Goal: Information Seeking & Learning: Learn about a topic

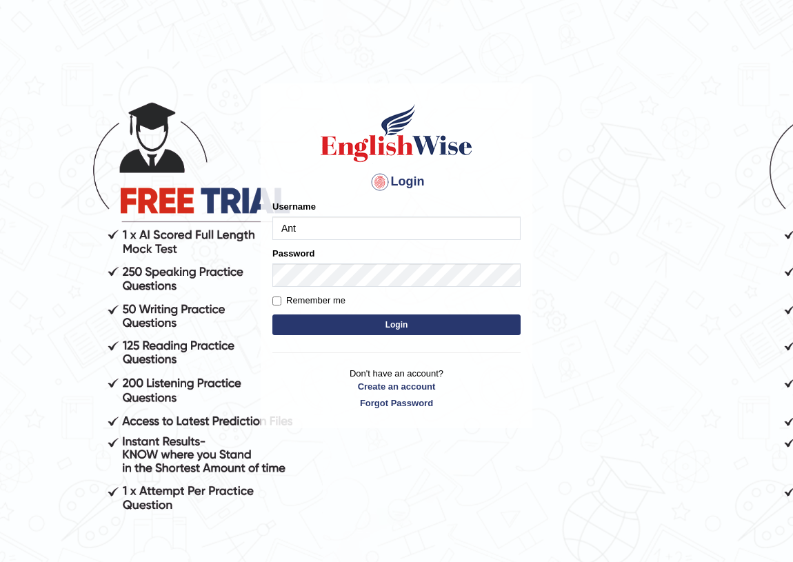
type input "AntoninoL"
click at [415, 323] on button "Login" at bounding box center [396, 324] width 248 height 21
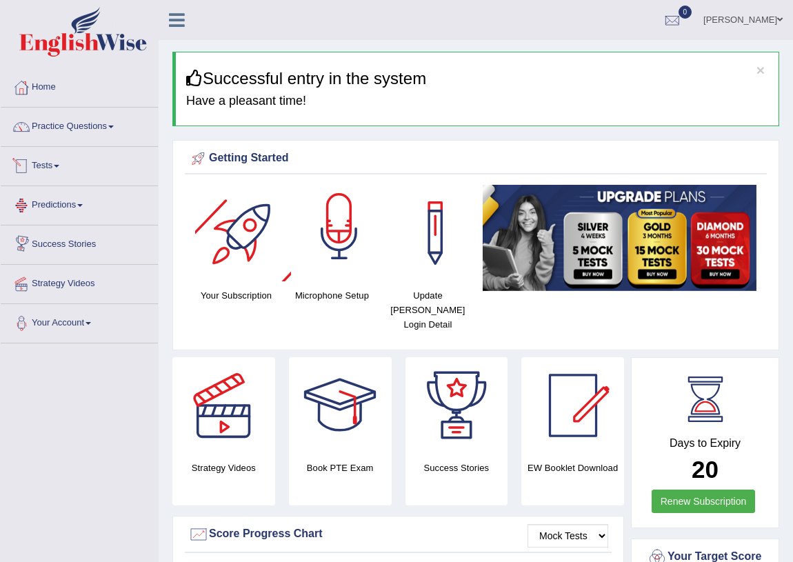
click at [351, 216] on div at bounding box center [339, 233] width 97 height 97
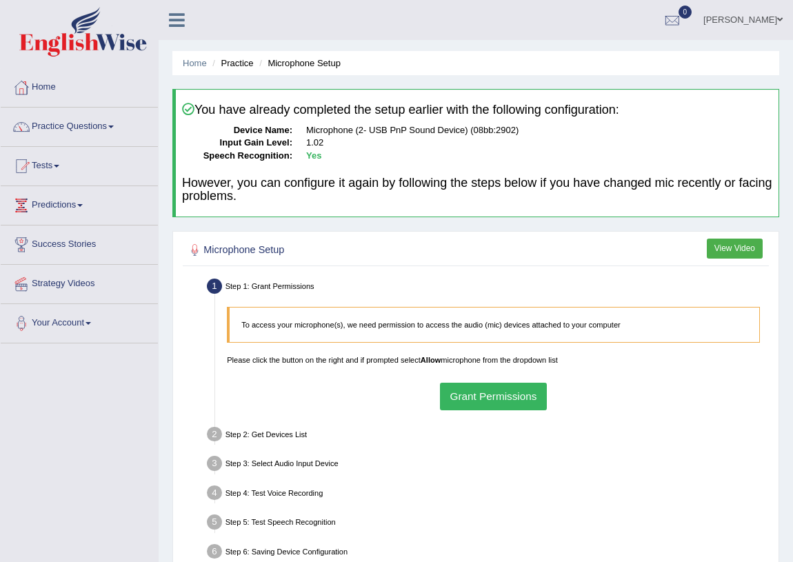
click at [492, 390] on button "Grant Permissions" at bounding box center [493, 396] width 107 height 27
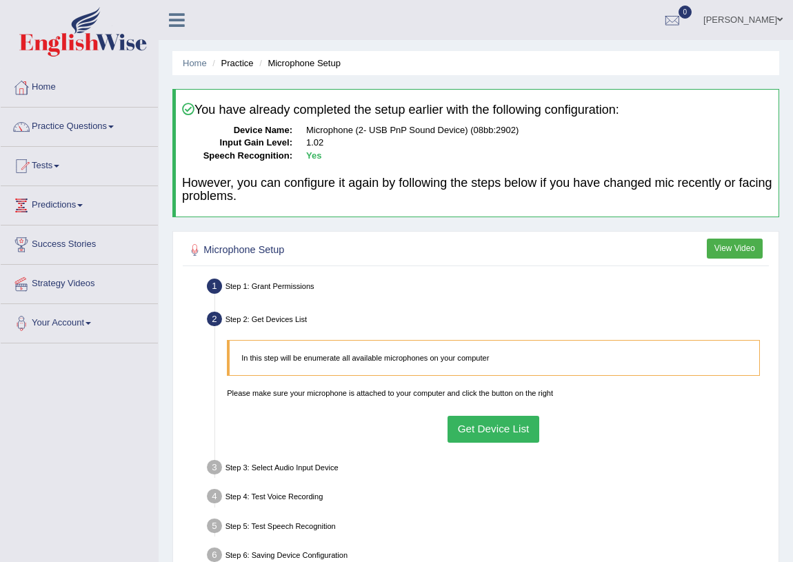
click at [520, 426] on button "Get Device List" at bounding box center [494, 429] width 92 height 27
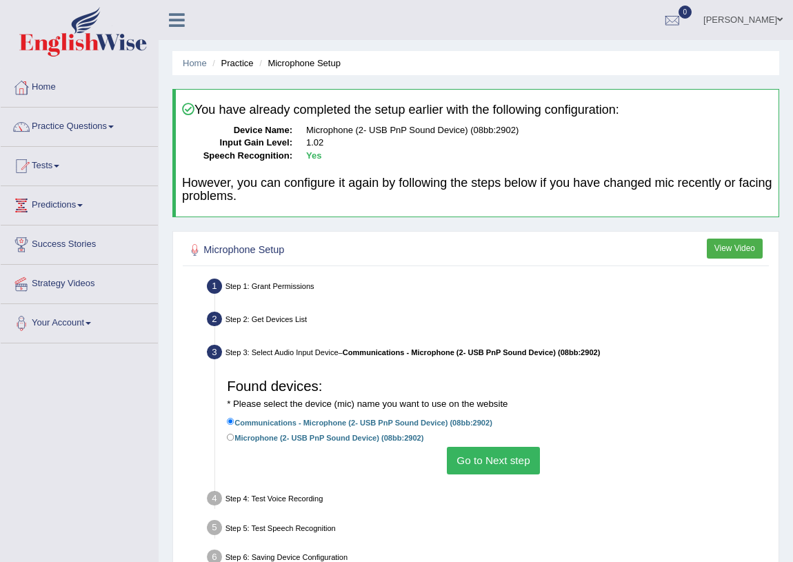
click at [398, 445] on li "Microphone (2- USB PnP Sound Device) (08bb:2902)" at bounding box center [493, 439] width 533 height 16
click at [393, 428] on li "Communications - Microphone (2- USB PnP Sound Device) (08bb:2902)" at bounding box center [493, 424] width 533 height 16
click at [400, 439] on label "Microphone (2- USB PnP Sound Device) (08bb:2902)" at bounding box center [325, 437] width 197 height 13
click at [234, 439] on input "Microphone (2- USB PnP Sound Device) (08bb:2902)" at bounding box center [231, 438] width 8 height 8
radio input "true"
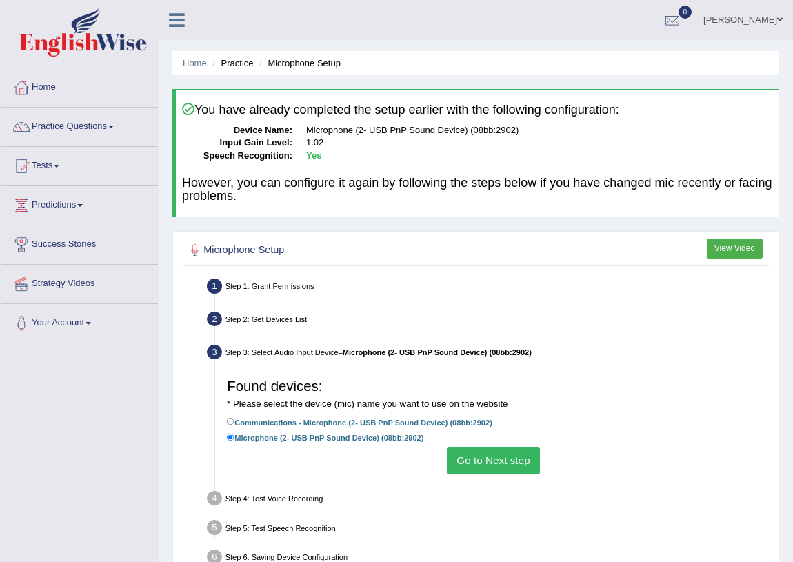
click at [483, 444] on li "Microphone (2- USB PnP Sound Device) (08bb:2902)" at bounding box center [493, 439] width 533 height 16
click at [483, 458] on button "Go to Next step" at bounding box center [493, 460] width 93 height 27
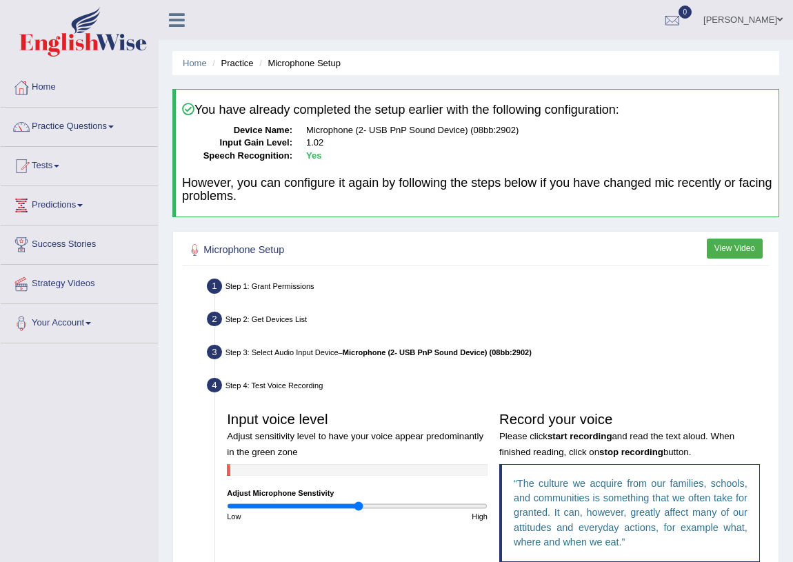
scroll to position [125, 0]
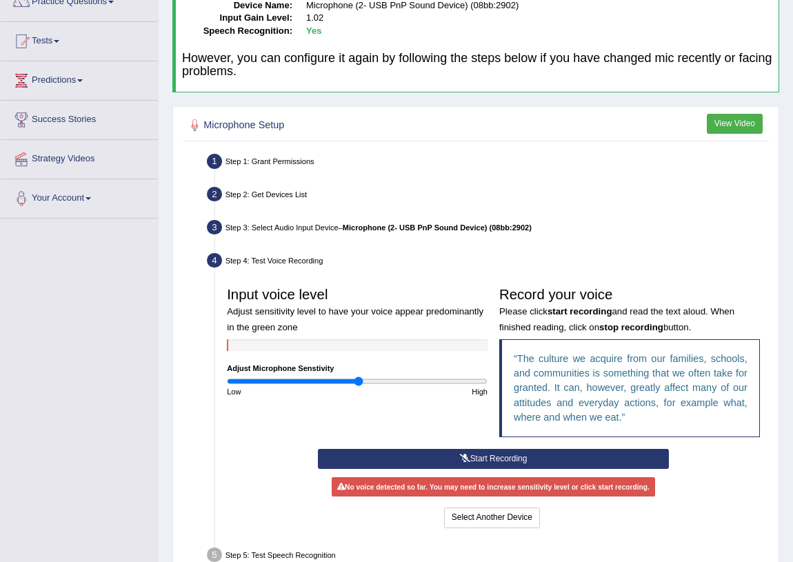
click at [500, 454] on button "Start Recording" at bounding box center [493, 459] width 351 height 20
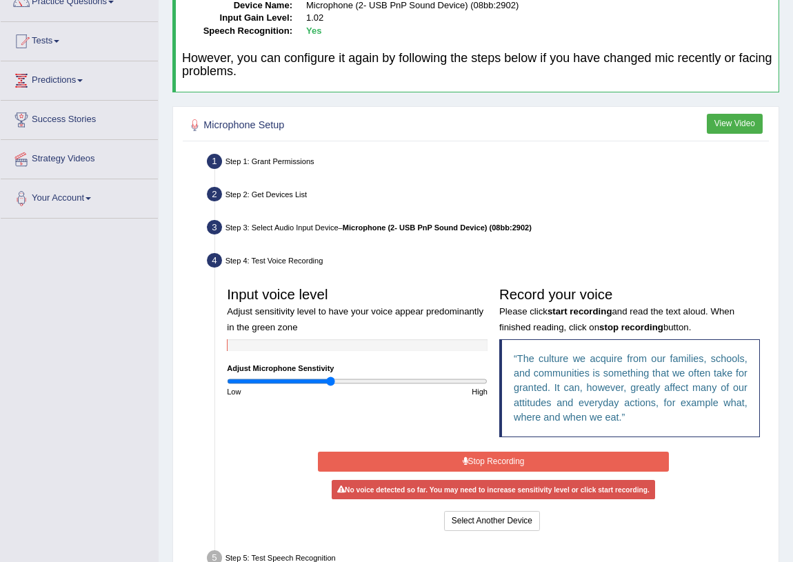
drag, startPoint x: 359, startPoint y: 380, endPoint x: 331, endPoint y: 380, distance: 27.6
type input "0.8"
click at [331, 380] on input "range" at bounding box center [357, 382] width 261 height 10
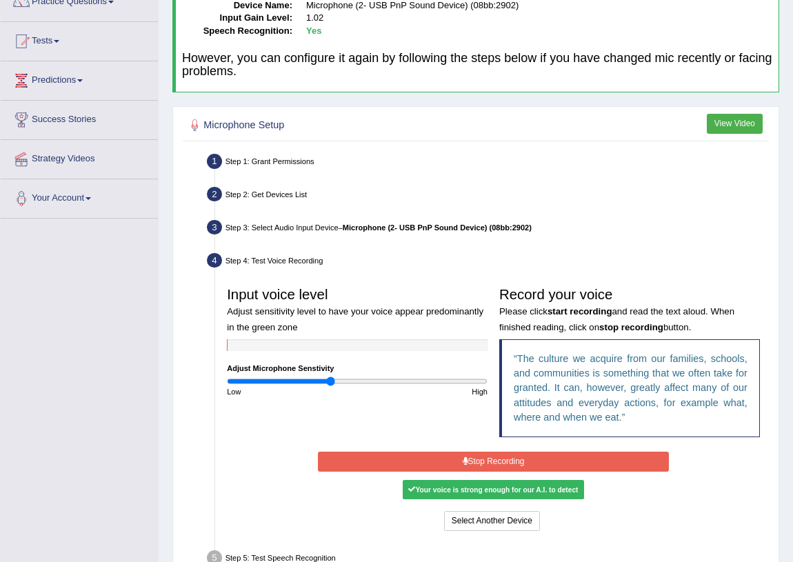
click at [491, 460] on button "Stop Recording" at bounding box center [493, 462] width 351 height 20
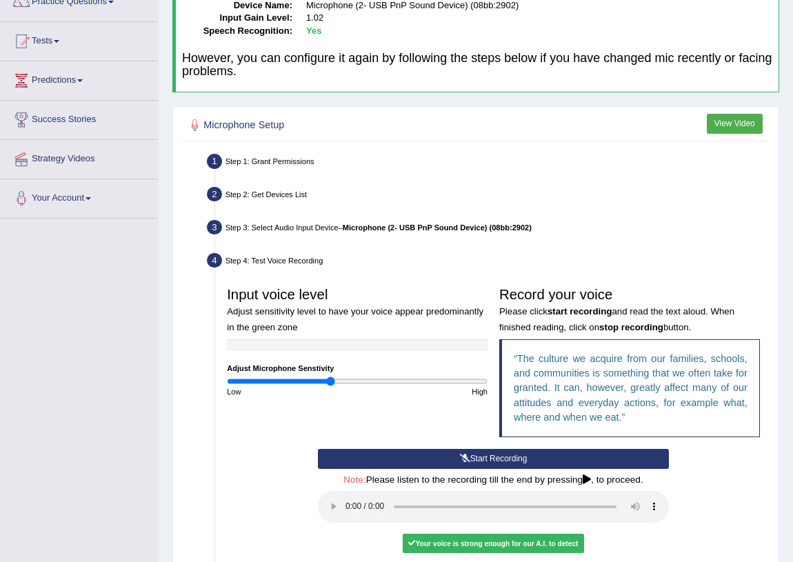
scroll to position [283, 0]
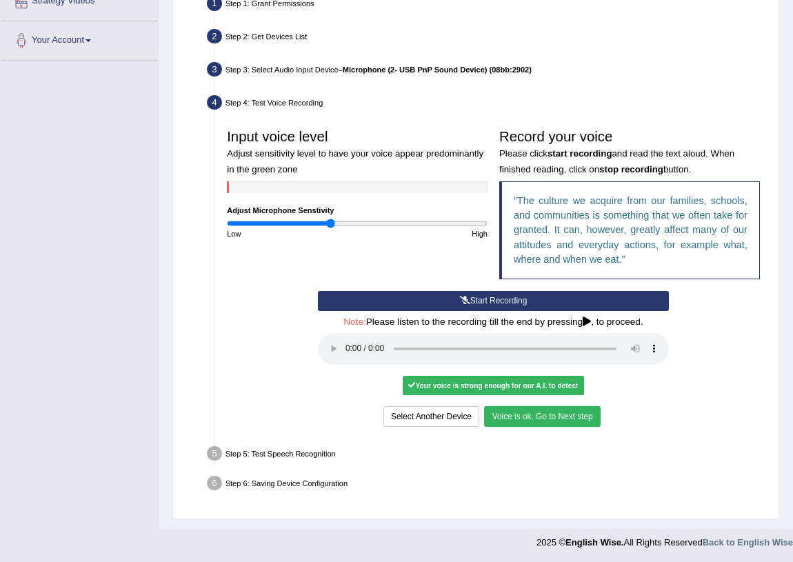
click at [530, 414] on button "Voice is ok. Go to Next step" at bounding box center [542, 416] width 116 height 20
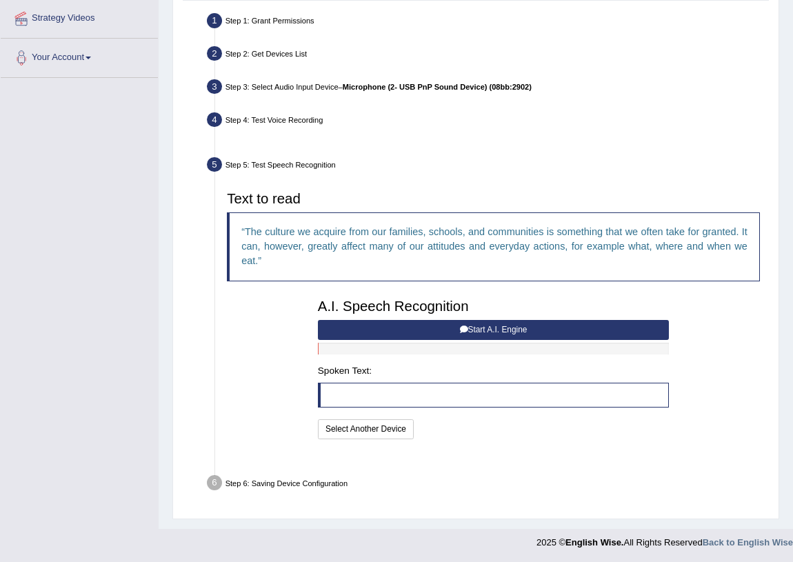
scroll to position [237, 0]
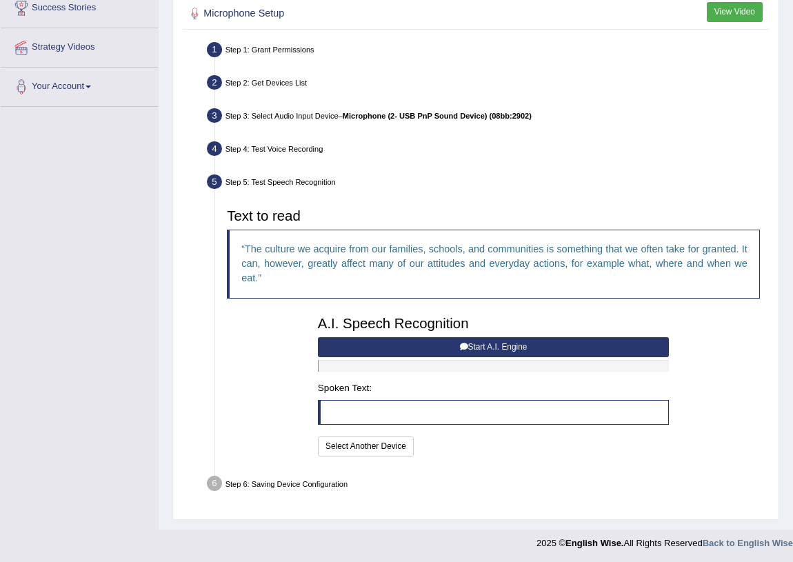
click at [414, 346] on button "Start A.I. Engine" at bounding box center [493, 347] width 351 height 20
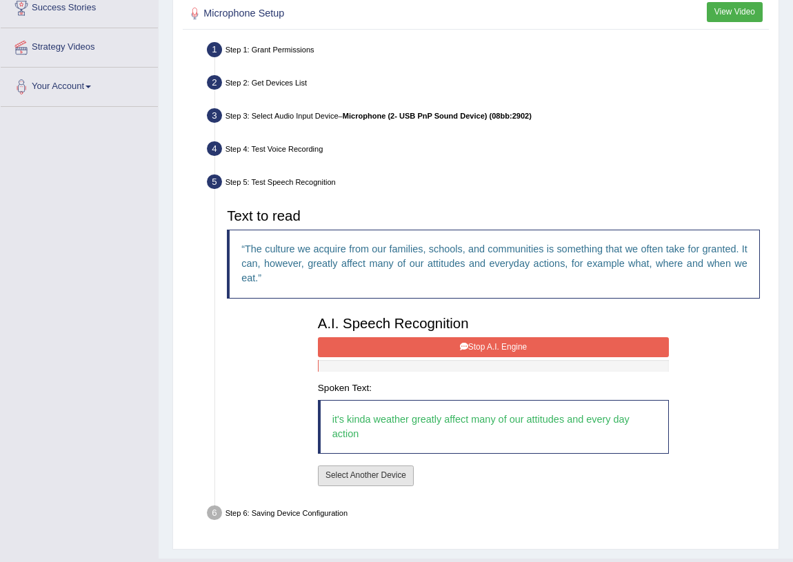
click at [363, 472] on button "Select Another Device" at bounding box center [366, 476] width 96 height 20
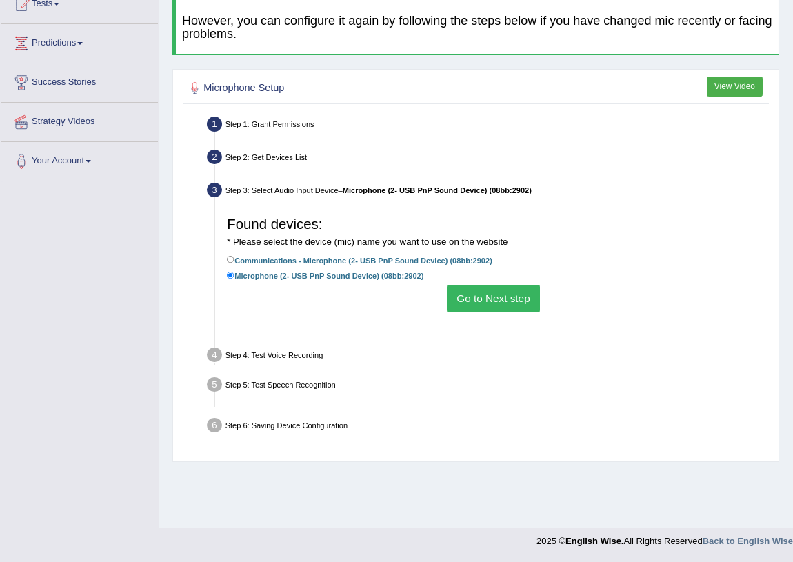
scroll to position [161, 0]
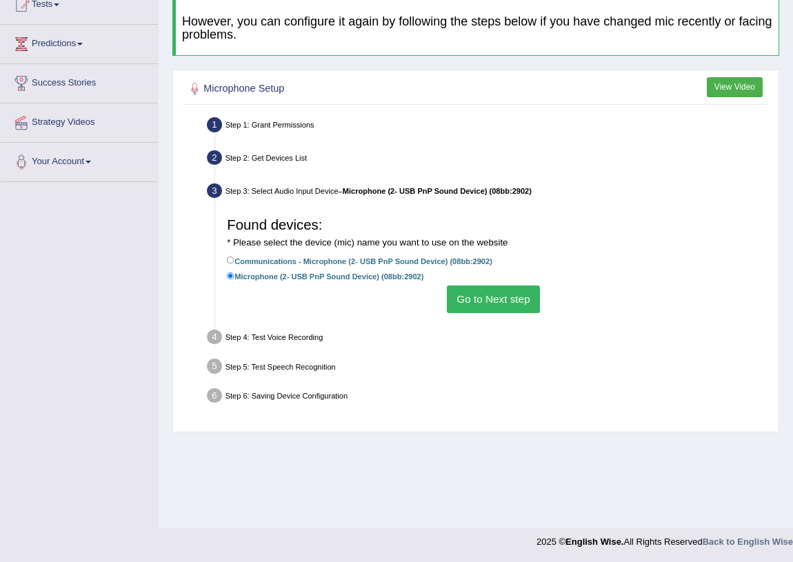
click at [472, 296] on button "Go to Next step" at bounding box center [493, 299] width 93 height 27
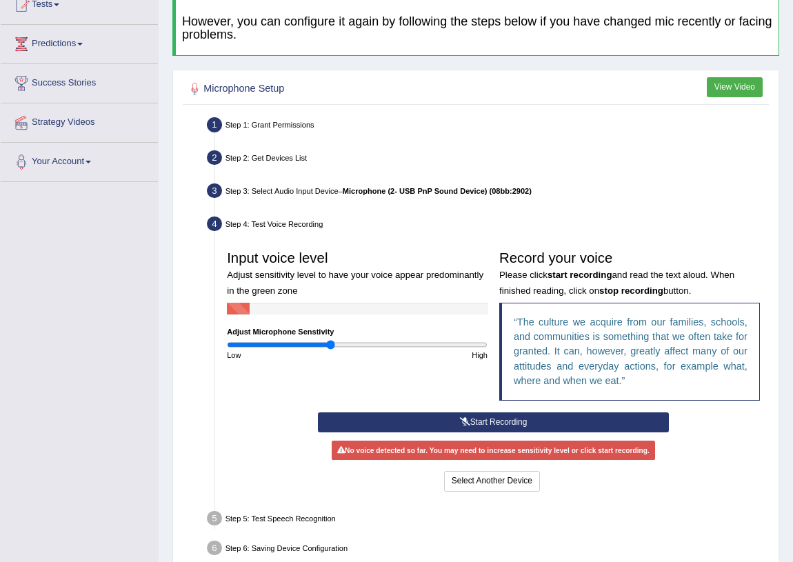
click at [468, 419] on icon at bounding box center [465, 422] width 10 height 8
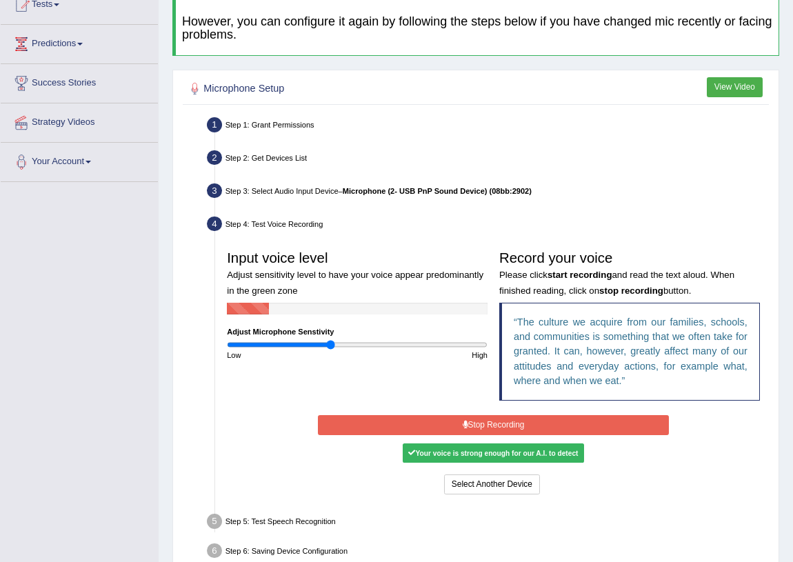
click at [494, 426] on button "Stop Recording" at bounding box center [493, 425] width 351 height 20
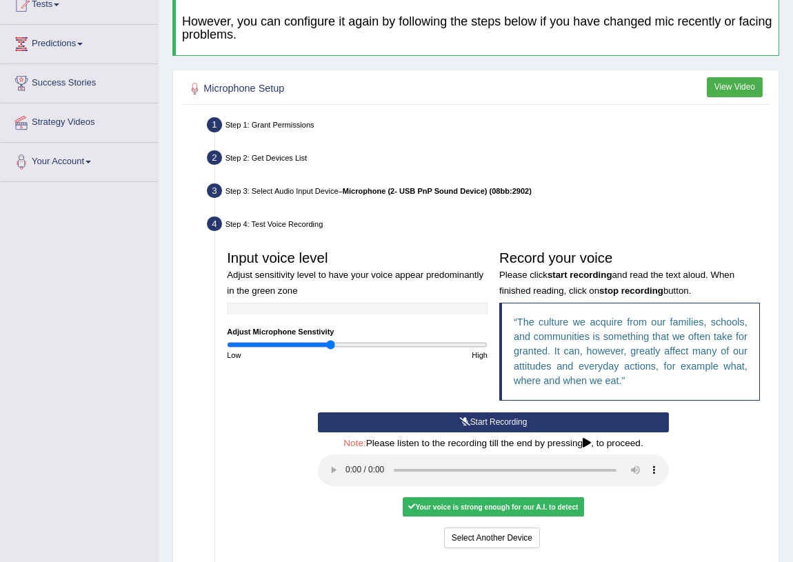
scroll to position [283, 0]
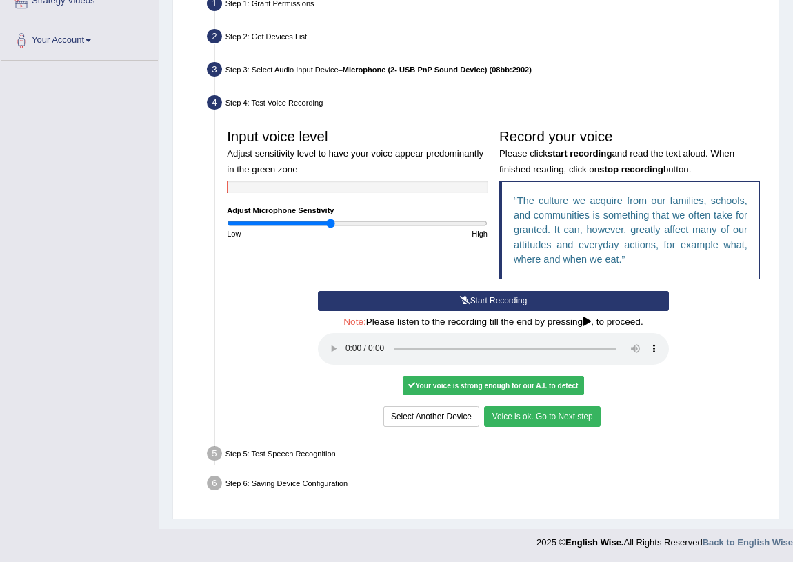
click at [498, 408] on button "Voice is ok. Go to Next step" at bounding box center [542, 416] width 116 height 20
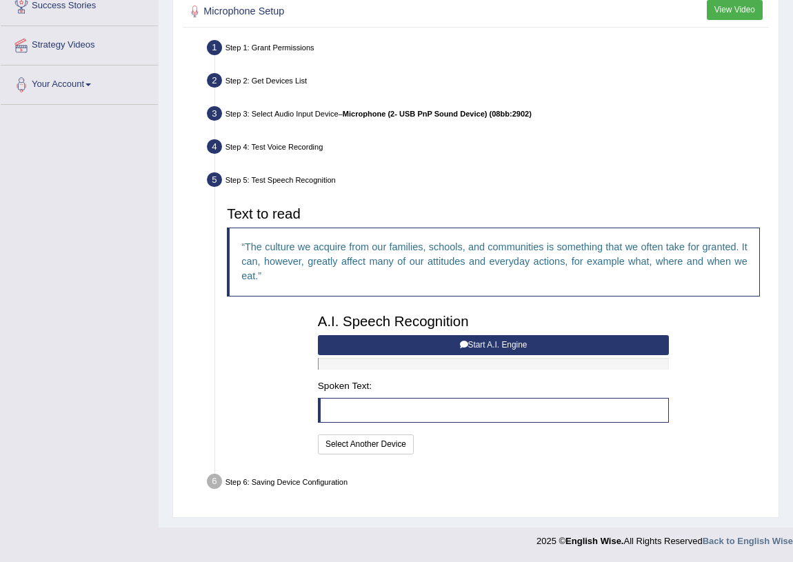
scroll to position [237, 0]
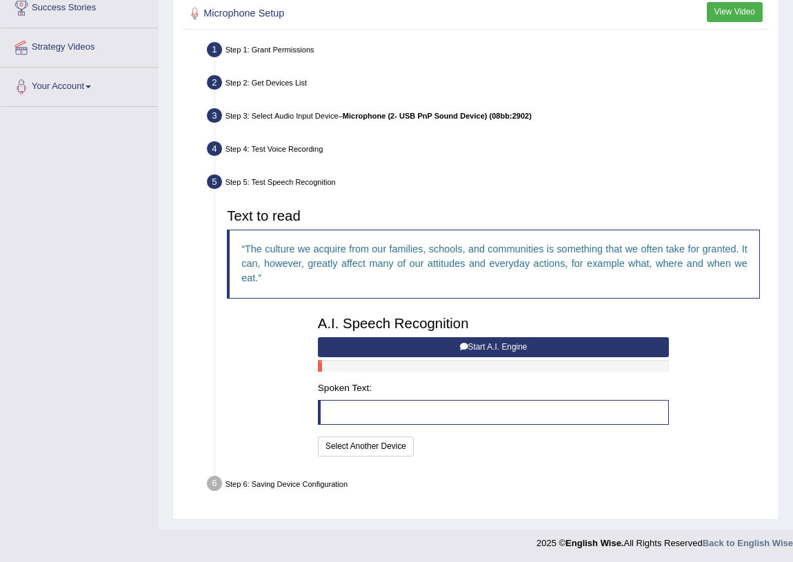
click at [432, 346] on button "Start A.I. Engine" at bounding box center [493, 347] width 351 height 20
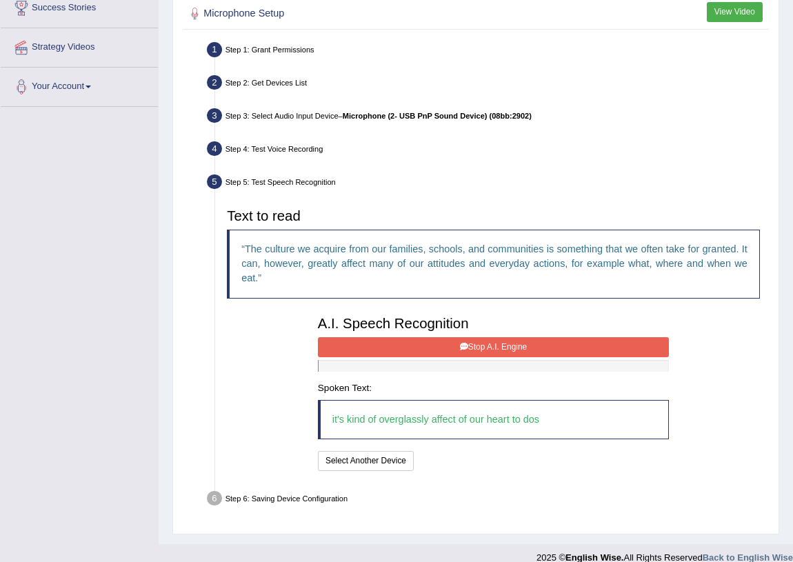
click at [461, 344] on icon at bounding box center [464, 347] width 8 height 8
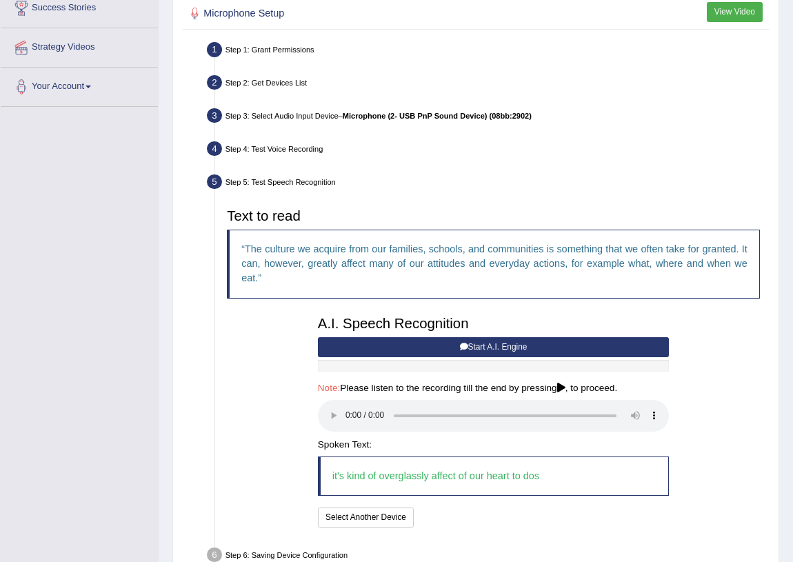
scroll to position [308, 0]
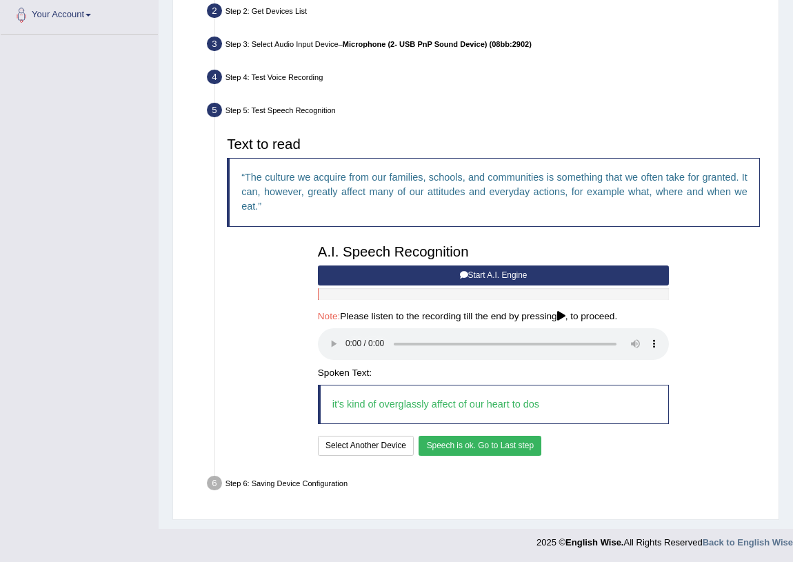
click at [467, 452] on button "Speech is ok. Go to Last step" at bounding box center [480, 446] width 123 height 20
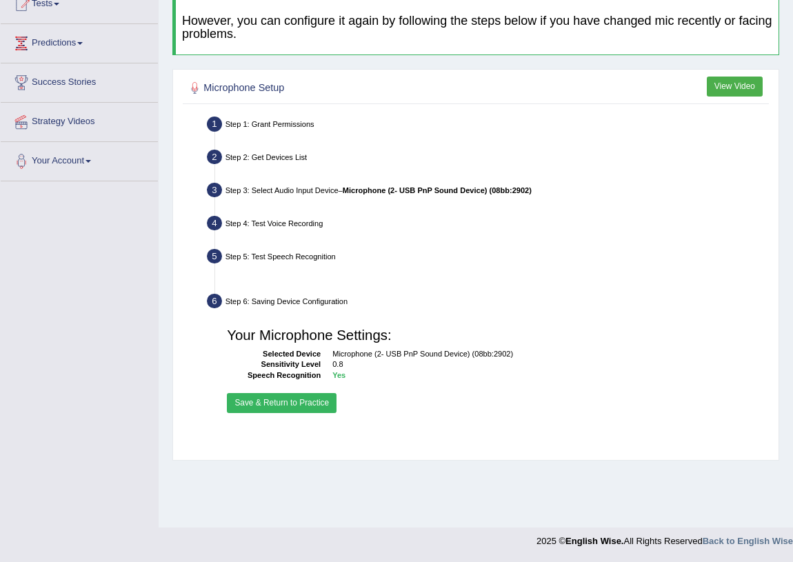
scroll to position [161, 0]
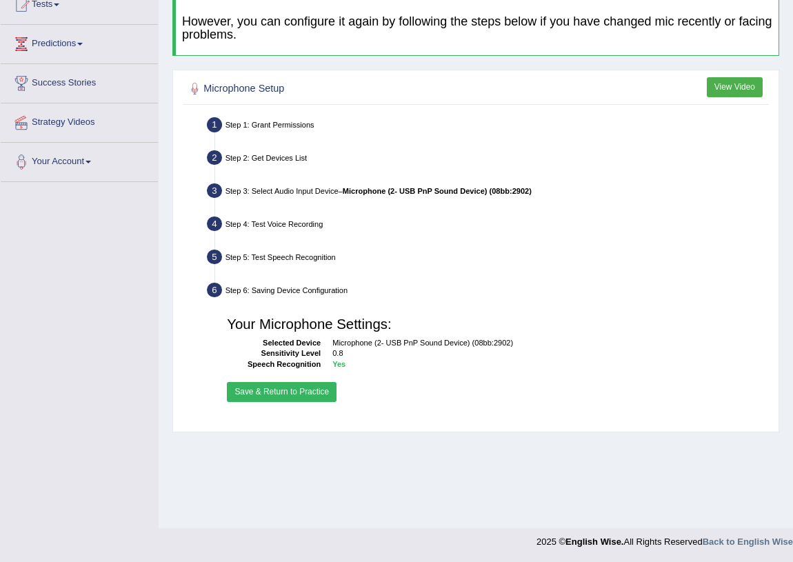
click at [300, 385] on button "Save & Return to Practice" at bounding box center [282, 392] width 110 height 20
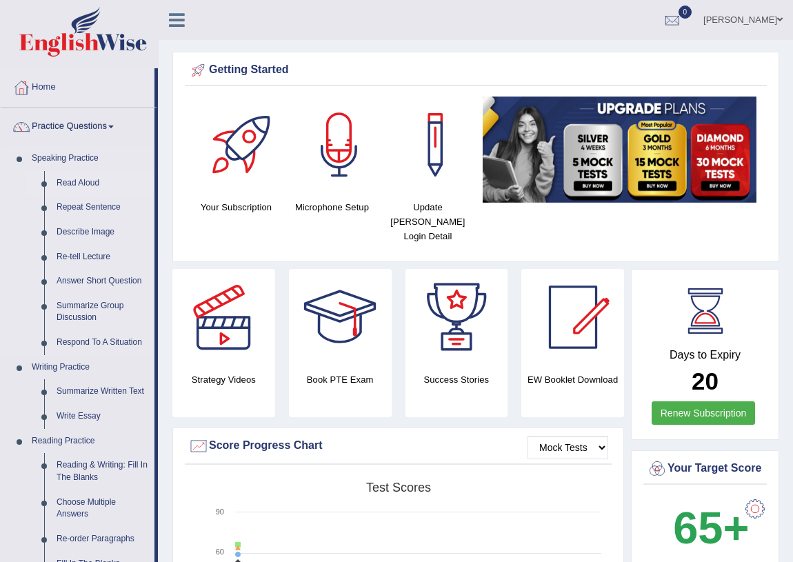
click at [79, 179] on link "Read Aloud" at bounding box center [102, 183] width 104 height 25
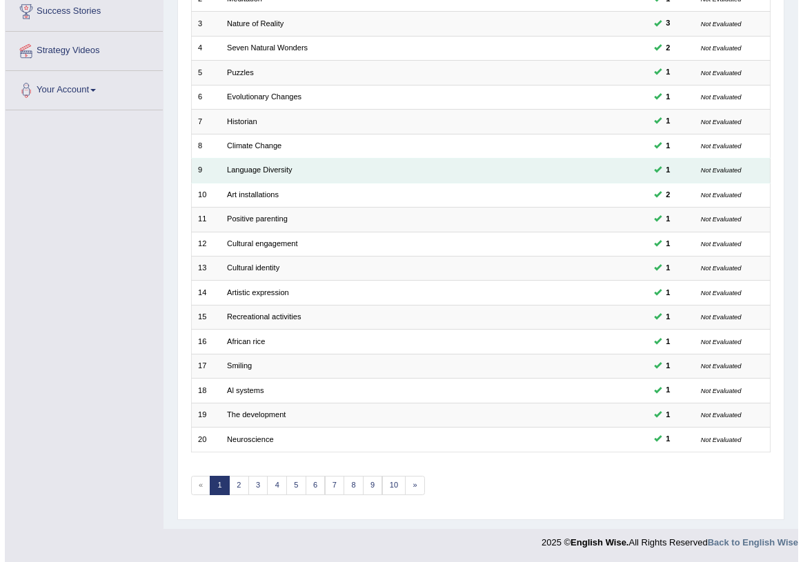
scroll to position [45, 0]
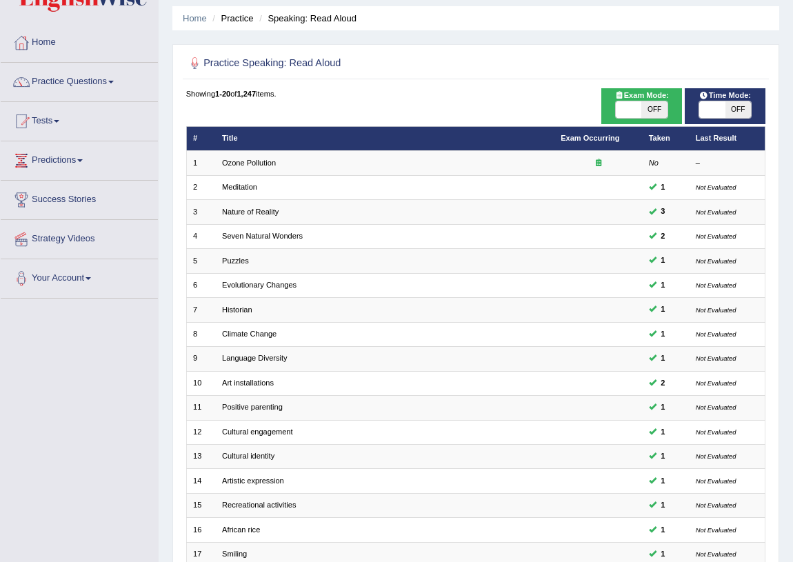
click at [649, 108] on span "OFF" at bounding box center [654, 109] width 26 height 17
checkbox input "true"
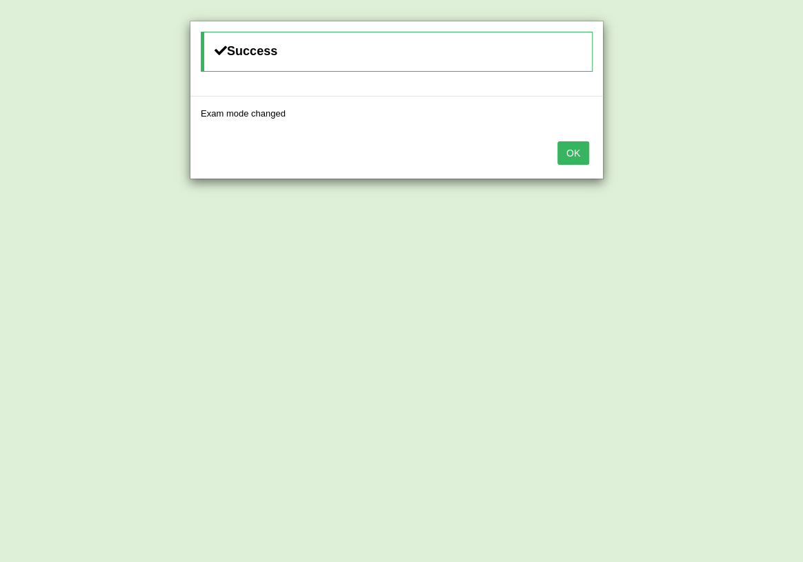
click at [601, 145] on div "OK" at bounding box center [396, 154] width 412 height 48
click at [579, 151] on button "OK" at bounding box center [573, 152] width 32 height 23
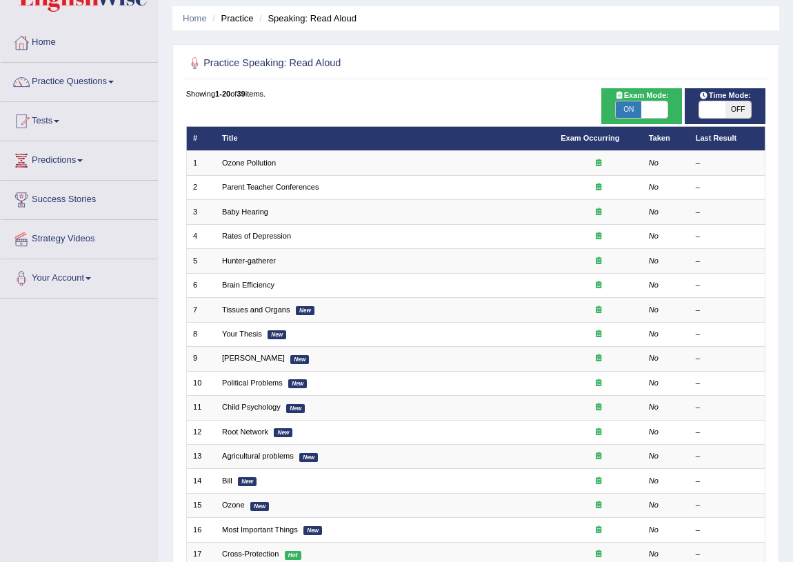
click at [721, 107] on span at bounding box center [712, 109] width 26 height 17
checkbox input "true"
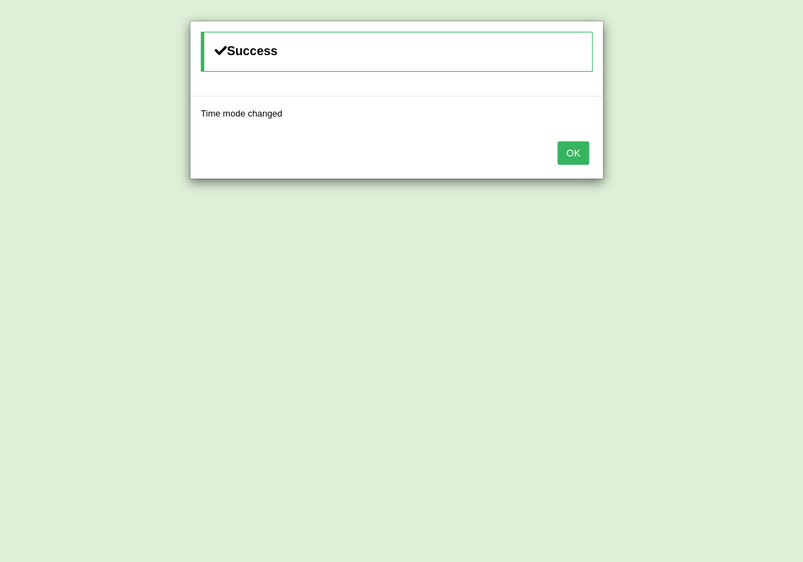
click at [566, 150] on button "OK" at bounding box center [573, 152] width 32 height 23
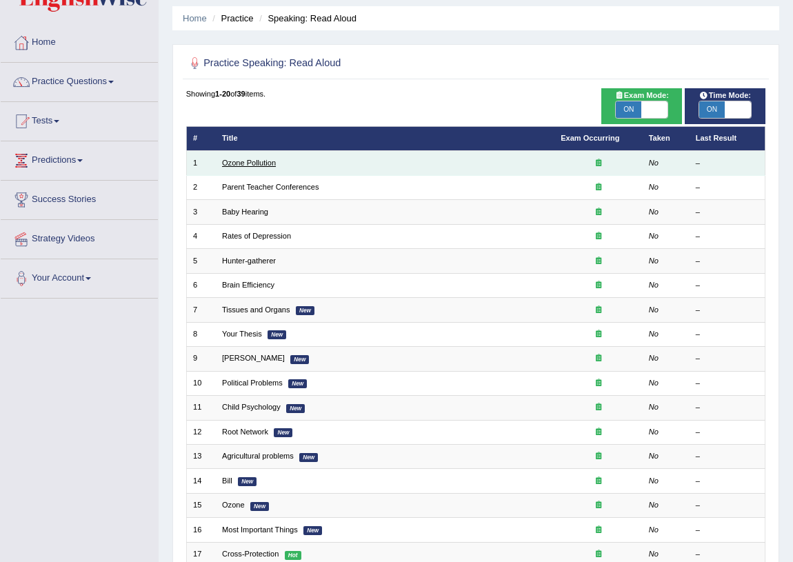
click at [270, 159] on link "Ozone Pollution" at bounding box center [249, 163] width 54 height 8
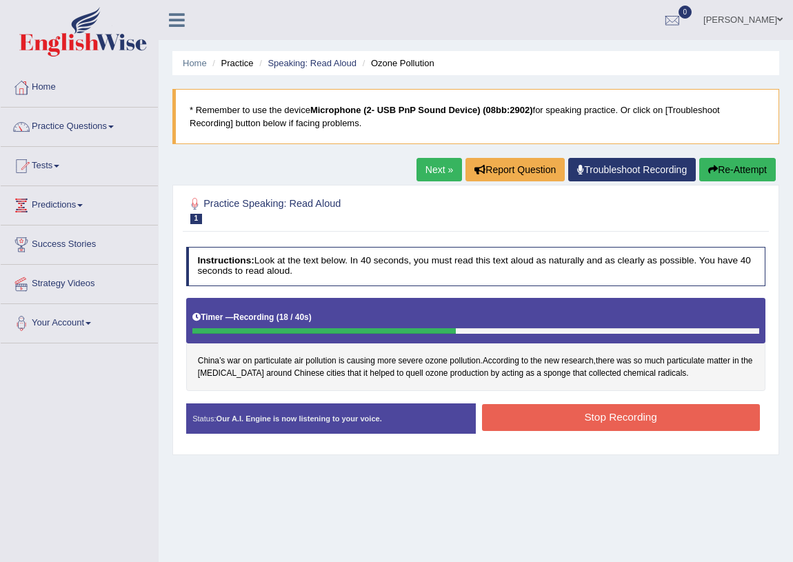
click at [592, 418] on button "Stop Recording" at bounding box center [621, 417] width 278 height 27
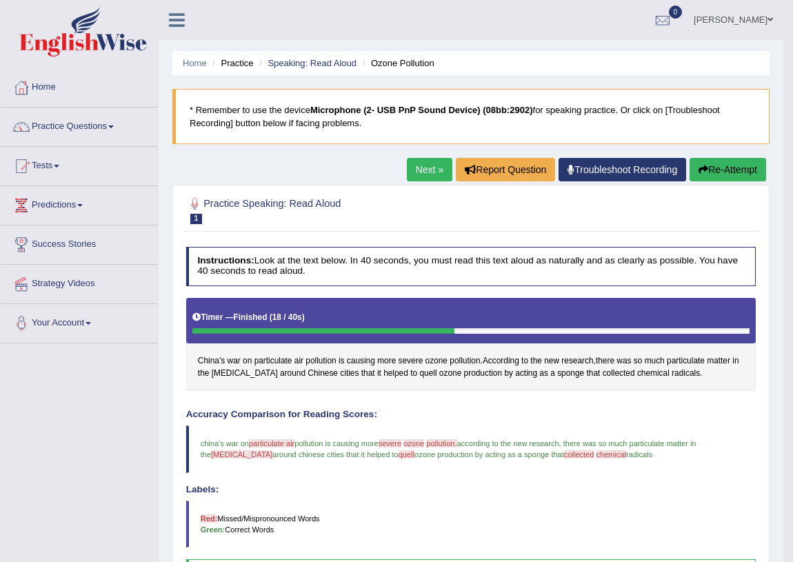
click at [426, 164] on link "Next »" at bounding box center [430, 169] width 46 height 23
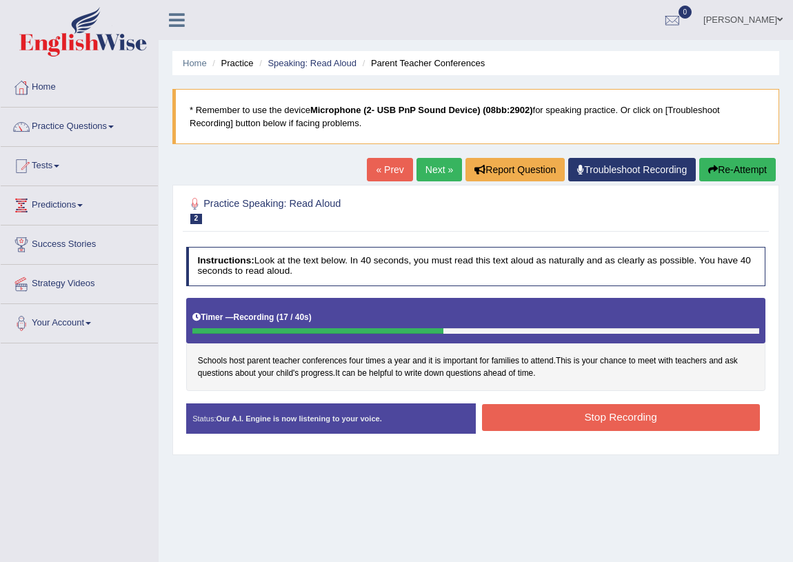
click at [521, 419] on button "Stop Recording" at bounding box center [621, 417] width 278 height 27
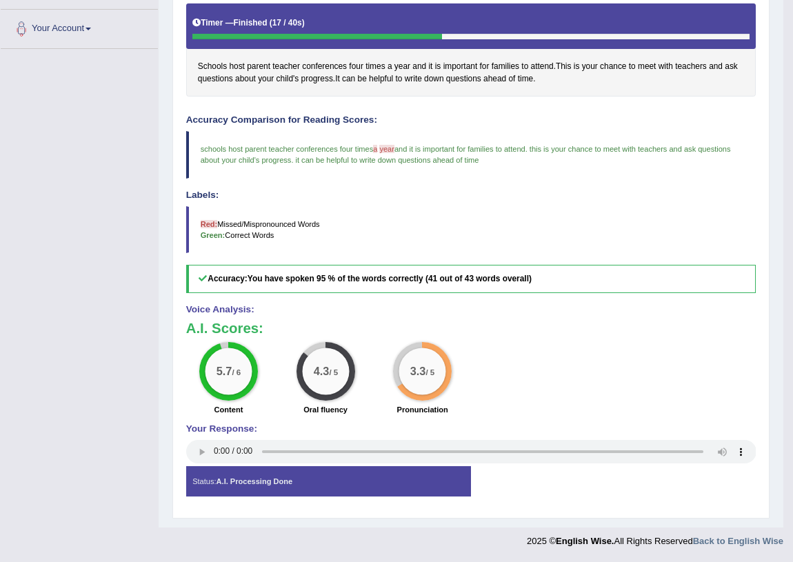
scroll to position [44, 0]
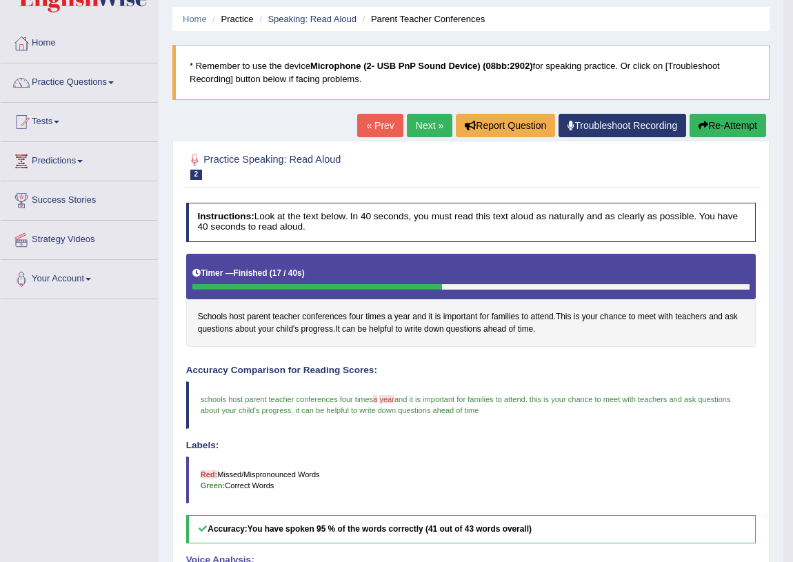
click at [423, 131] on link "Next »" at bounding box center [430, 125] width 46 height 23
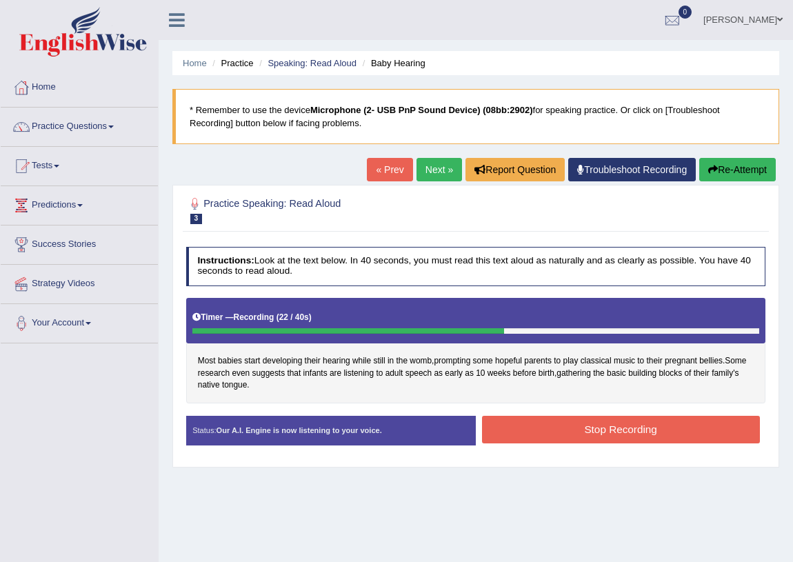
click at [557, 420] on button "Stop Recording" at bounding box center [621, 429] width 278 height 27
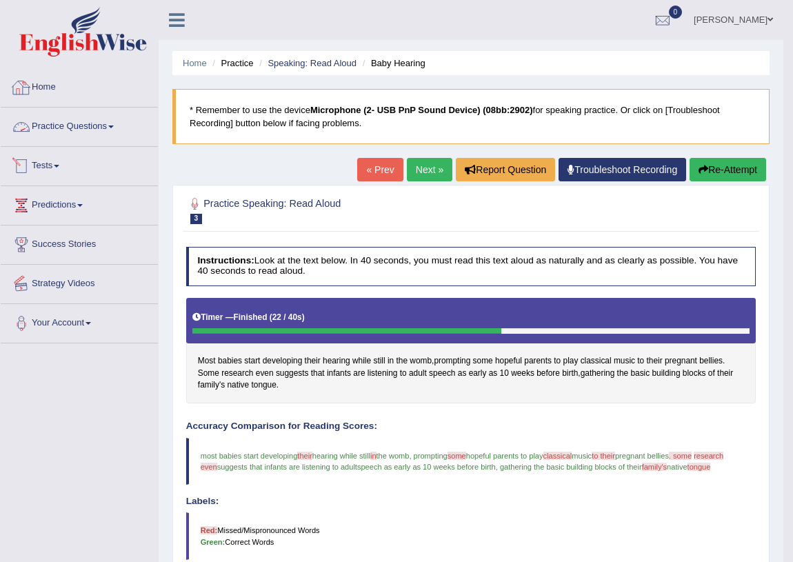
click at [63, 114] on link "Practice Questions" at bounding box center [79, 125] width 157 height 34
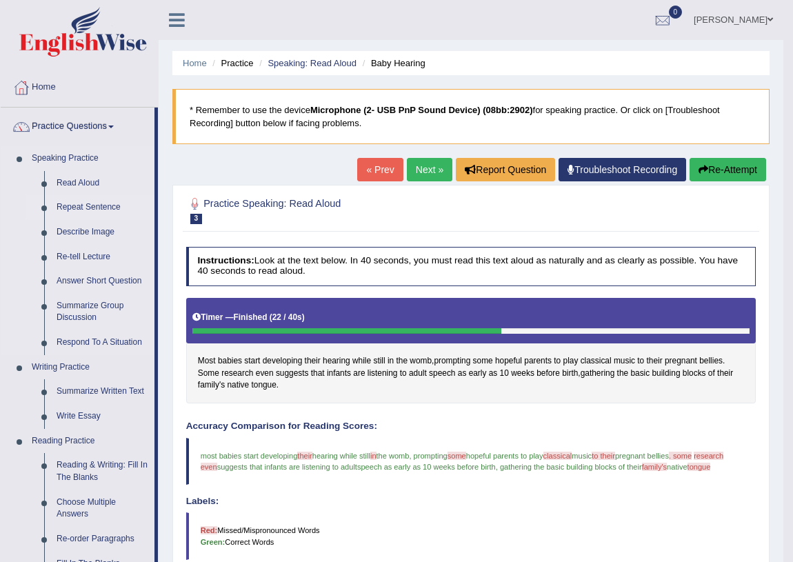
click at [114, 214] on link "Repeat Sentence" at bounding box center [102, 207] width 104 height 25
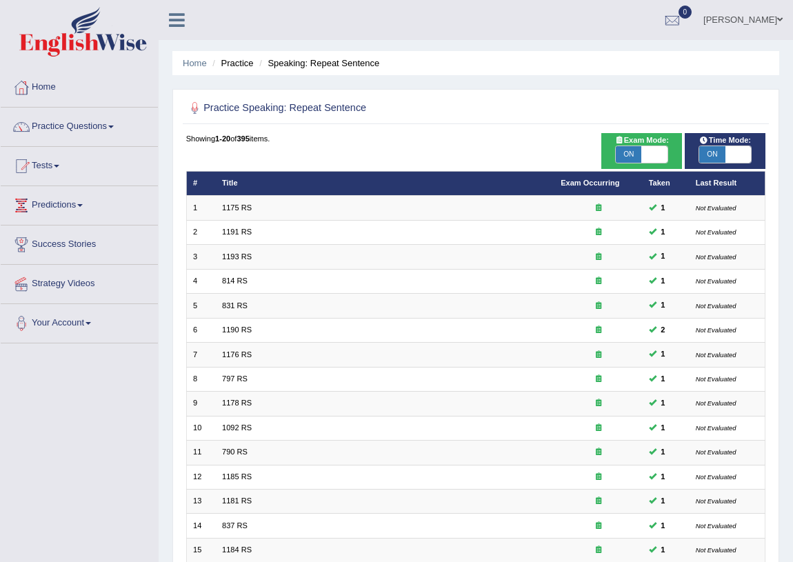
click at [639, 153] on span "ON" at bounding box center [629, 154] width 26 height 17
checkbox input "false"
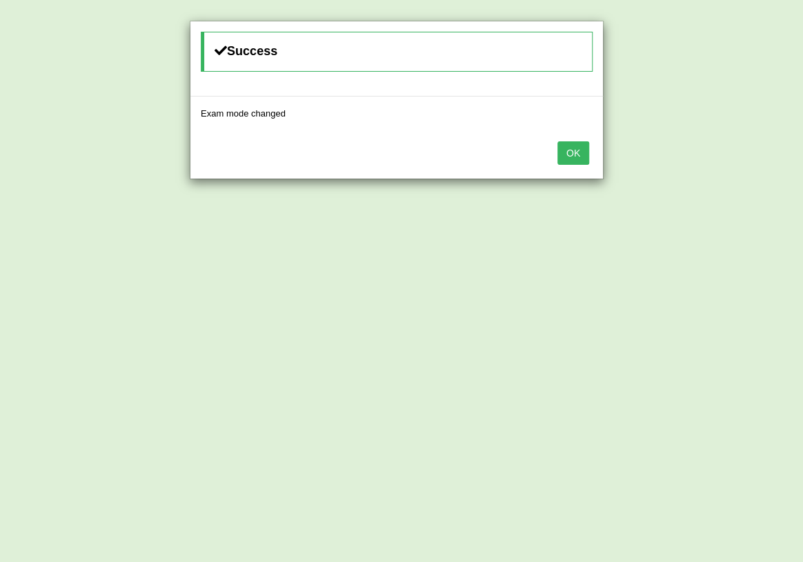
click at [564, 157] on button "OK" at bounding box center [573, 152] width 32 height 23
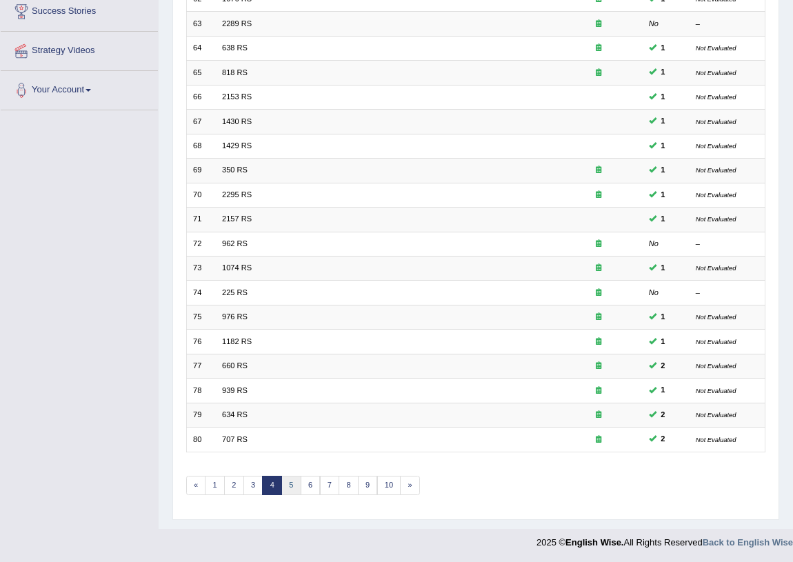
click at [288, 483] on link "5" at bounding box center [291, 485] width 20 height 19
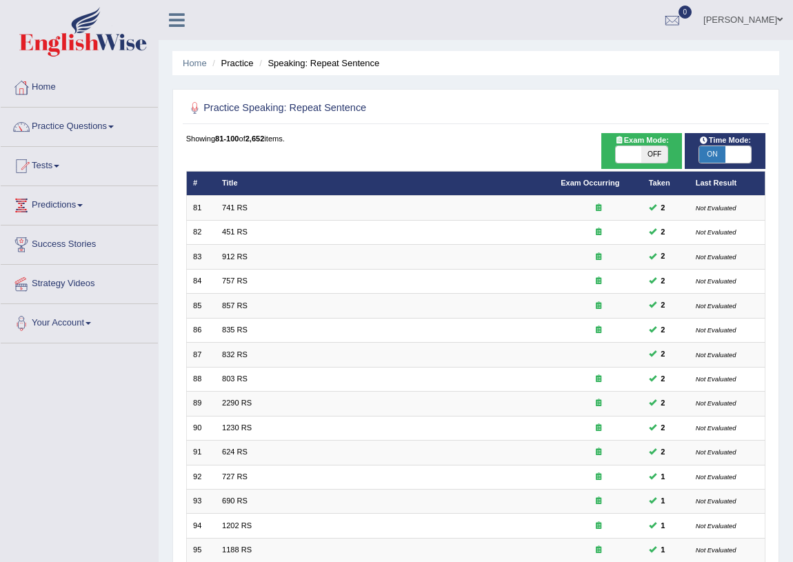
click at [645, 165] on div "Exam Mode: ON OFF" at bounding box center [641, 151] width 81 height 36
click at [643, 157] on span "OFF" at bounding box center [654, 154] width 26 height 17
checkbox input "true"
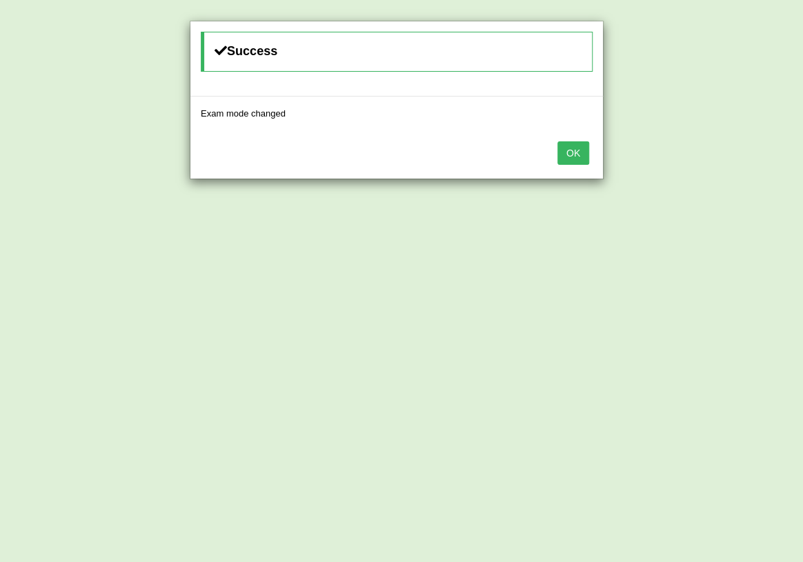
click at [563, 141] on button "OK" at bounding box center [573, 152] width 32 height 23
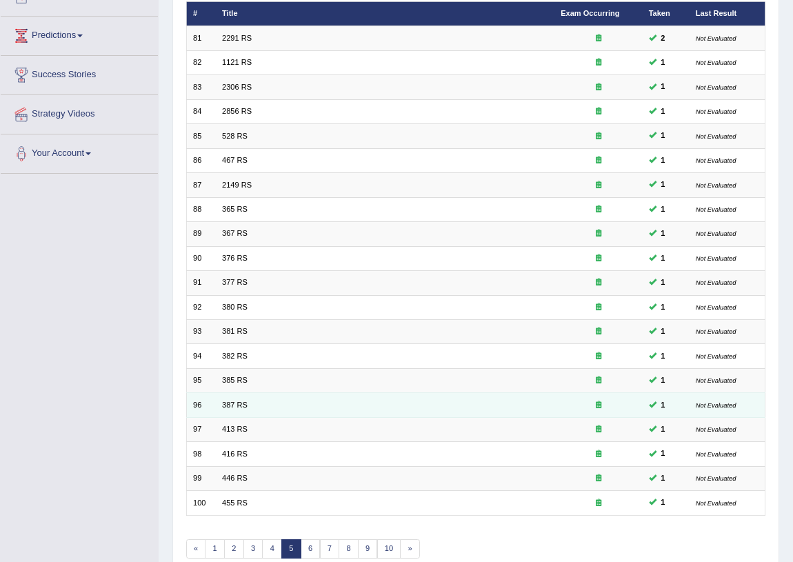
scroll to position [233, 0]
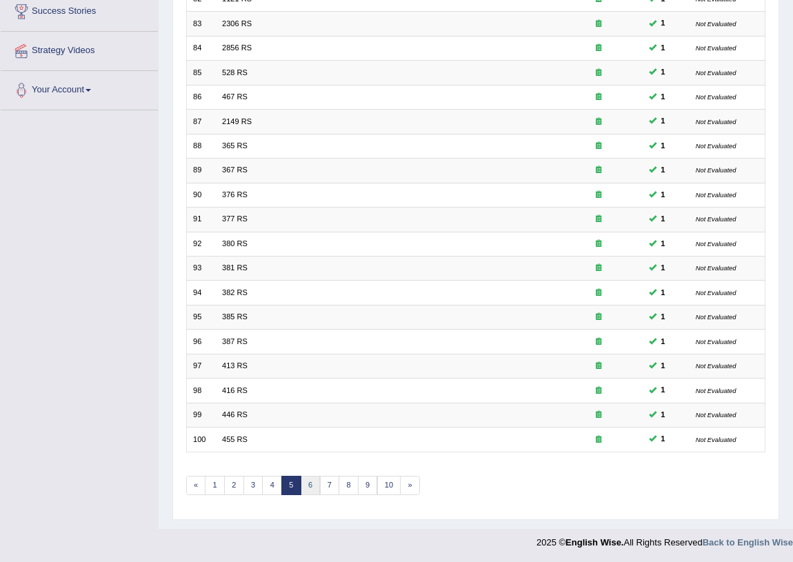
click at [313, 490] on link "6" at bounding box center [311, 485] width 20 height 19
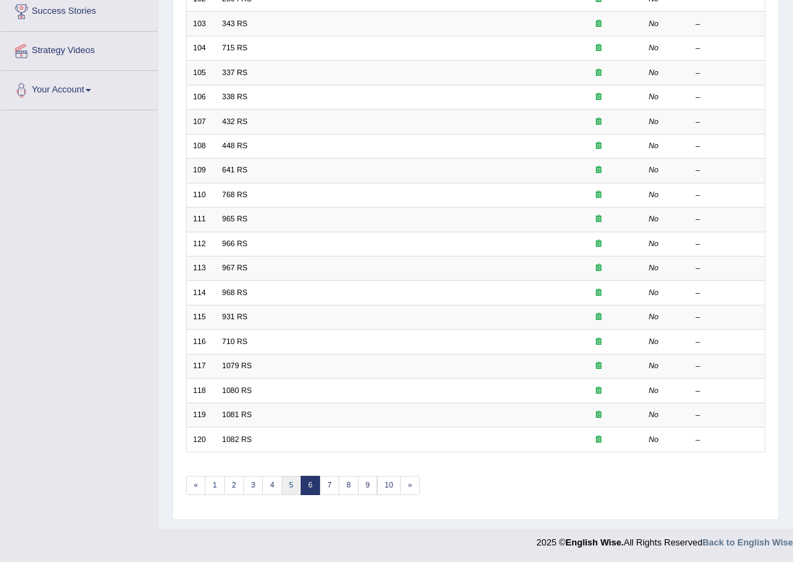
click at [290, 483] on link "5" at bounding box center [291, 485] width 20 height 19
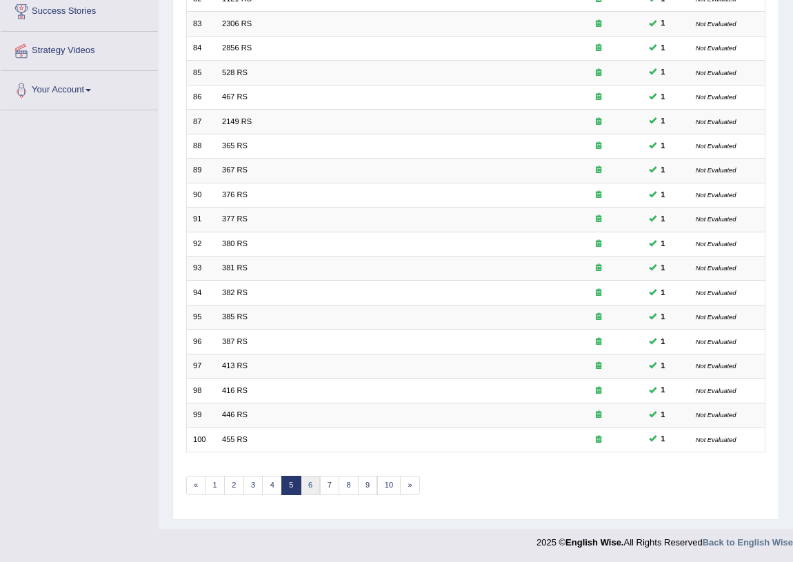
scroll to position [233, 0]
click at [304, 481] on link "6" at bounding box center [311, 485] width 20 height 19
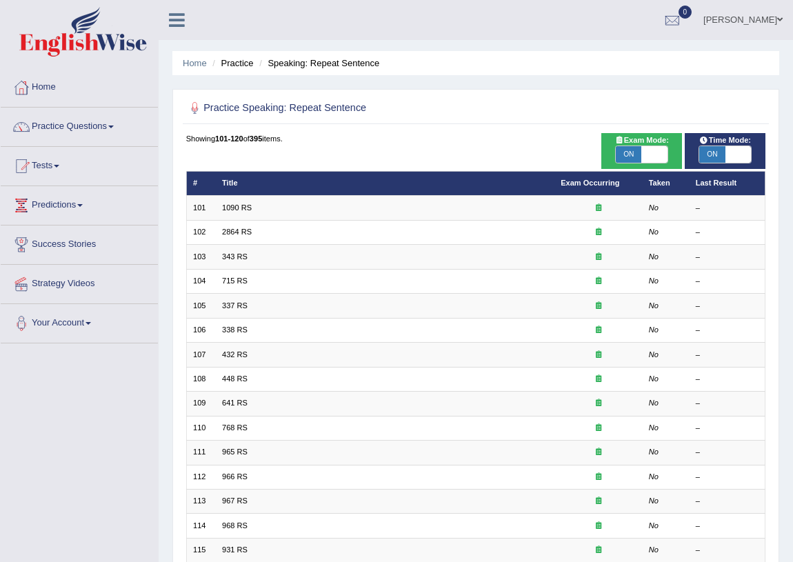
click at [246, 207] on link "1090 RS" at bounding box center [237, 207] width 30 height 8
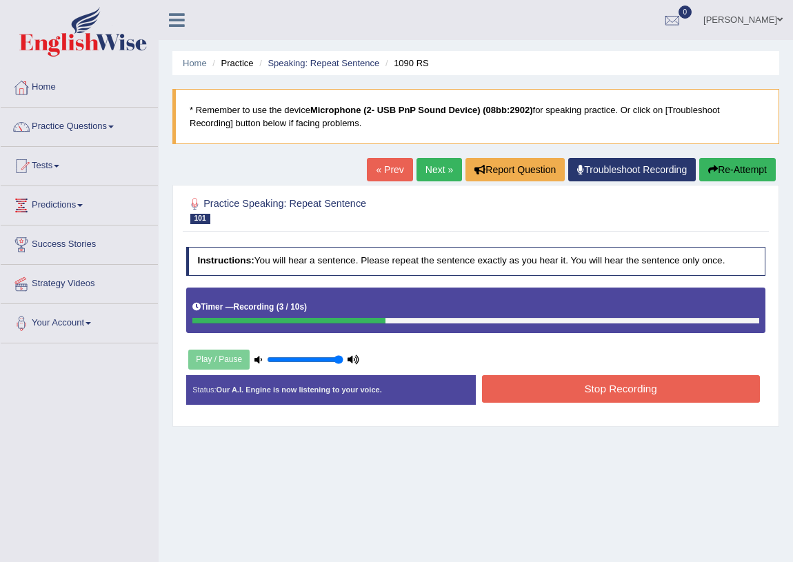
click at [583, 389] on button "Stop Recording" at bounding box center [621, 388] width 278 height 27
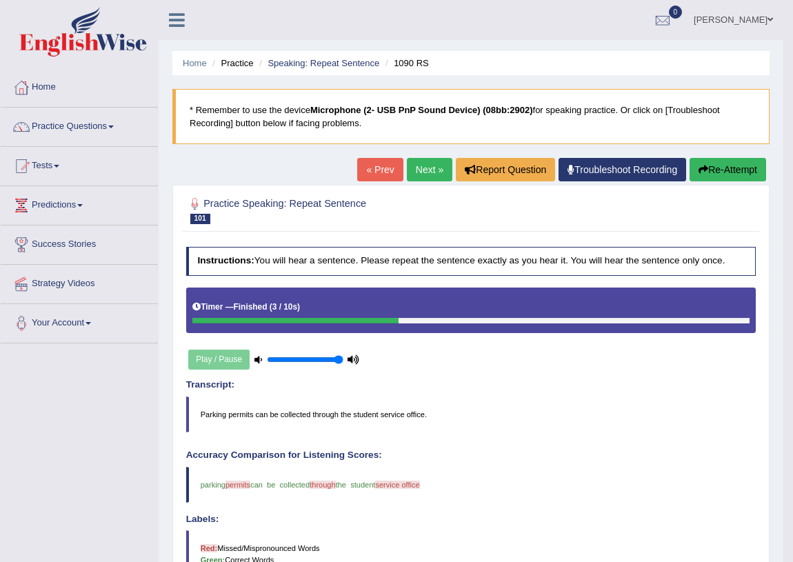
click at [410, 153] on div "Home Practice Speaking: Repeat Sentence 1090 RS * Remember to use the device Mi…" at bounding box center [471, 426] width 625 height 852
click at [412, 165] on link "Next »" at bounding box center [430, 169] width 46 height 23
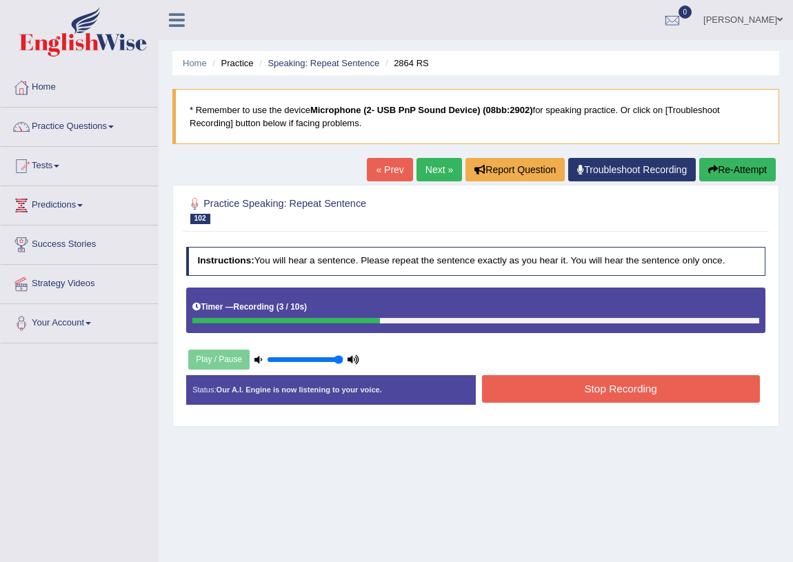
click at [586, 385] on button "Stop Recording" at bounding box center [621, 388] width 278 height 27
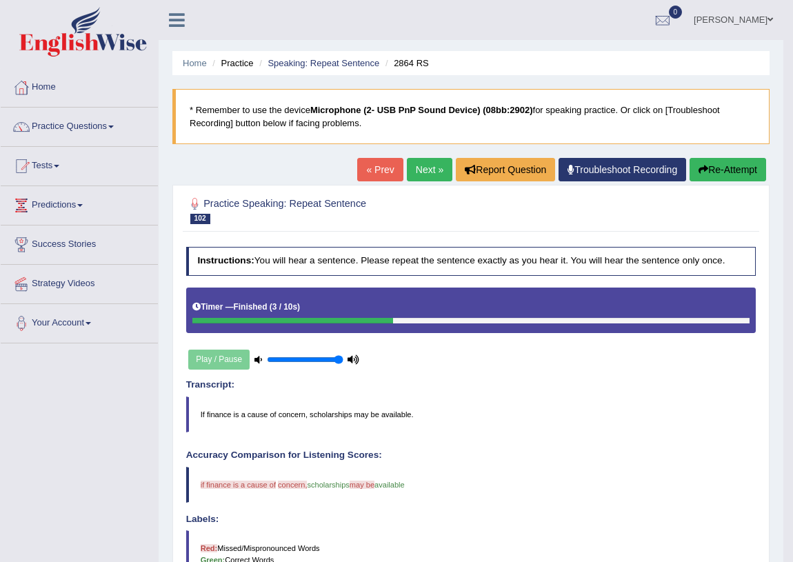
click at [423, 163] on link "Next »" at bounding box center [430, 169] width 46 height 23
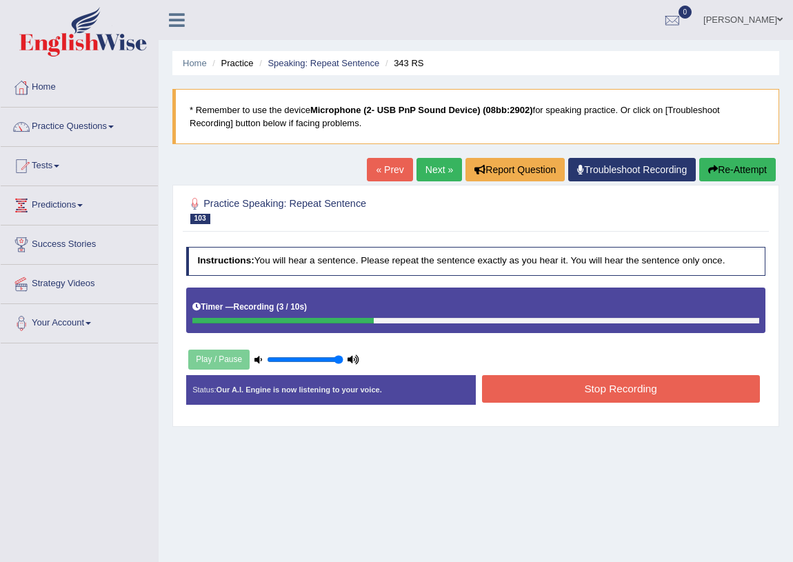
click at [603, 390] on button "Stop Recording" at bounding box center [621, 388] width 278 height 27
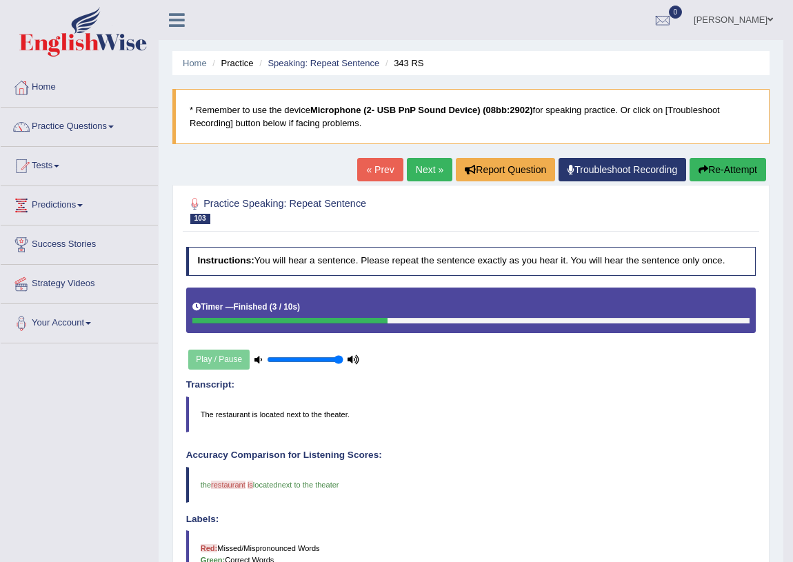
click at [423, 167] on link "Next »" at bounding box center [430, 169] width 46 height 23
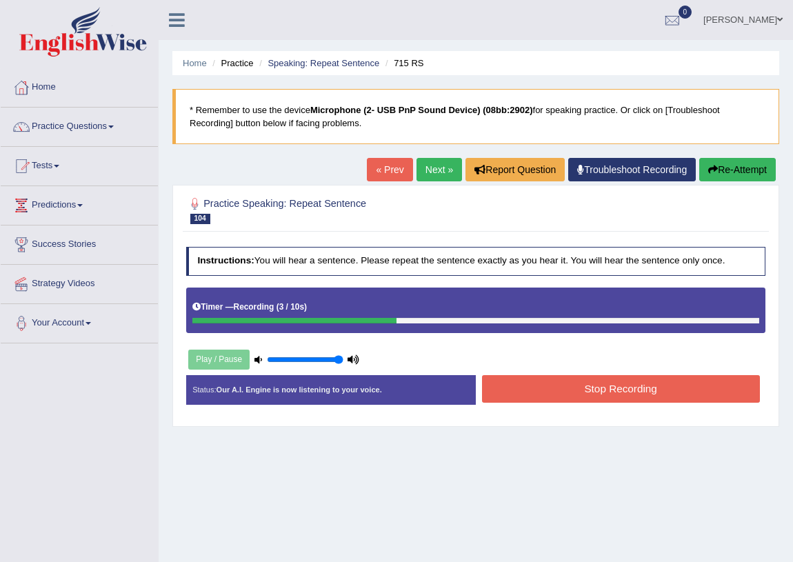
click at [604, 377] on button "Stop Recording" at bounding box center [621, 388] width 278 height 27
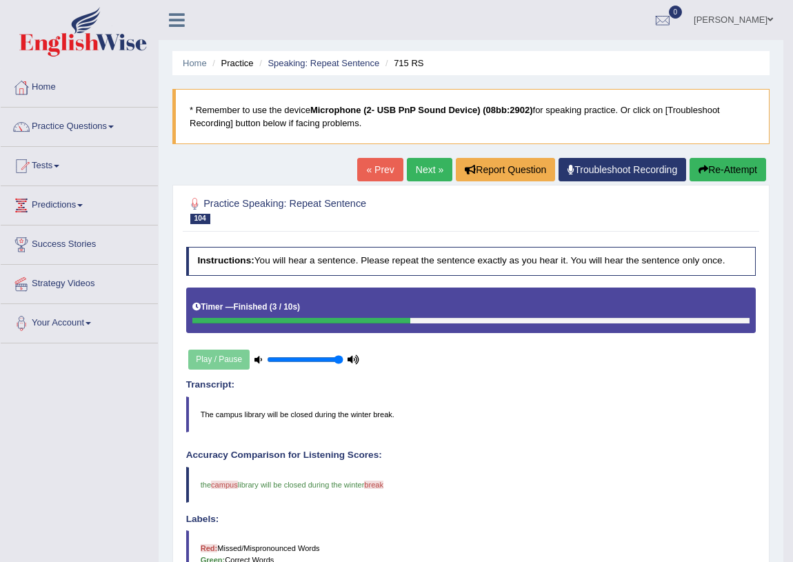
click at [429, 165] on link "Next »" at bounding box center [430, 169] width 46 height 23
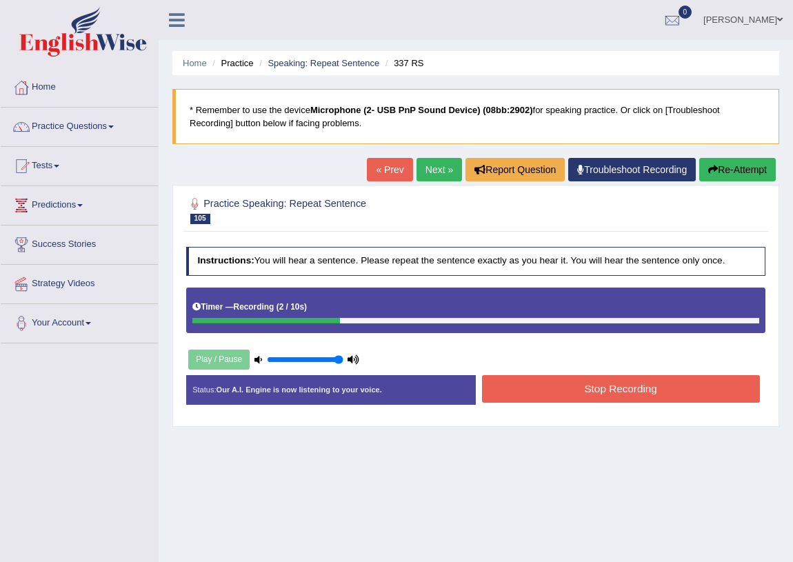
click at [595, 388] on button "Stop Recording" at bounding box center [621, 388] width 278 height 27
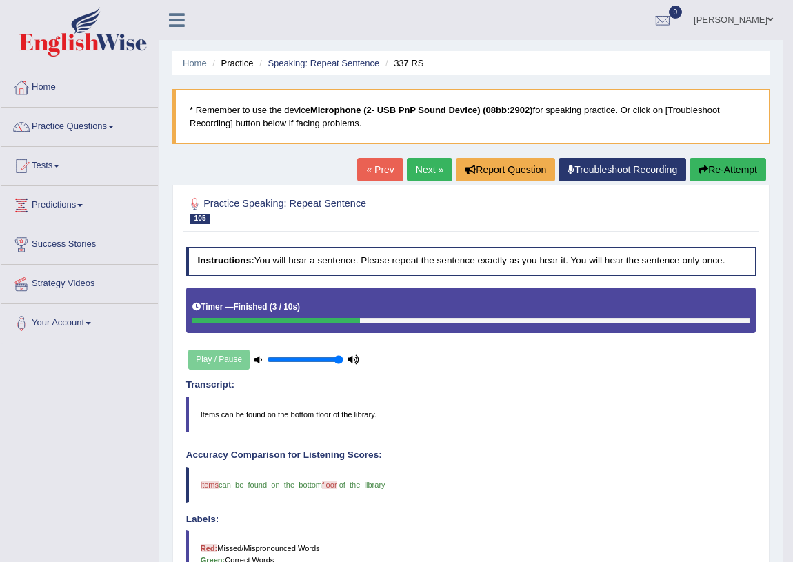
click at [427, 176] on link "Next »" at bounding box center [430, 169] width 46 height 23
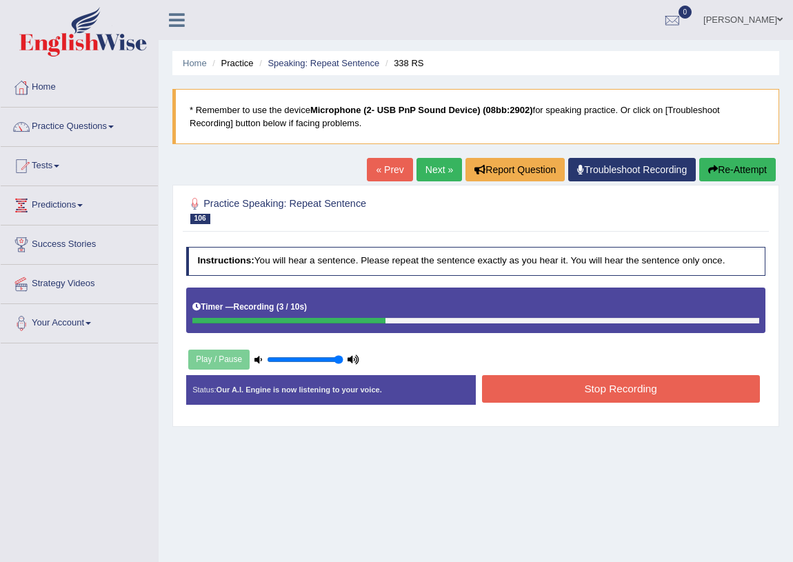
click at [571, 390] on button "Stop Recording" at bounding box center [621, 388] width 278 height 27
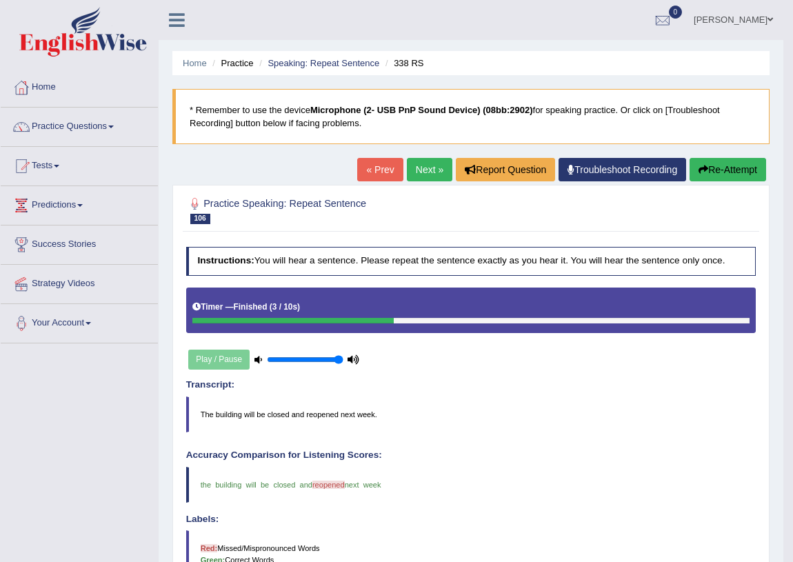
click at [407, 163] on link "Next »" at bounding box center [430, 169] width 46 height 23
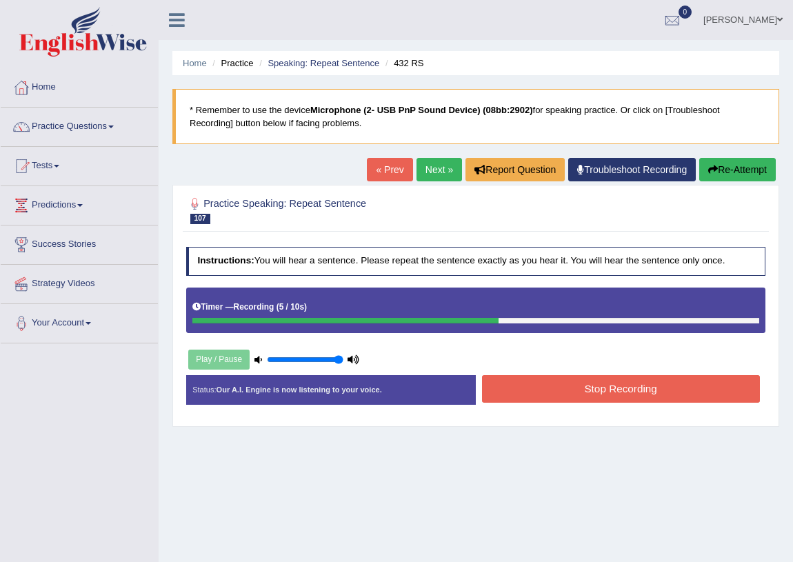
click at [626, 392] on button "Stop Recording" at bounding box center [621, 388] width 278 height 27
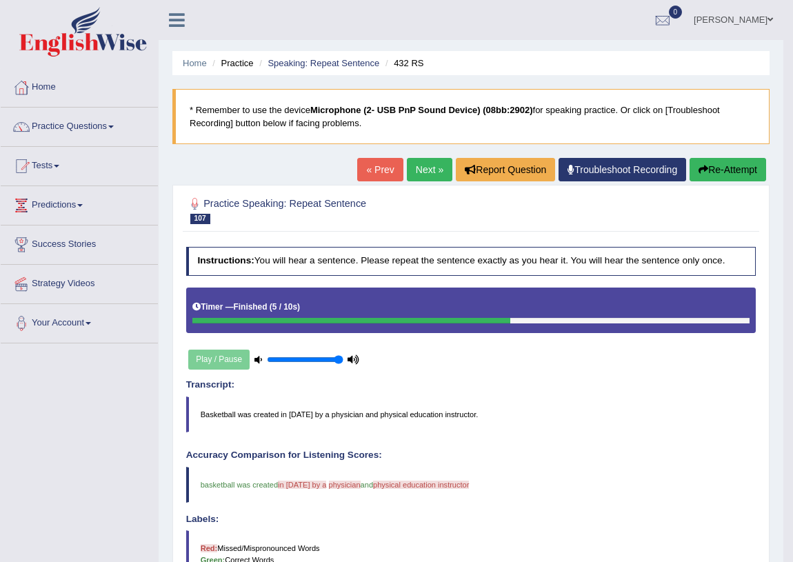
click at [428, 166] on link "Next »" at bounding box center [430, 169] width 46 height 23
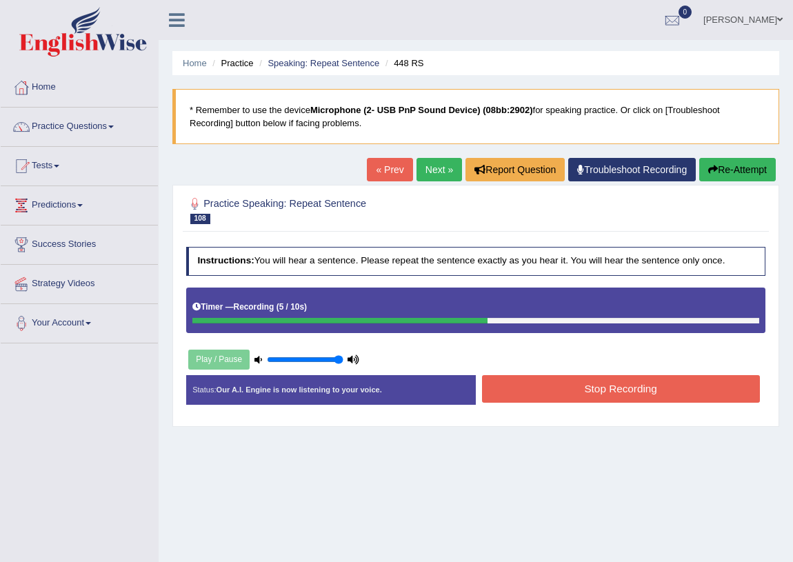
click at [610, 390] on button "Stop Recording" at bounding box center [621, 388] width 278 height 27
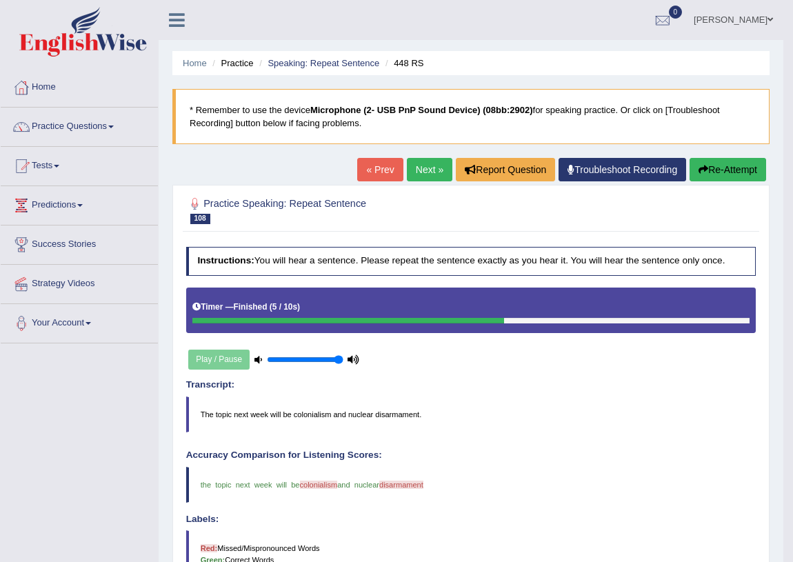
click at [428, 168] on link "Next »" at bounding box center [430, 169] width 46 height 23
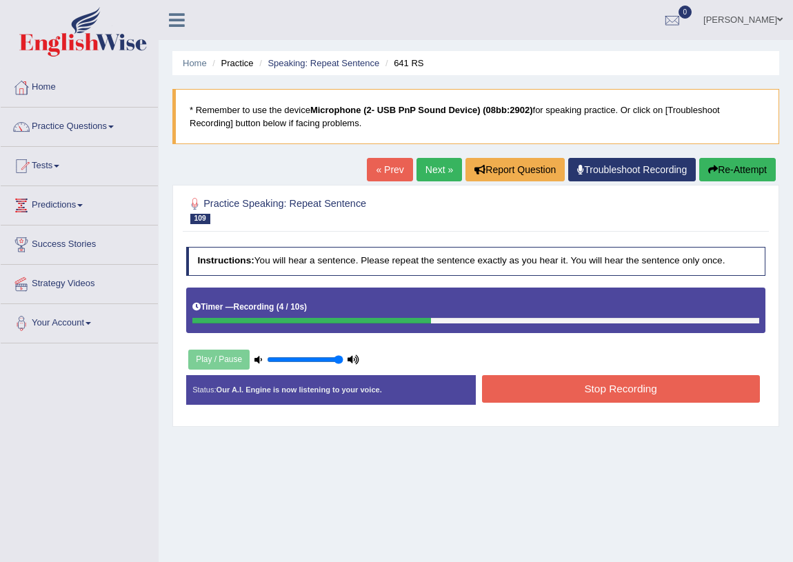
click at [666, 397] on button "Stop Recording" at bounding box center [621, 388] width 278 height 27
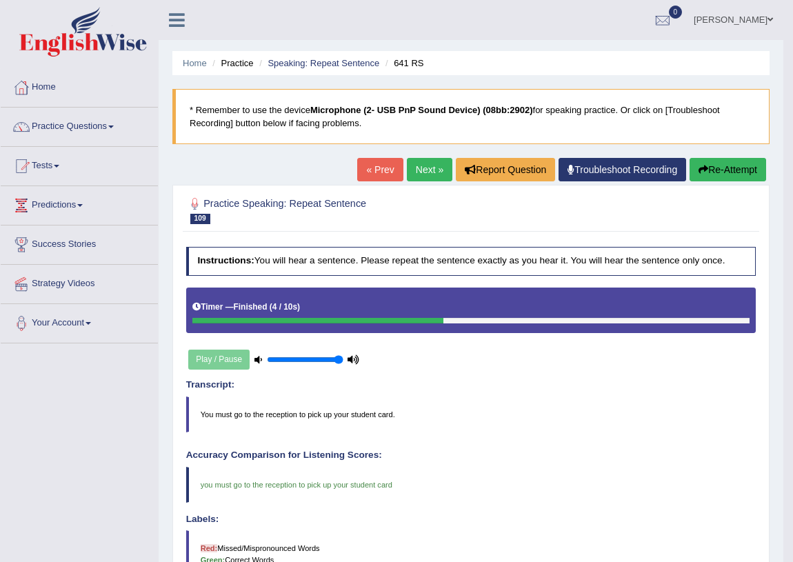
click at [427, 170] on link "Next »" at bounding box center [430, 169] width 46 height 23
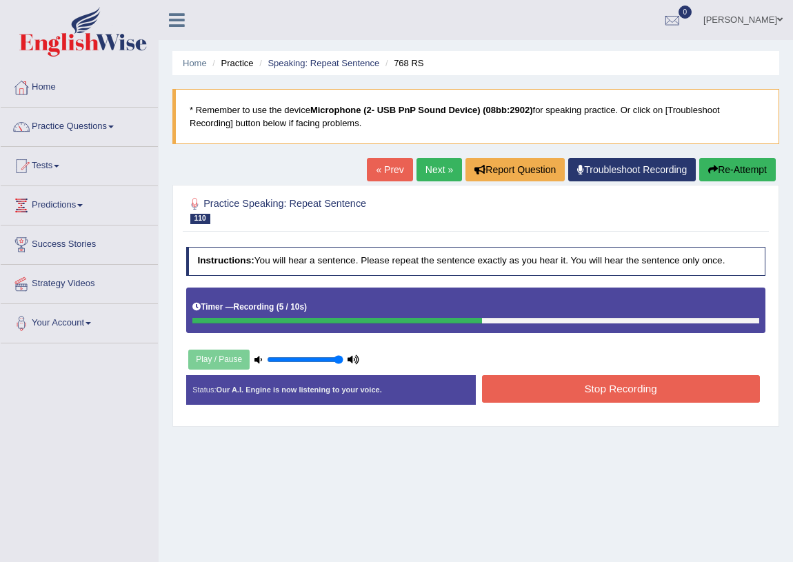
click at [641, 393] on button "Stop Recording" at bounding box center [621, 388] width 278 height 27
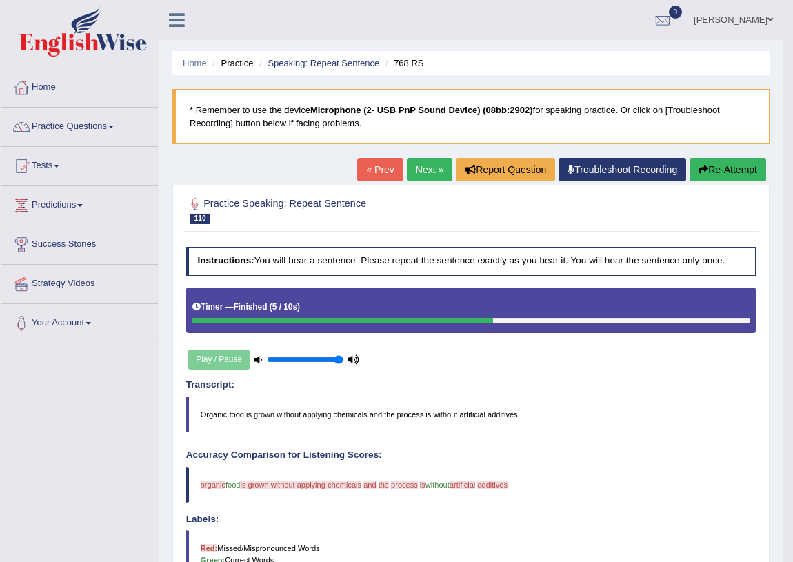
click at [419, 179] on link "Next »" at bounding box center [430, 169] width 46 height 23
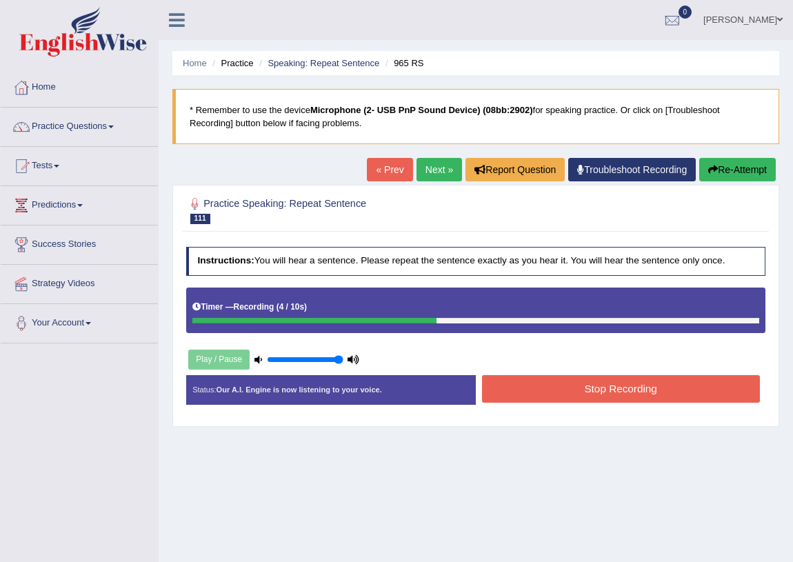
click at [578, 391] on button "Stop Recording" at bounding box center [621, 388] width 278 height 27
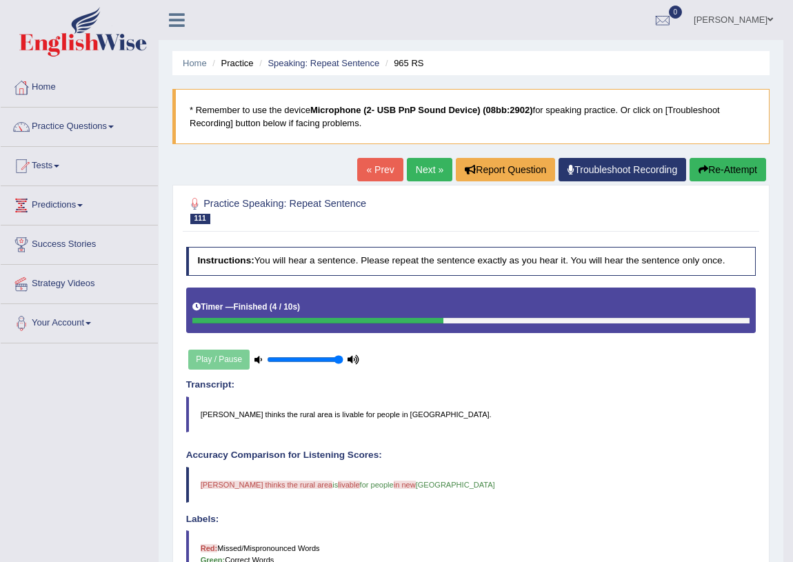
click at [423, 160] on link "Next »" at bounding box center [430, 169] width 46 height 23
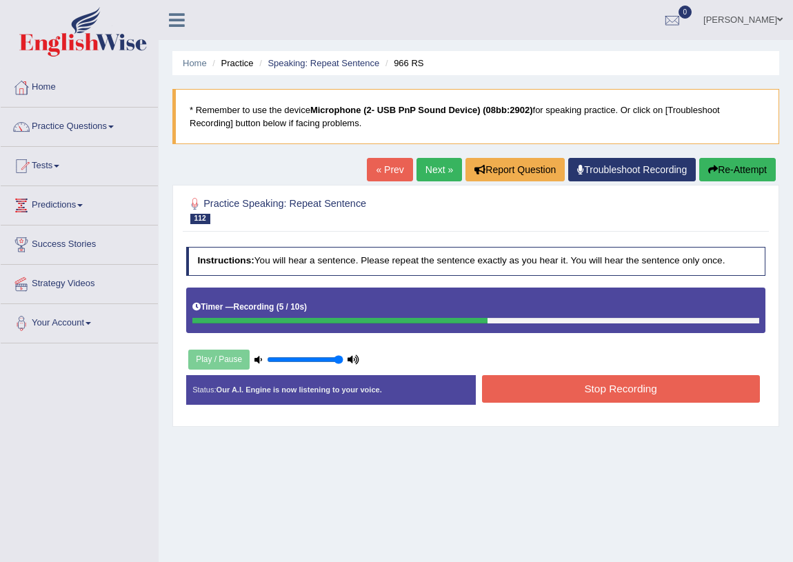
click at [618, 387] on button "Stop Recording" at bounding box center [621, 388] width 278 height 27
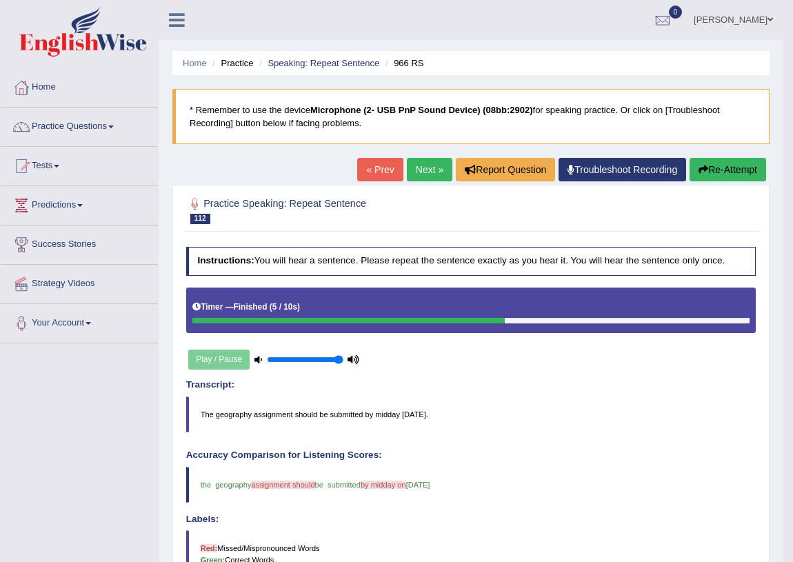
click at [428, 169] on link "Next »" at bounding box center [430, 169] width 46 height 23
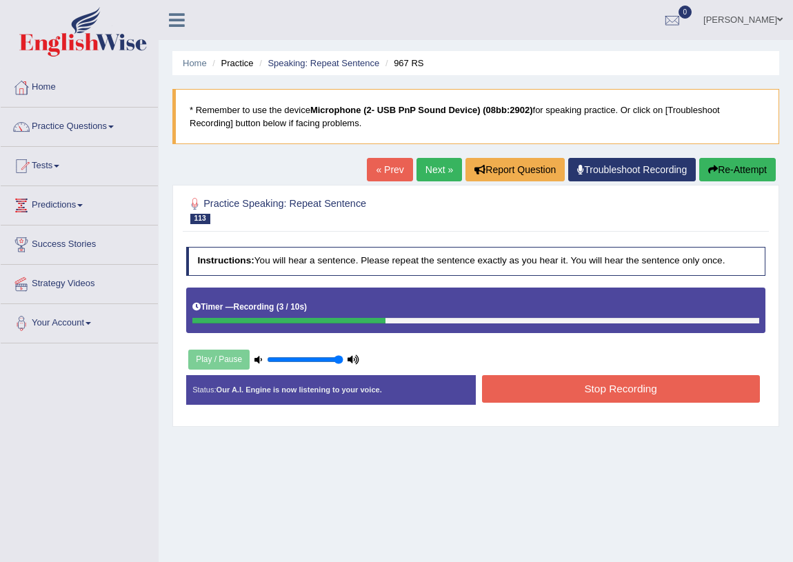
click at [569, 388] on button "Stop Recording" at bounding box center [621, 388] width 278 height 27
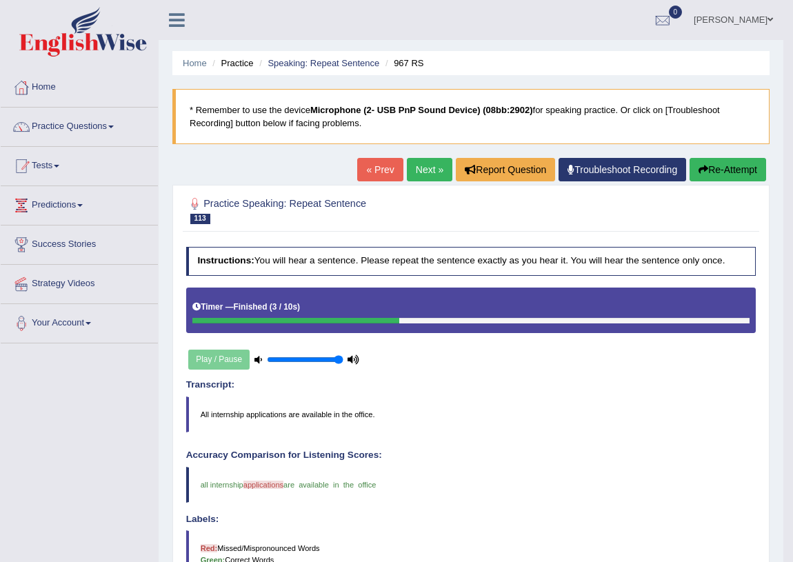
click at [97, 134] on link "Practice Questions" at bounding box center [79, 125] width 157 height 34
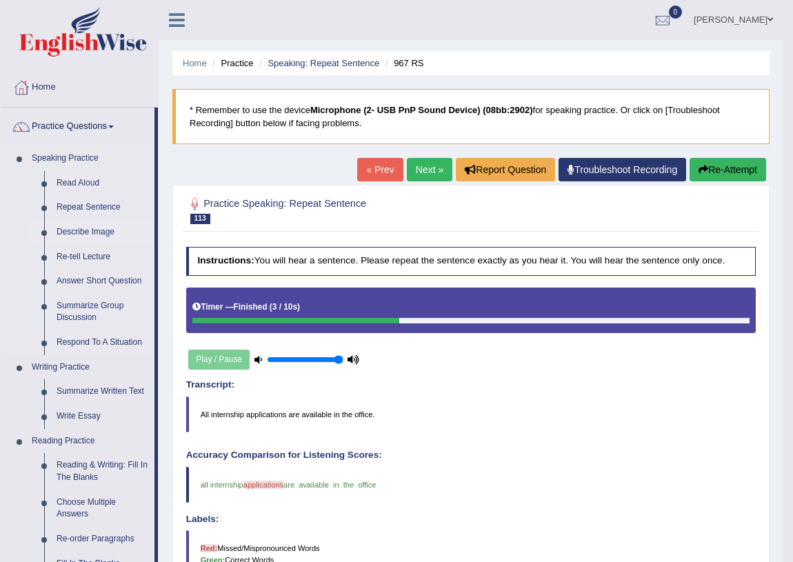
click at [107, 224] on link "Describe Image" at bounding box center [102, 232] width 104 height 25
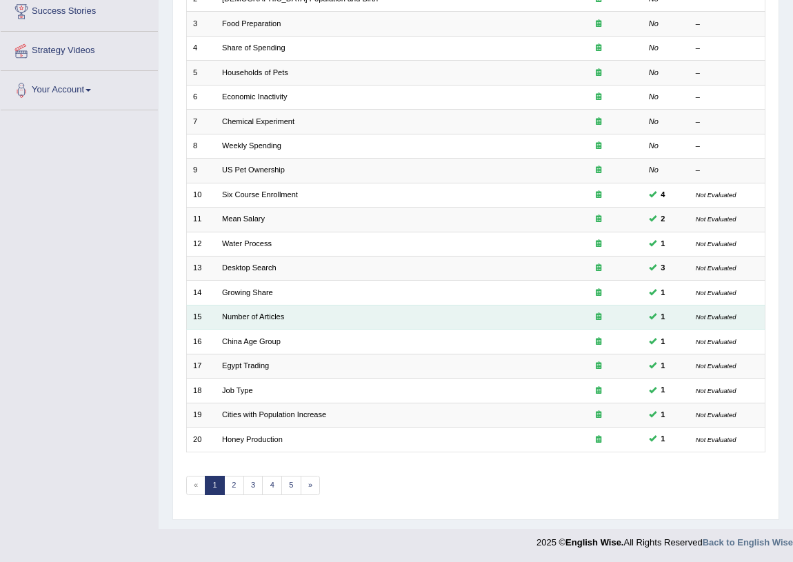
scroll to position [108, 0]
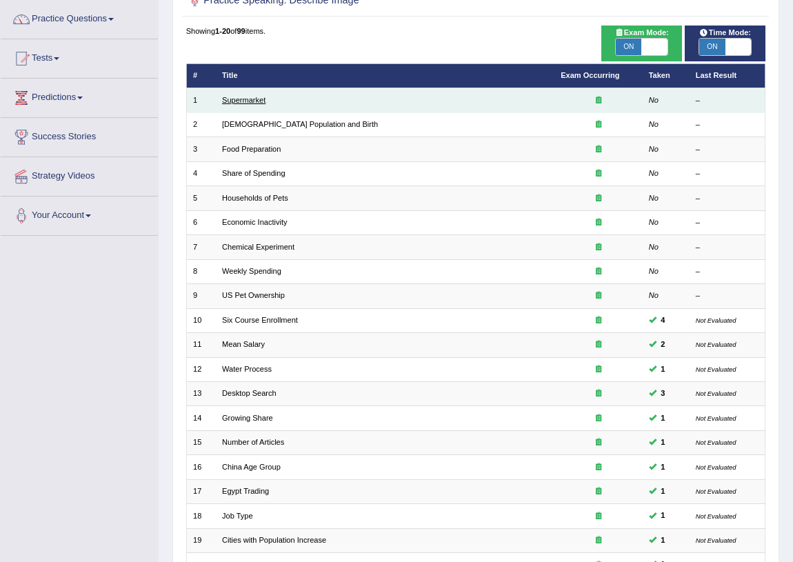
click at [247, 103] on link "Supermarket" at bounding box center [243, 100] width 43 height 8
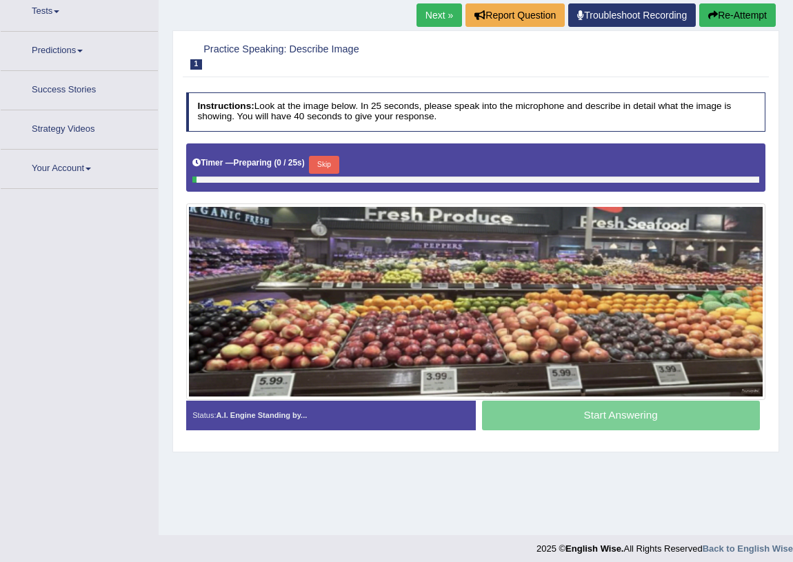
scroll to position [161, 0]
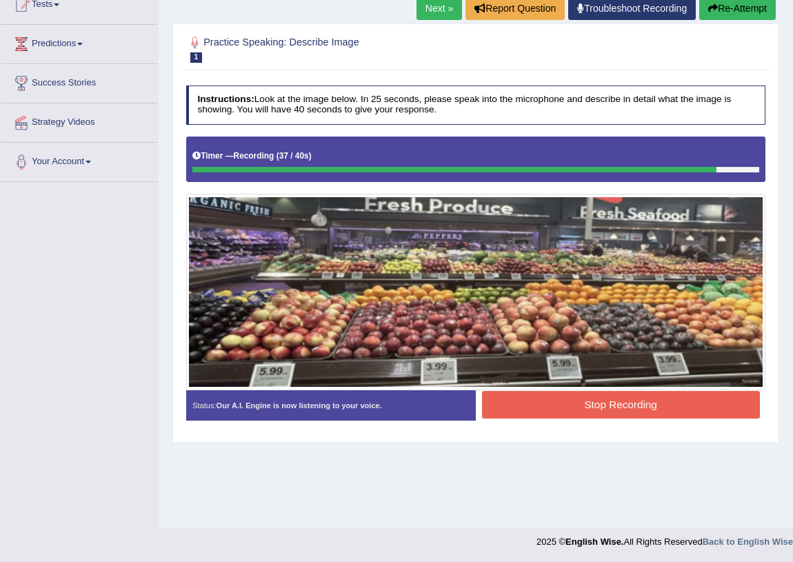
click at [561, 410] on button "Stop Recording" at bounding box center [621, 404] width 278 height 27
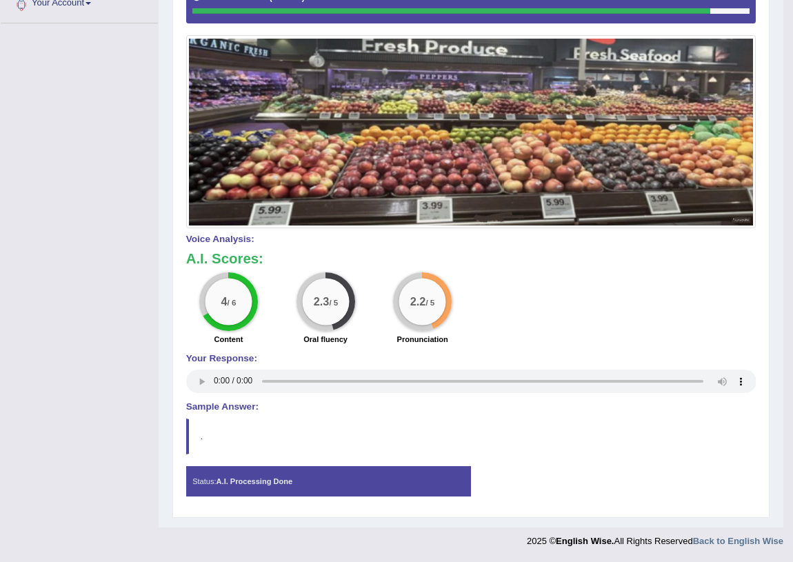
scroll to position [0, 0]
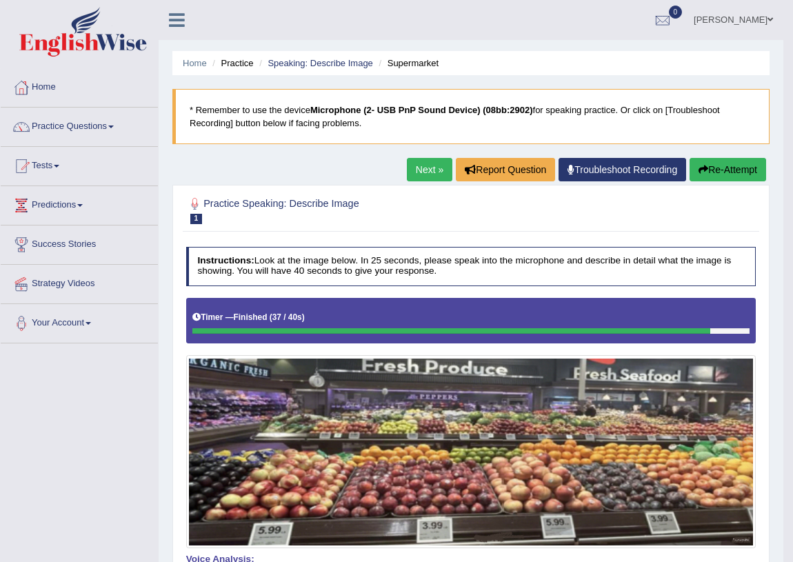
click at [444, 168] on link "Next »" at bounding box center [430, 169] width 46 height 23
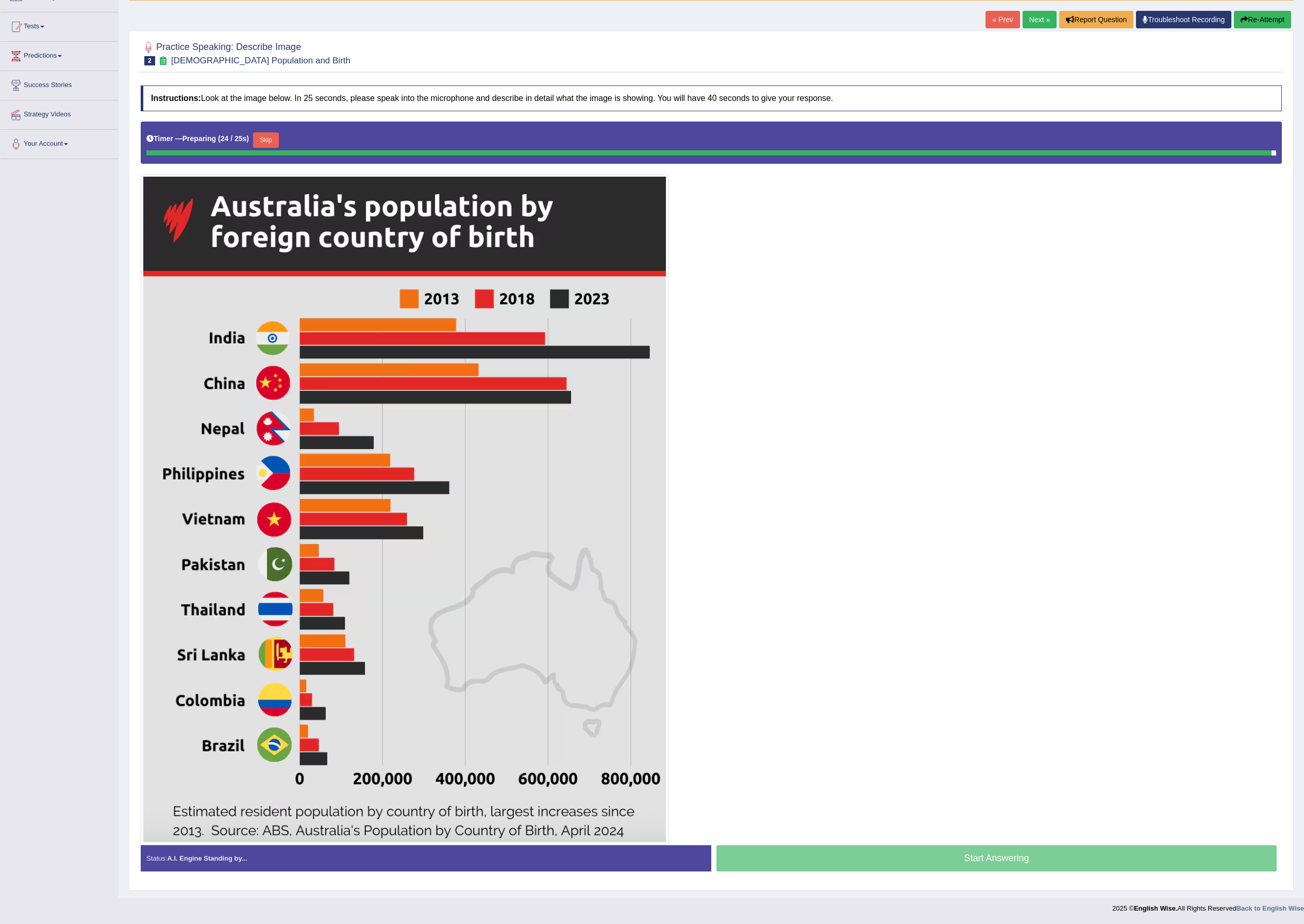
scroll to position [102, 0]
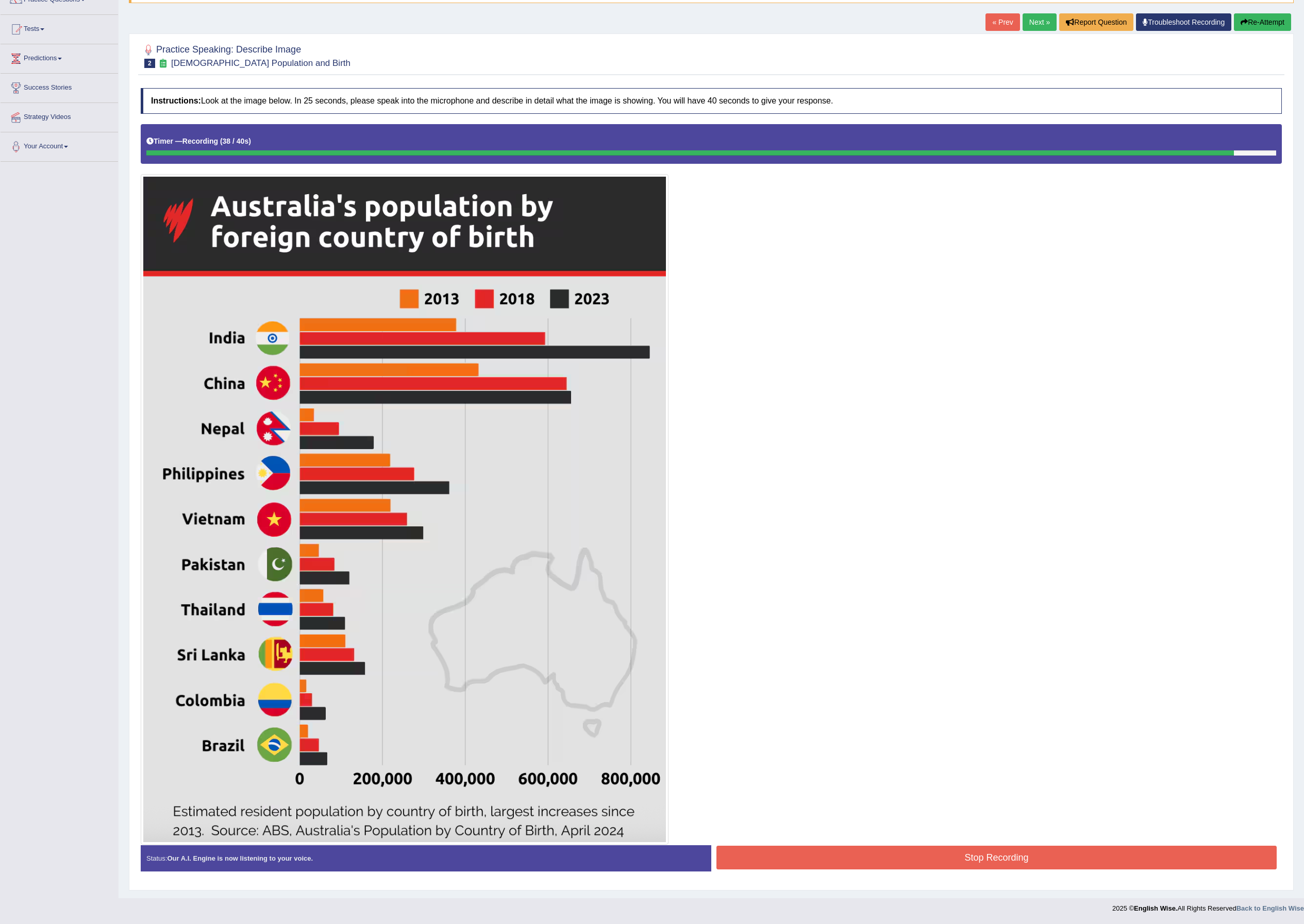
click at [592, 419] on button "Stop Recording" at bounding box center [997, 858] width 560 height 24
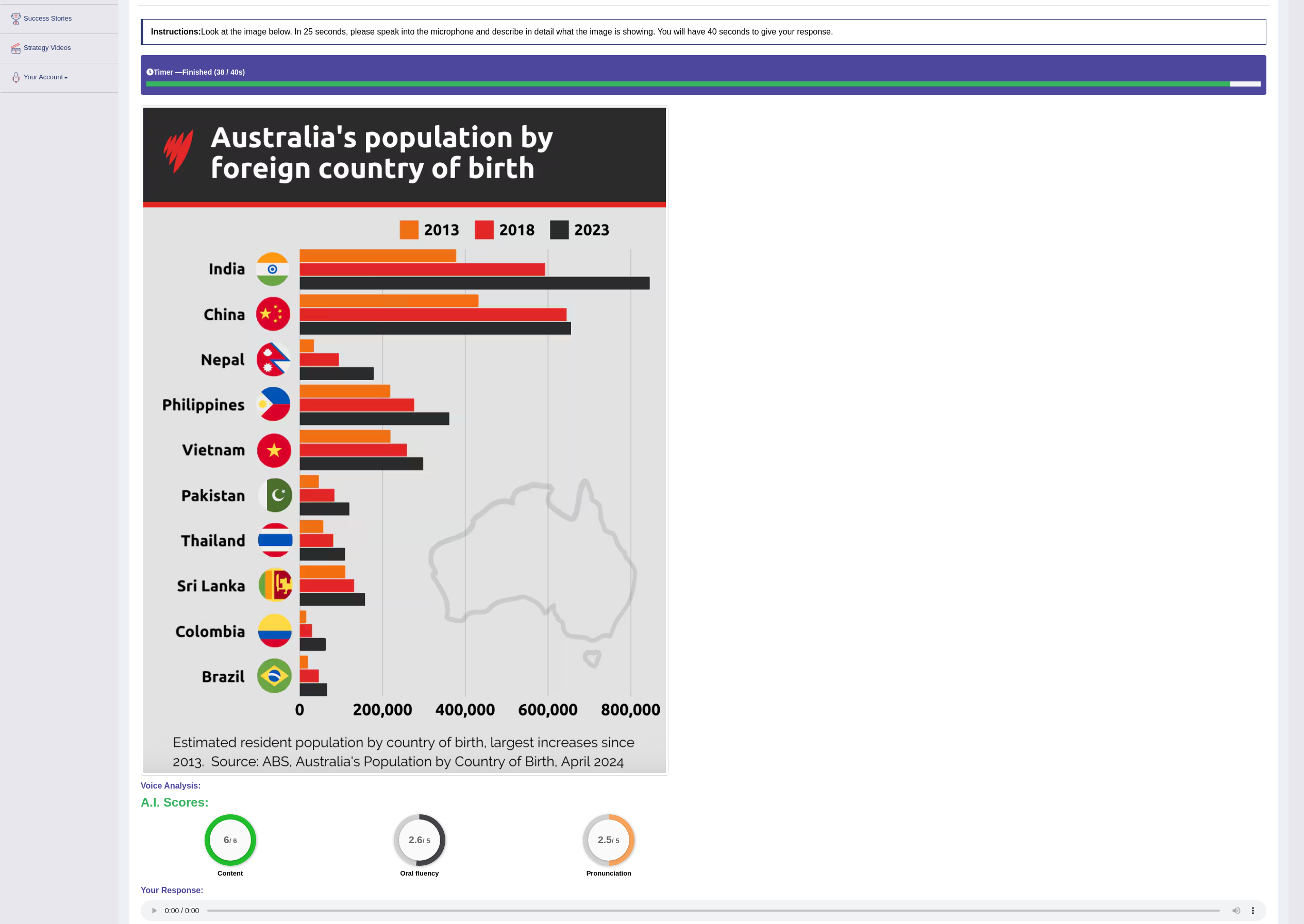
scroll to position [0, 0]
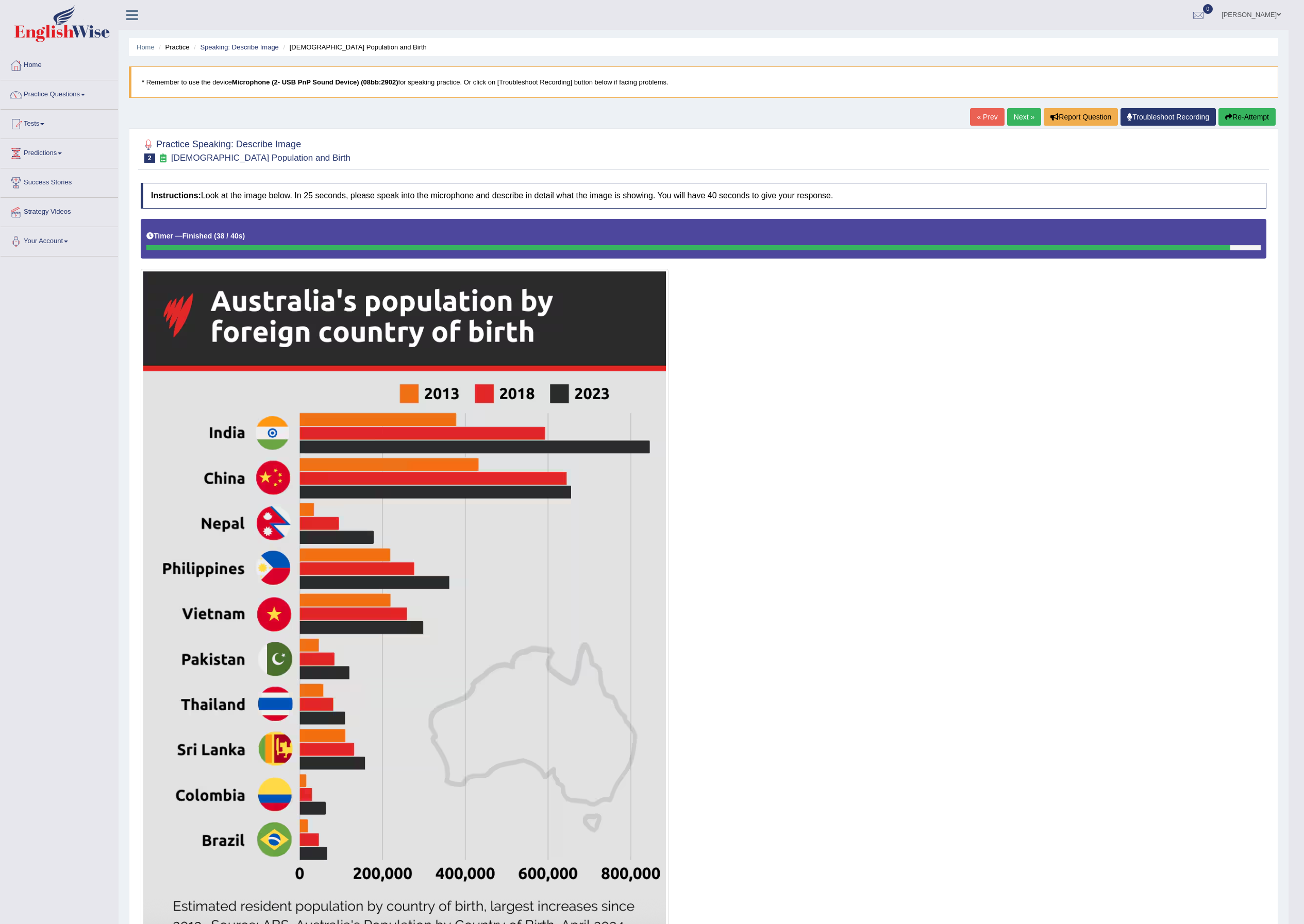
click at [592, 120] on link "Next »" at bounding box center [1025, 117] width 34 height 17
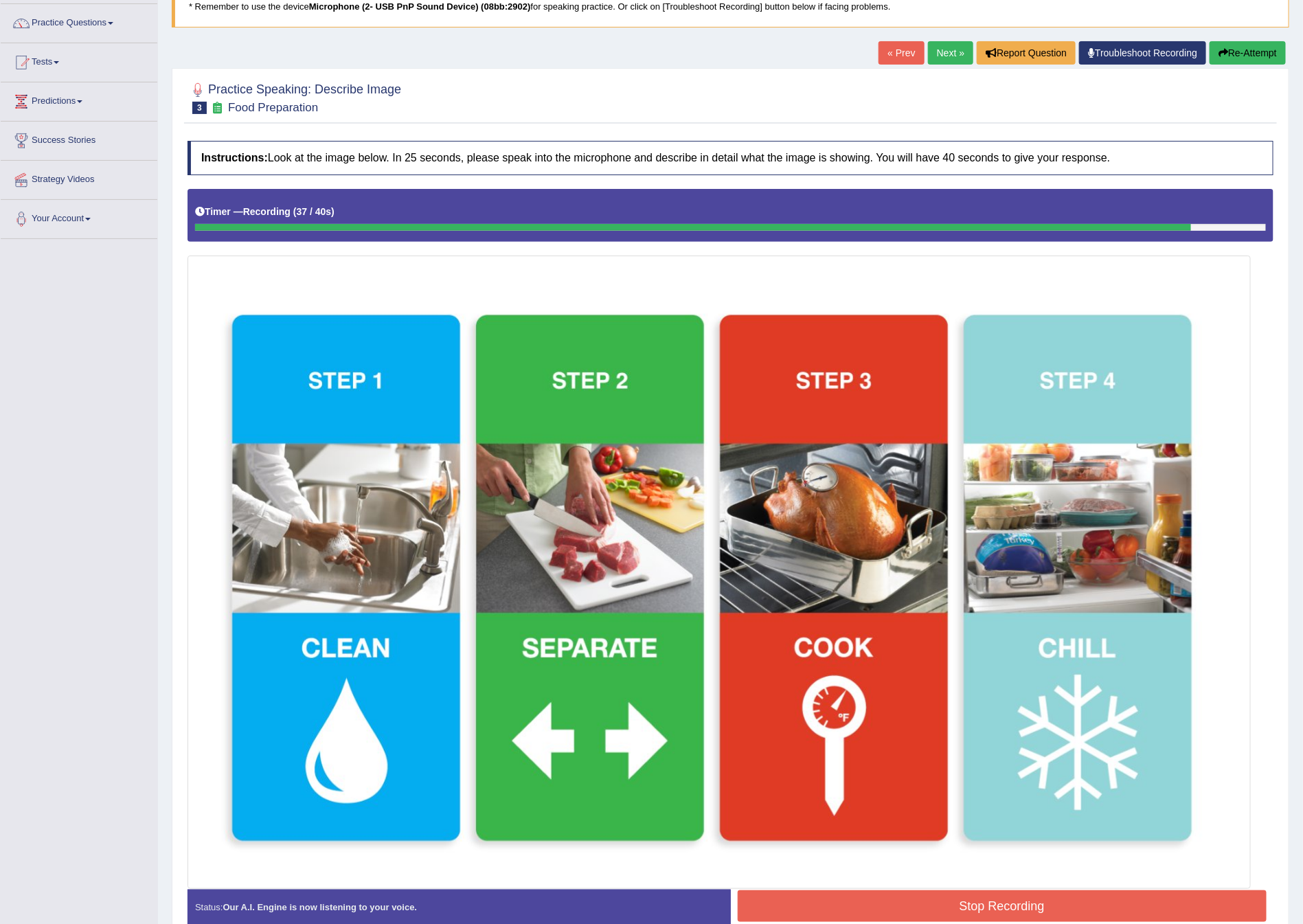
scroll to position [179, 0]
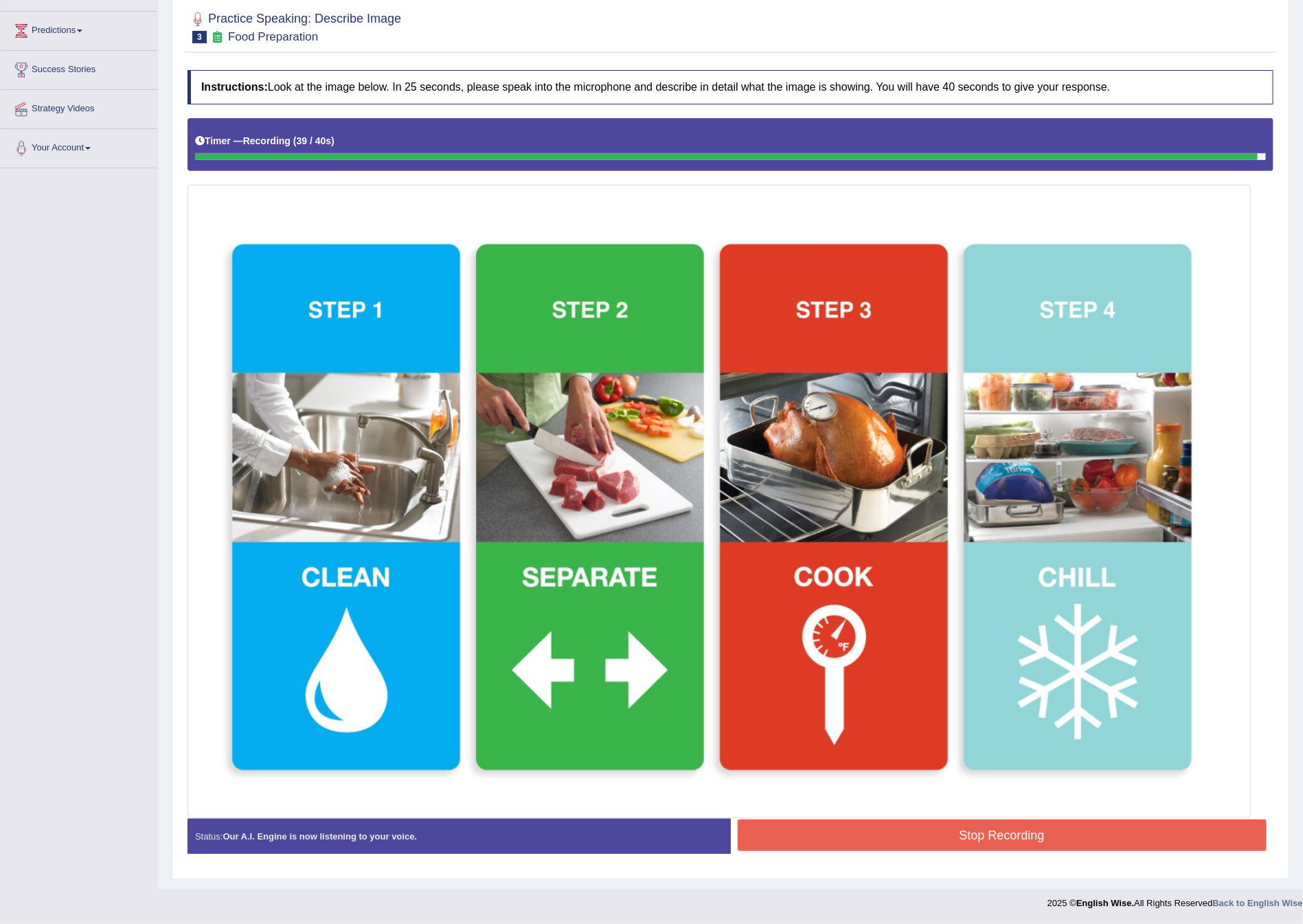
click at [925, 822] on button "Stop Recording" at bounding box center [1003, 835] width 530 height 32
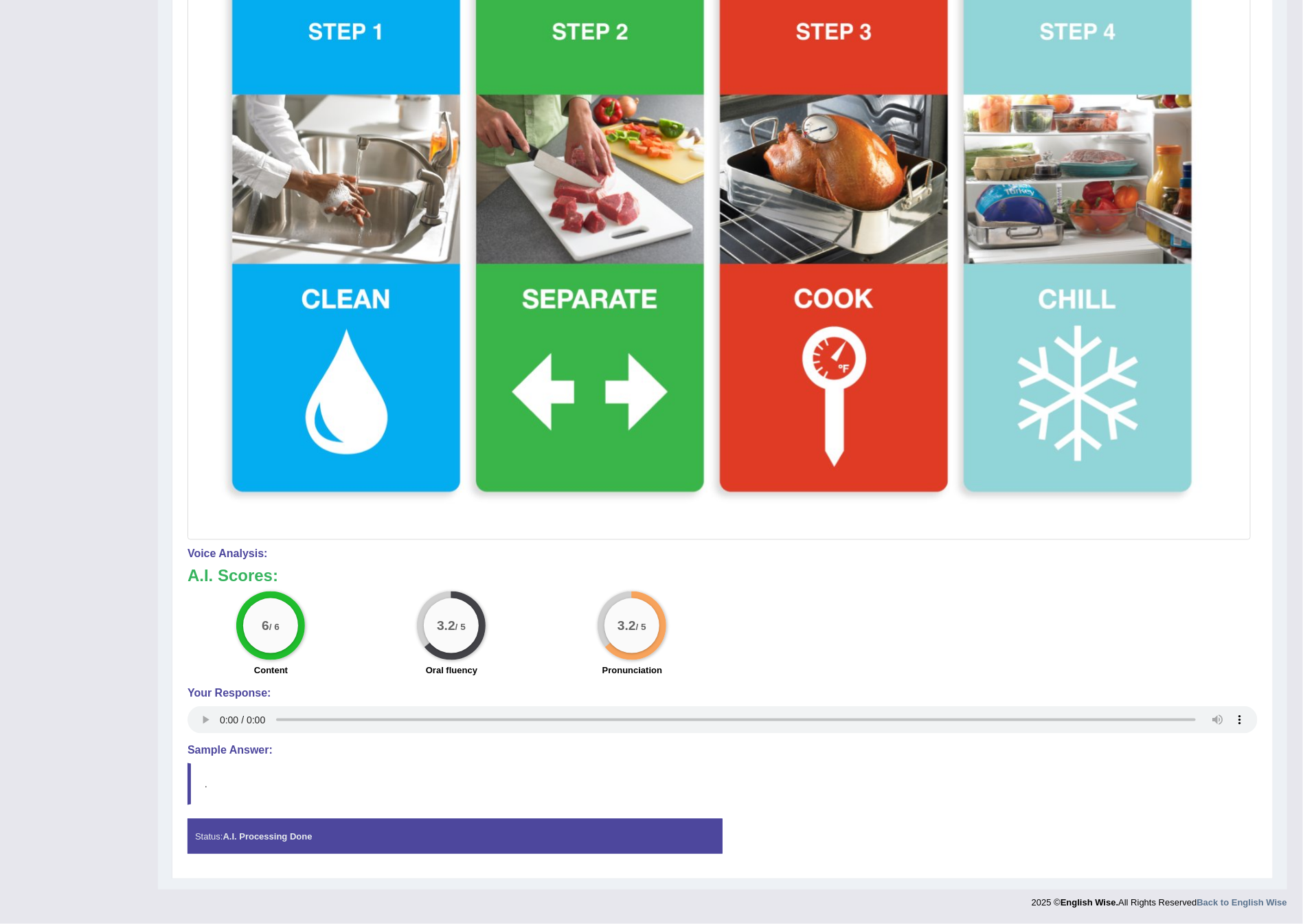
scroll to position [0, 0]
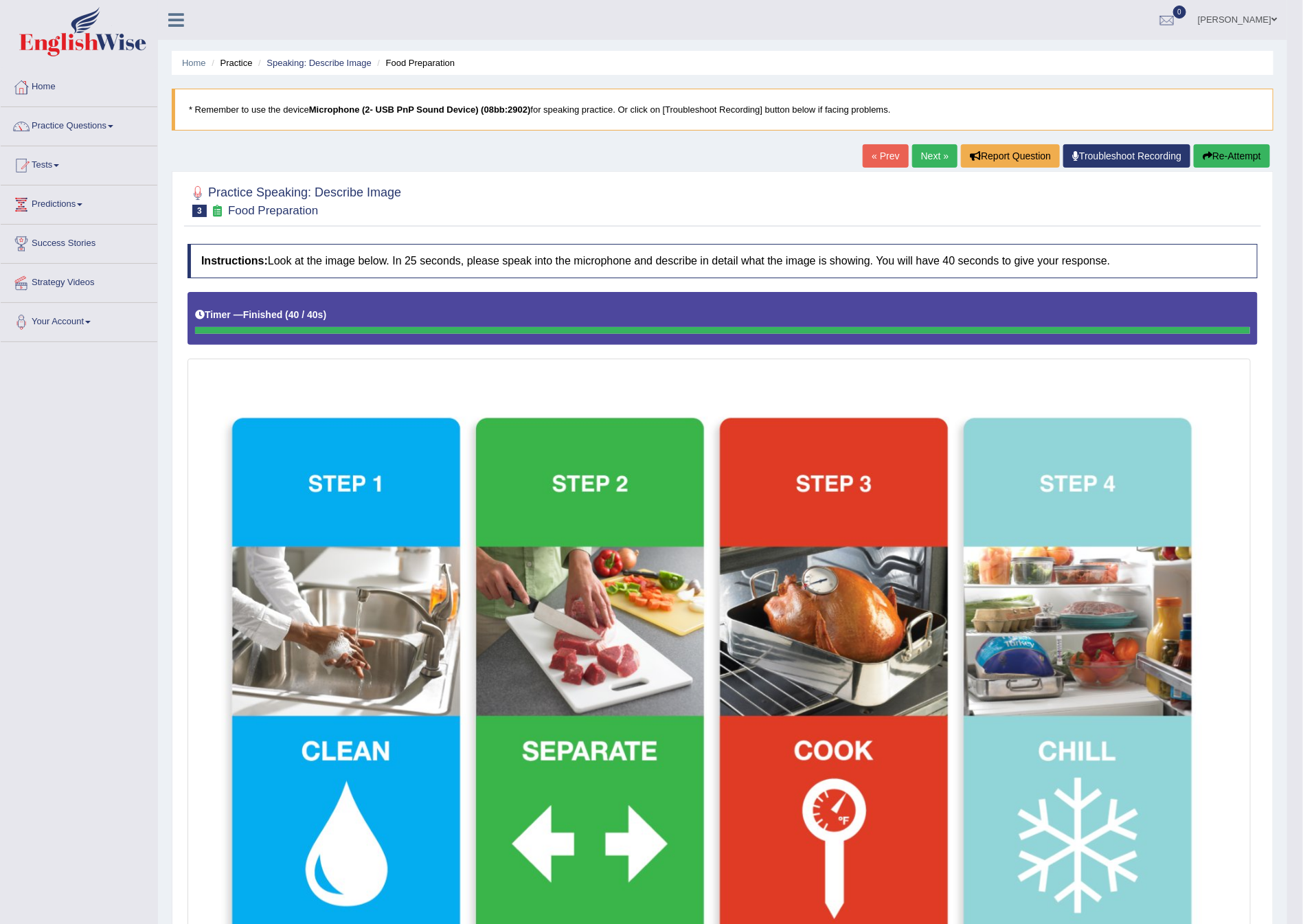
click at [917, 150] on link "Next »" at bounding box center [935, 155] width 46 height 23
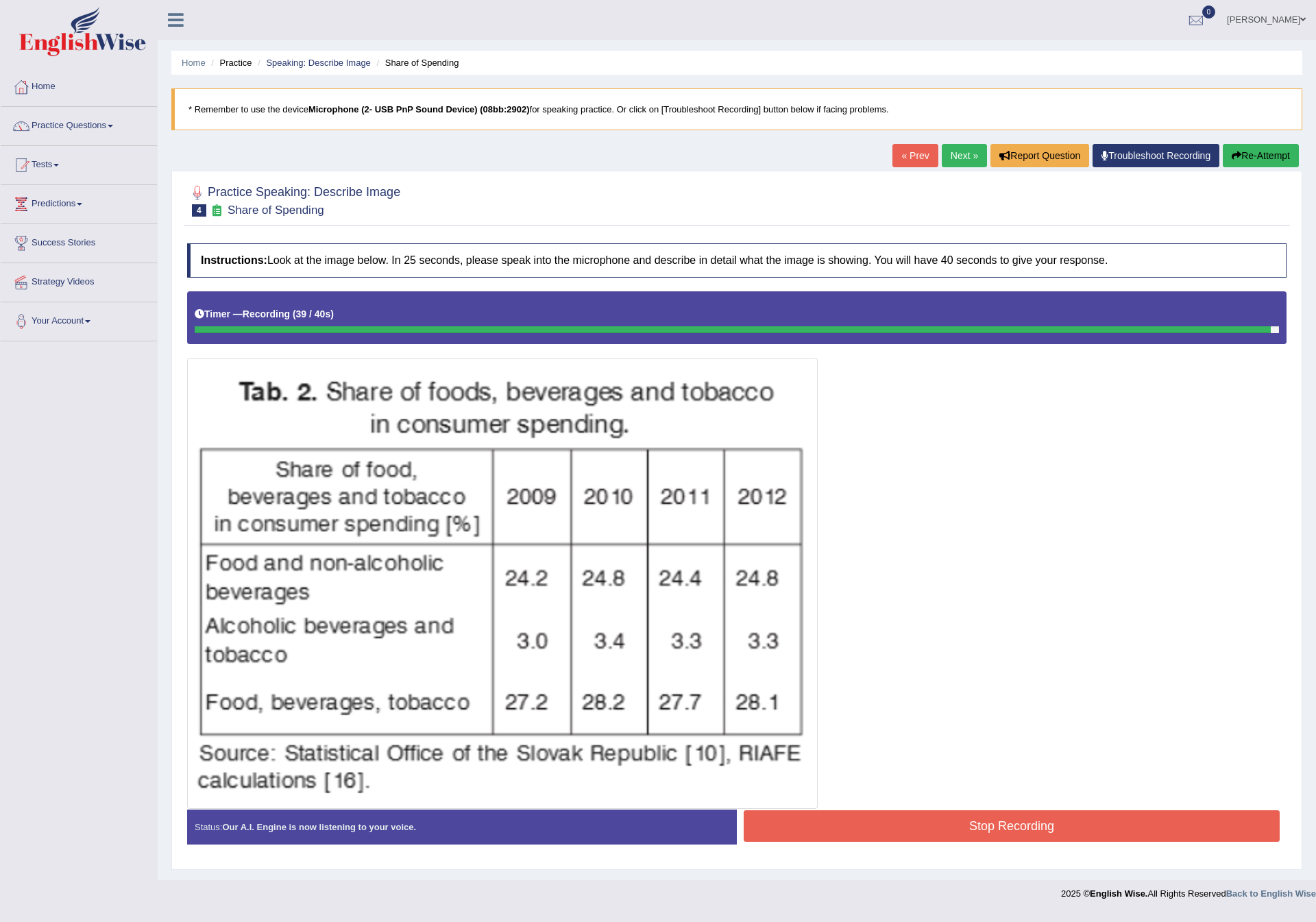
click at [908, 841] on button "Stop Recording" at bounding box center [1011, 826] width 536 height 32
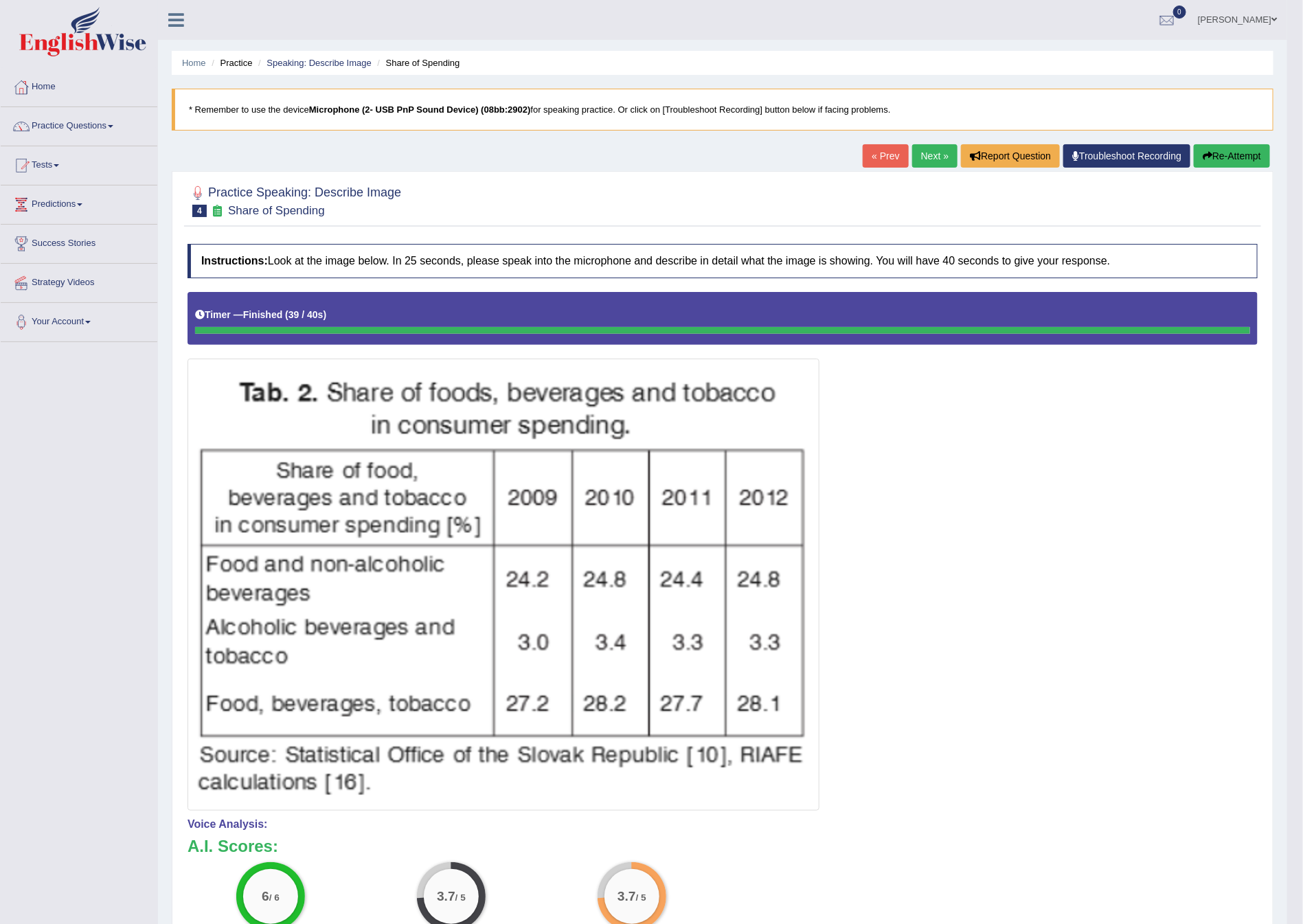
click at [922, 149] on link "Next »" at bounding box center [935, 155] width 46 height 23
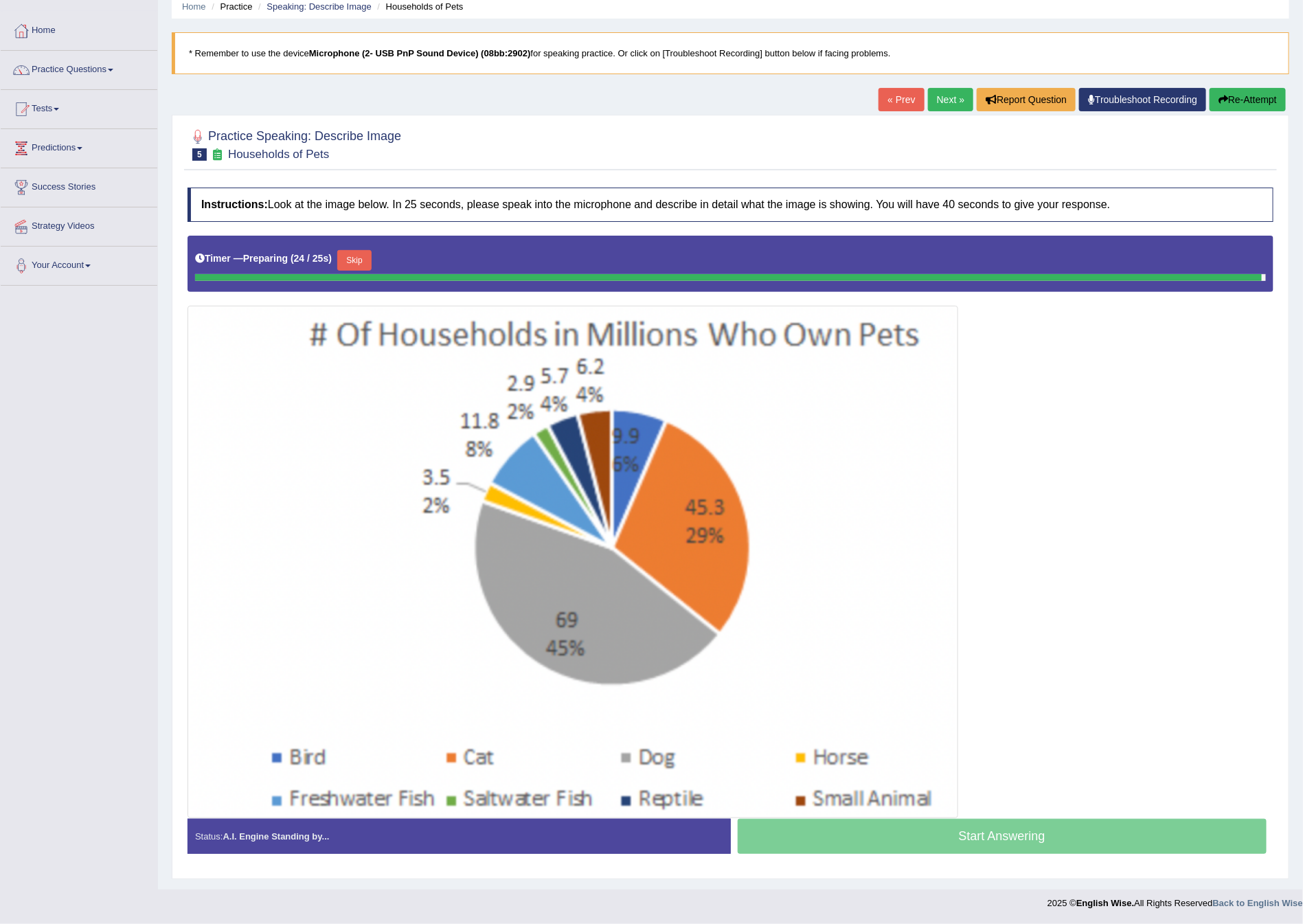
scroll to position [58, 0]
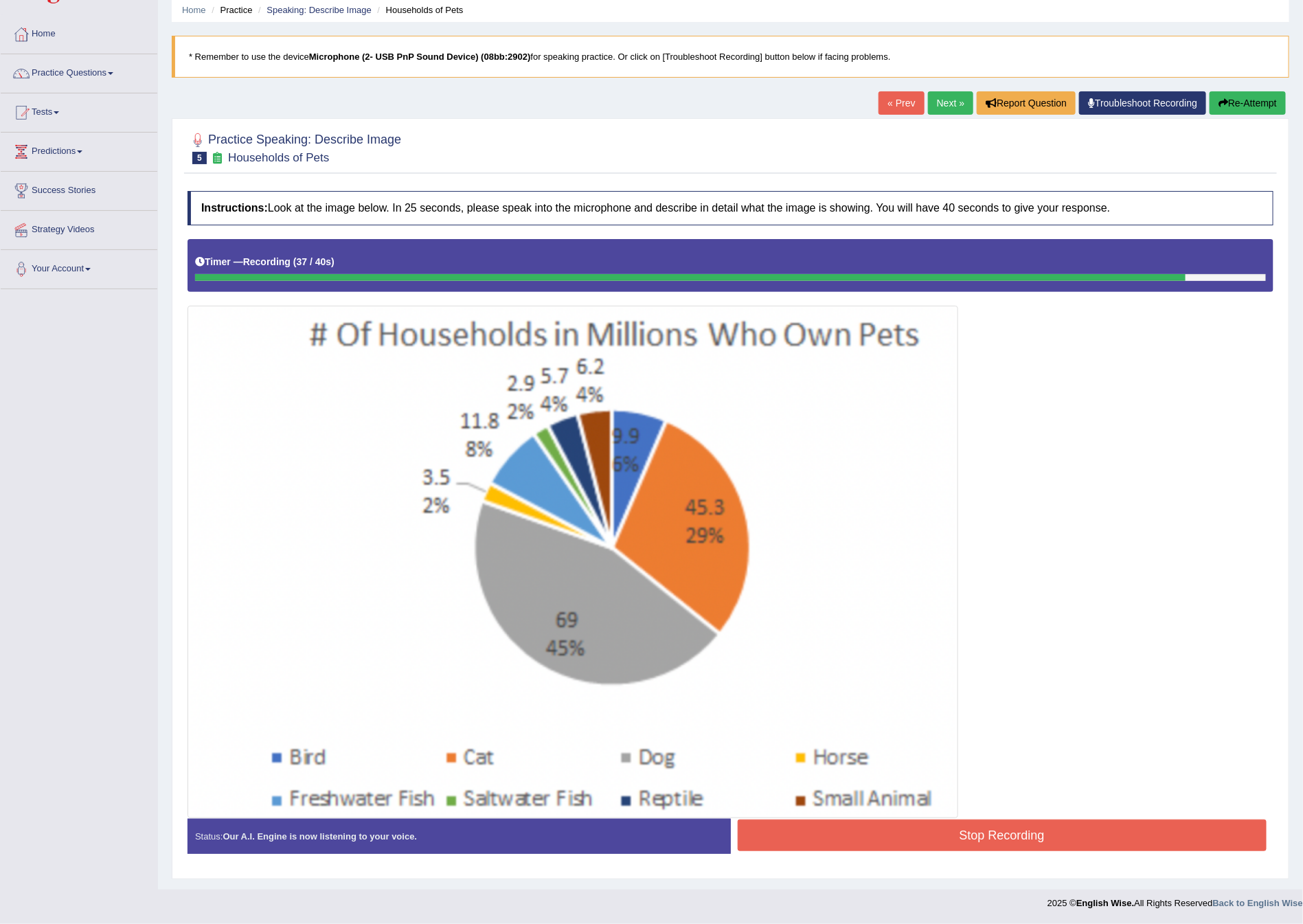
click at [1135, 814] on div at bounding box center [730, 528] width 1086 height 578
click at [1130, 824] on button "Stop Recording" at bounding box center [1003, 835] width 530 height 32
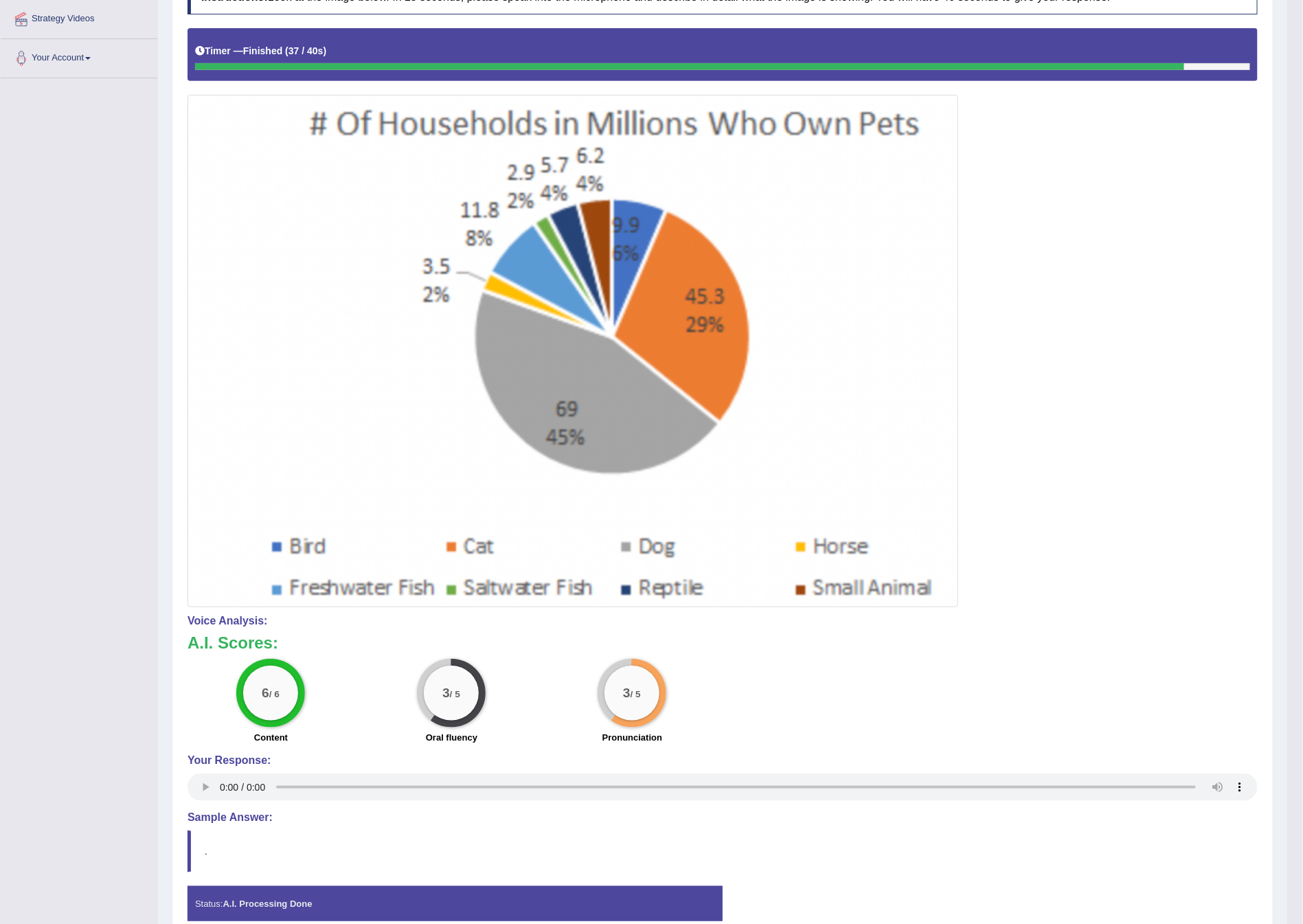
scroll to position [0, 0]
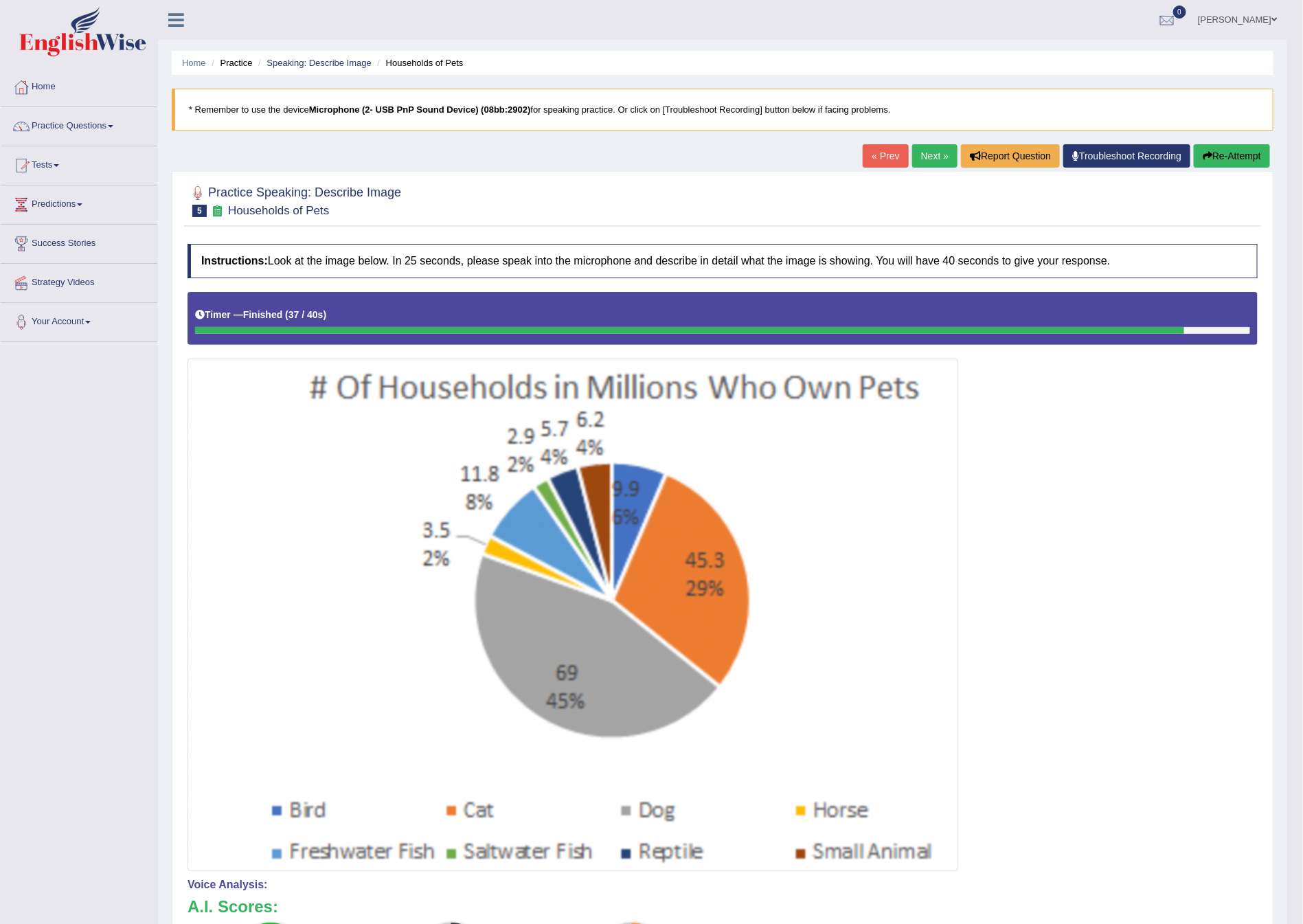
click at [936, 152] on link "Next »" at bounding box center [935, 155] width 46 height 23
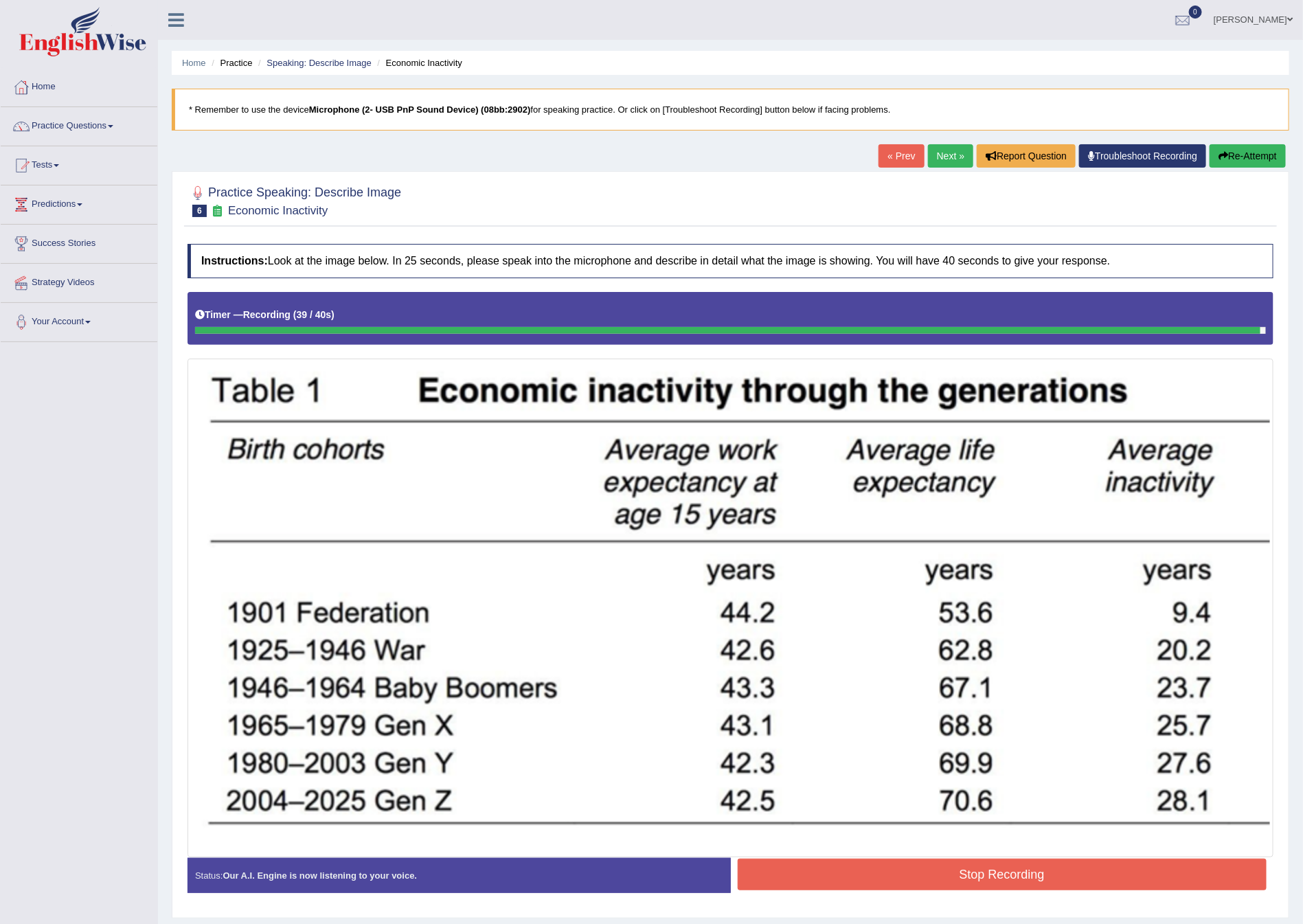
click at [906, 867] on button "Stop Recording" at bounding box center [1003, 874] width 530 height 32
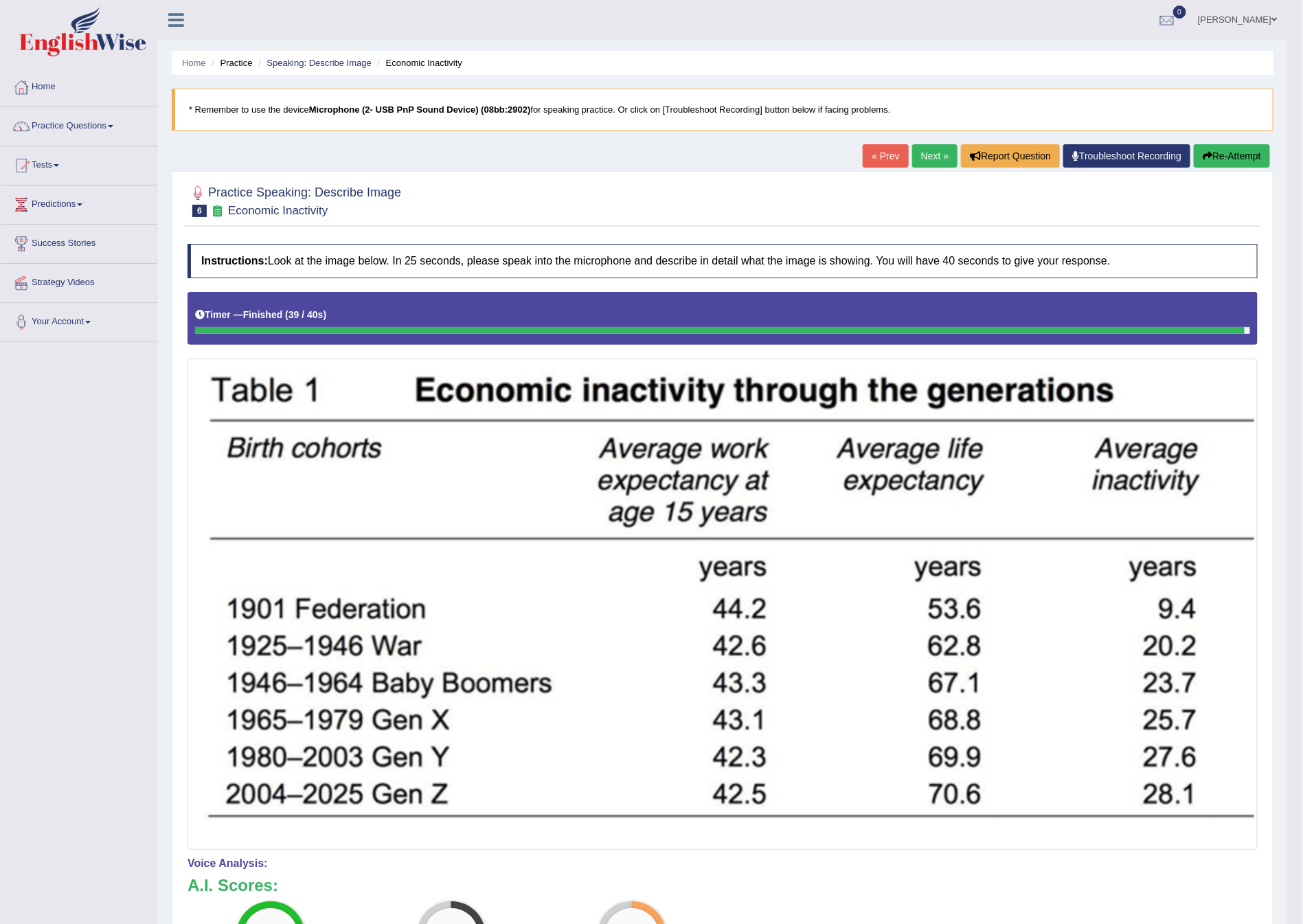
click at [923, 152] on link "Next »" at bounding box center [935, 155] width 46 height 23
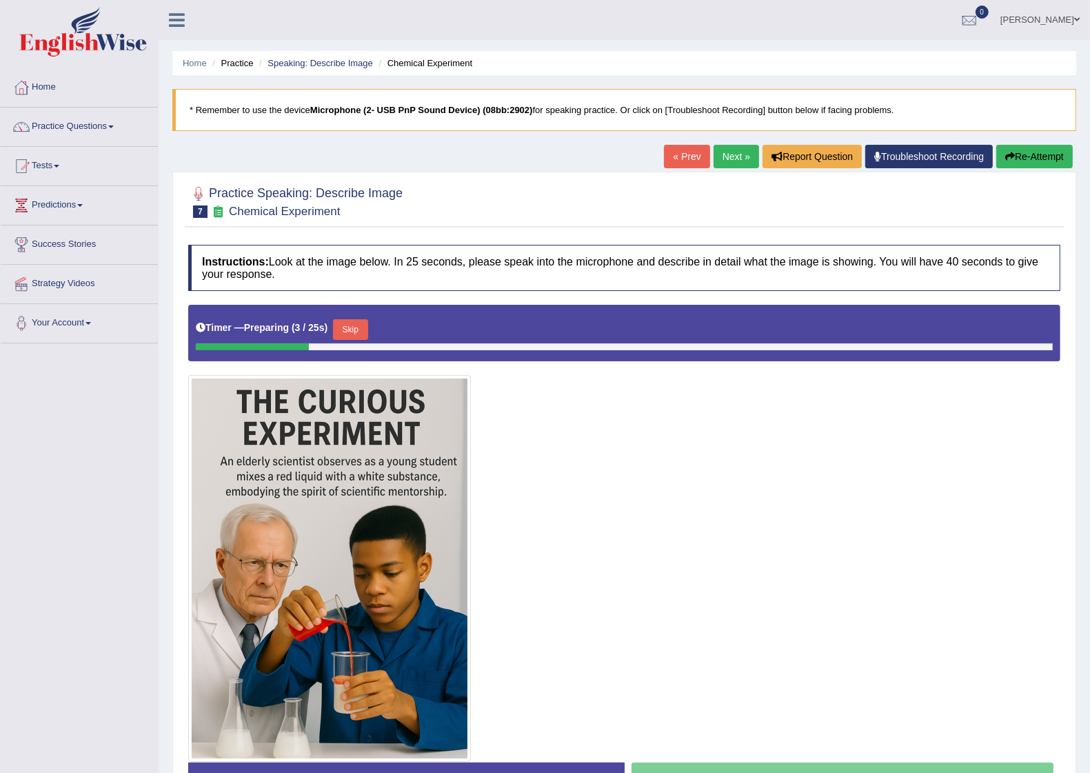
scroll to position [86, 0]
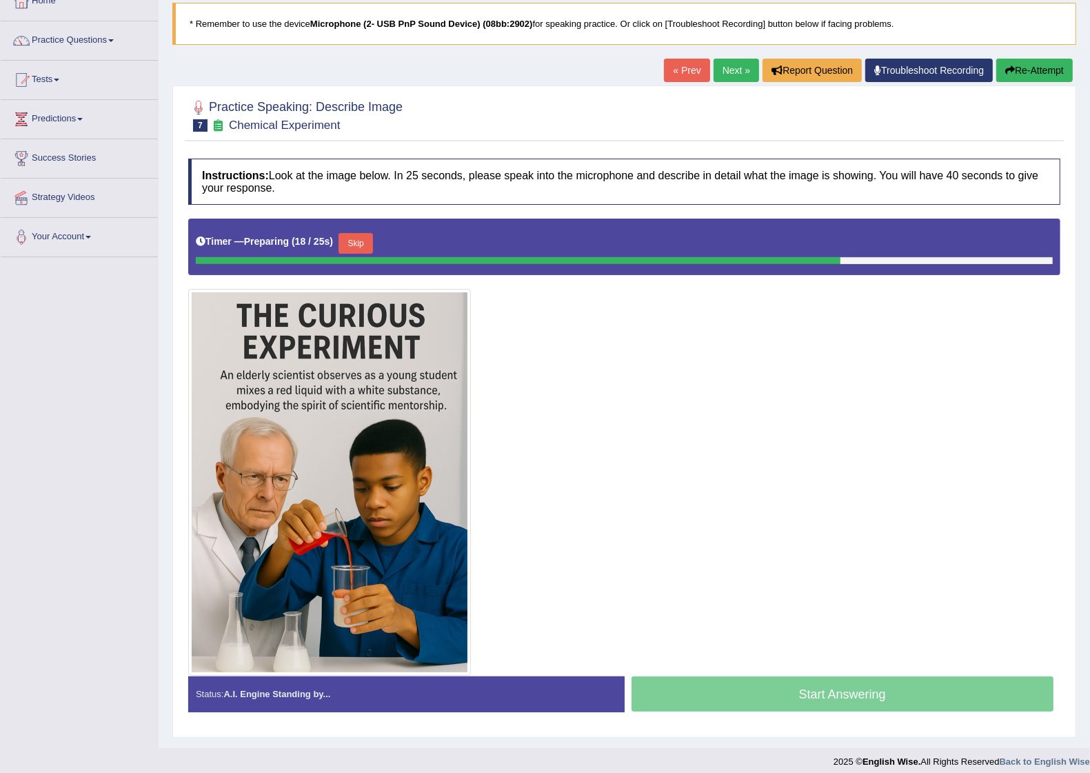
click at [124, 594] on div "Toggle navigation Home Practice Questions Speaking Practice Read Aloud Repeat S…" at bounding box center [545, 345] width 1090 height 862
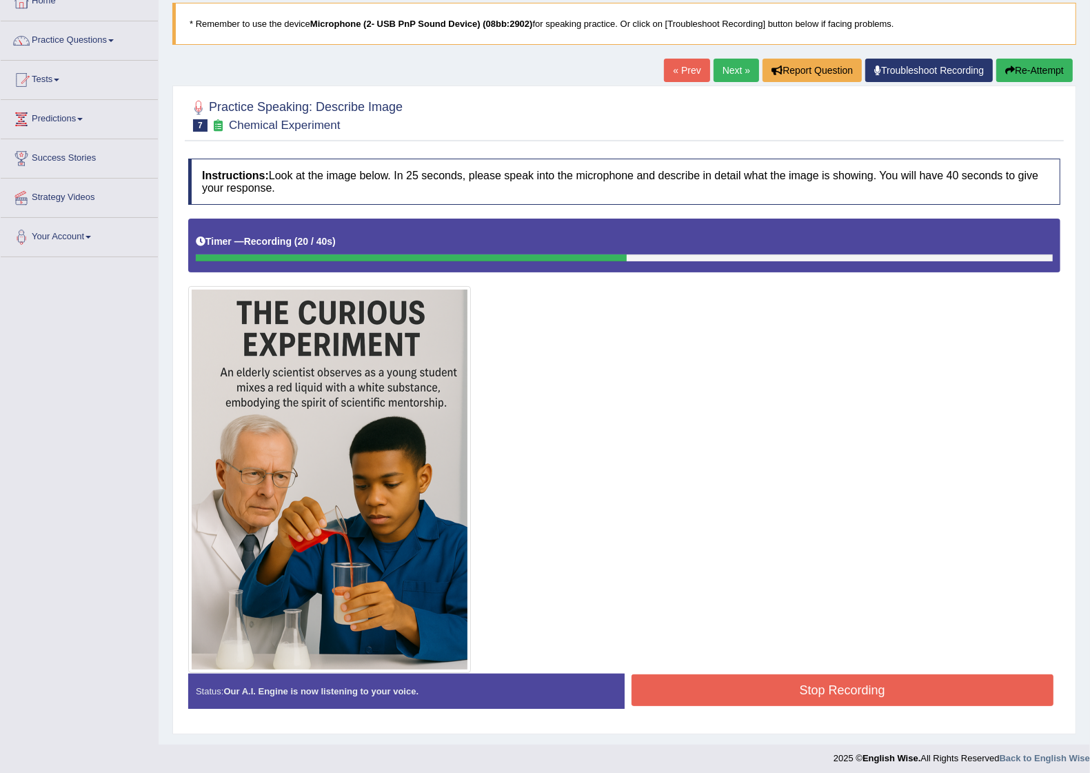
click at [781, 697] on button "Stop Recording" at bounding box center [843, 690] width 423 height 32
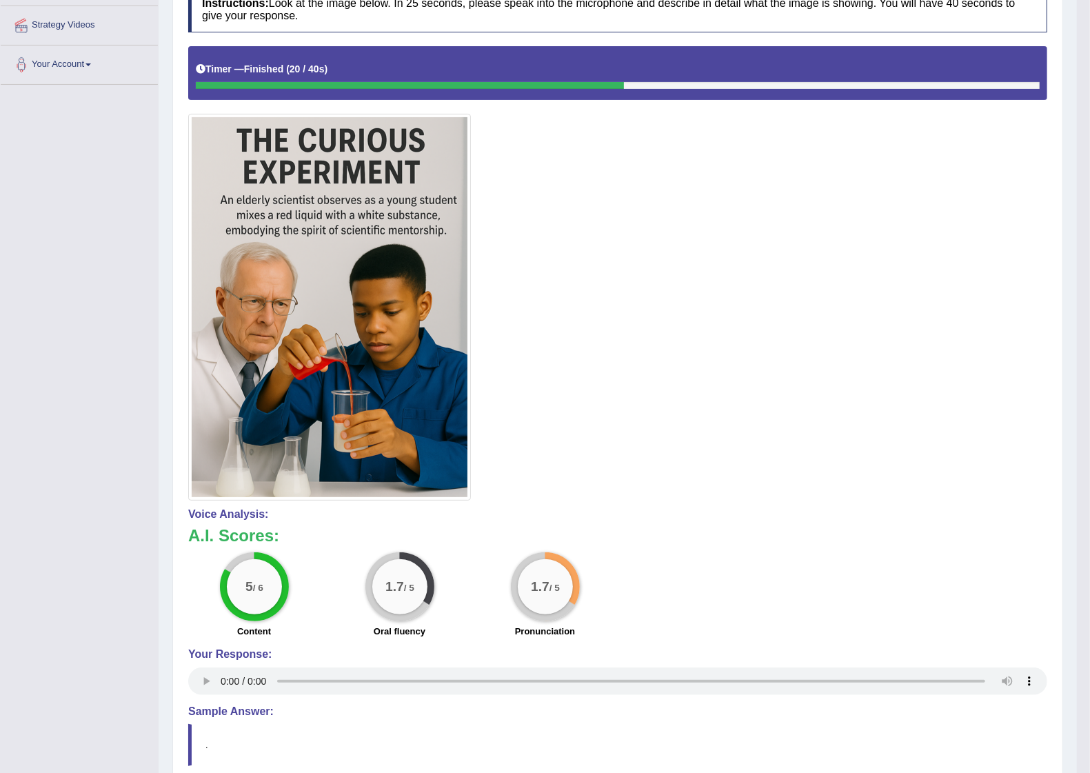
scroll to position [0, 0]
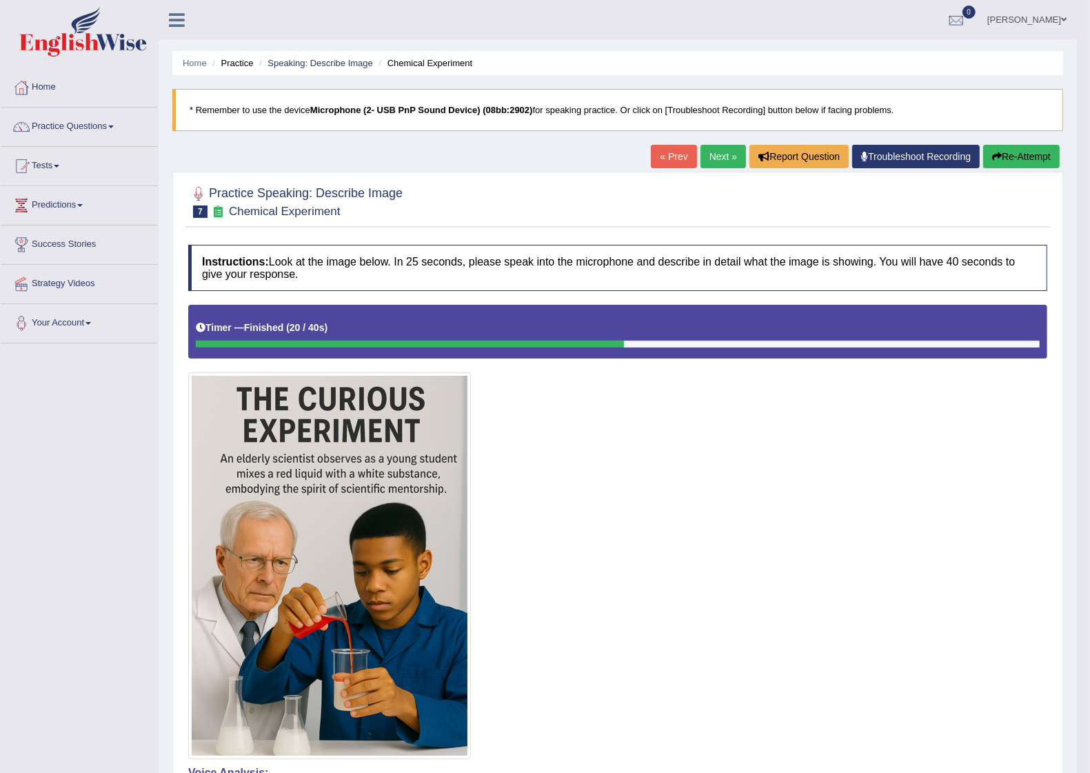
click at [714, 143] on div "Home Practice Speaking: Describe Image Chemical Experiment * Remember to use th…" at bounding box center [618, 555] width 919 height 1110
click at [722, 155] on link "Next »" at bounding box center [724, 156] width 46 height 23
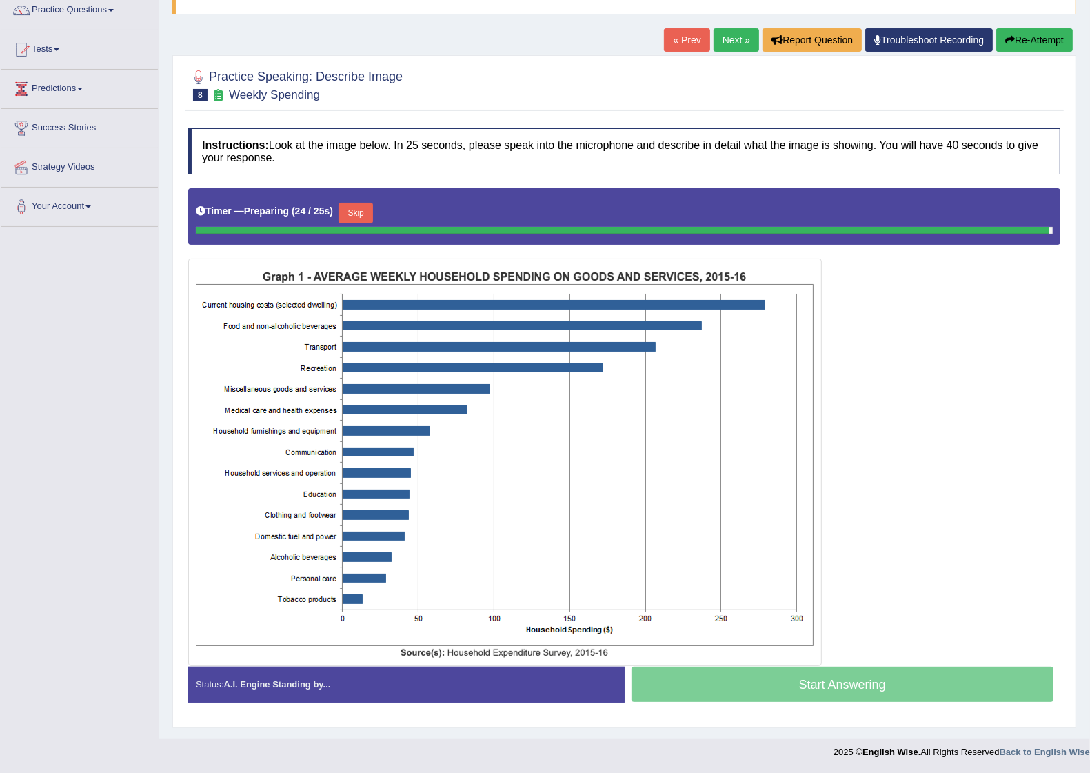
scroll to position [114, 0]
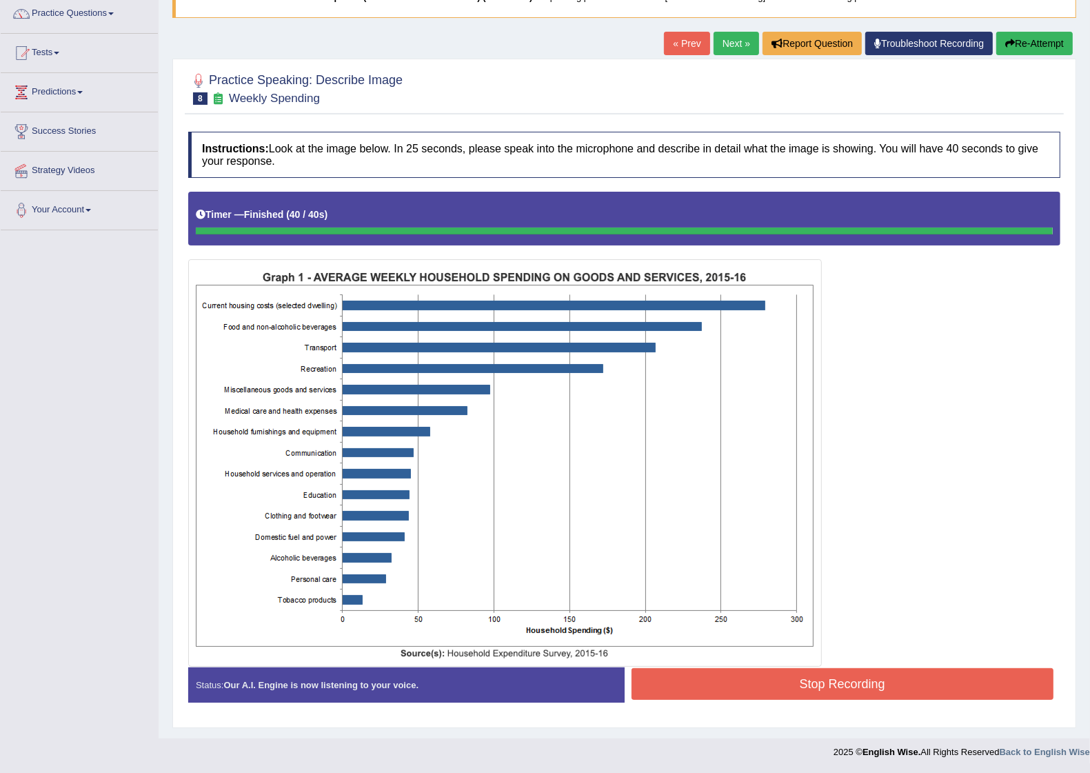
click at [747, 671] on div "Instructions: Look at the image below. In 25 seconds, please speak into the mic…" at bounding box center [624, 423] width 879 height 596
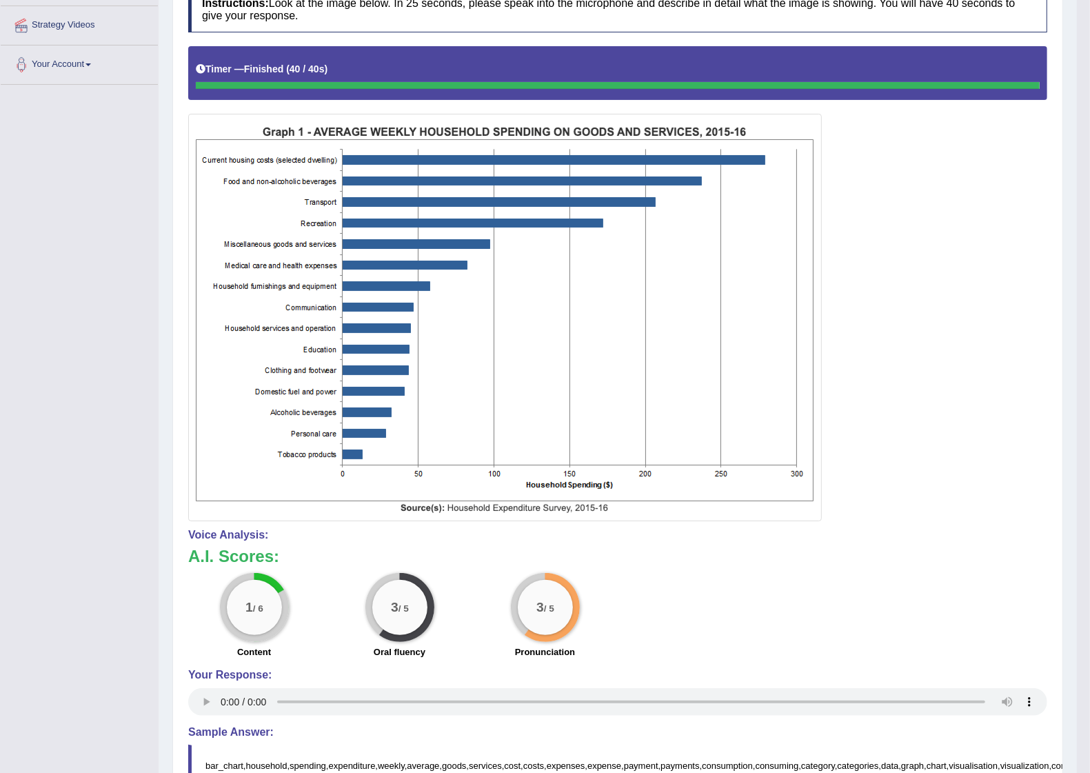
scroll to position [0, 0]
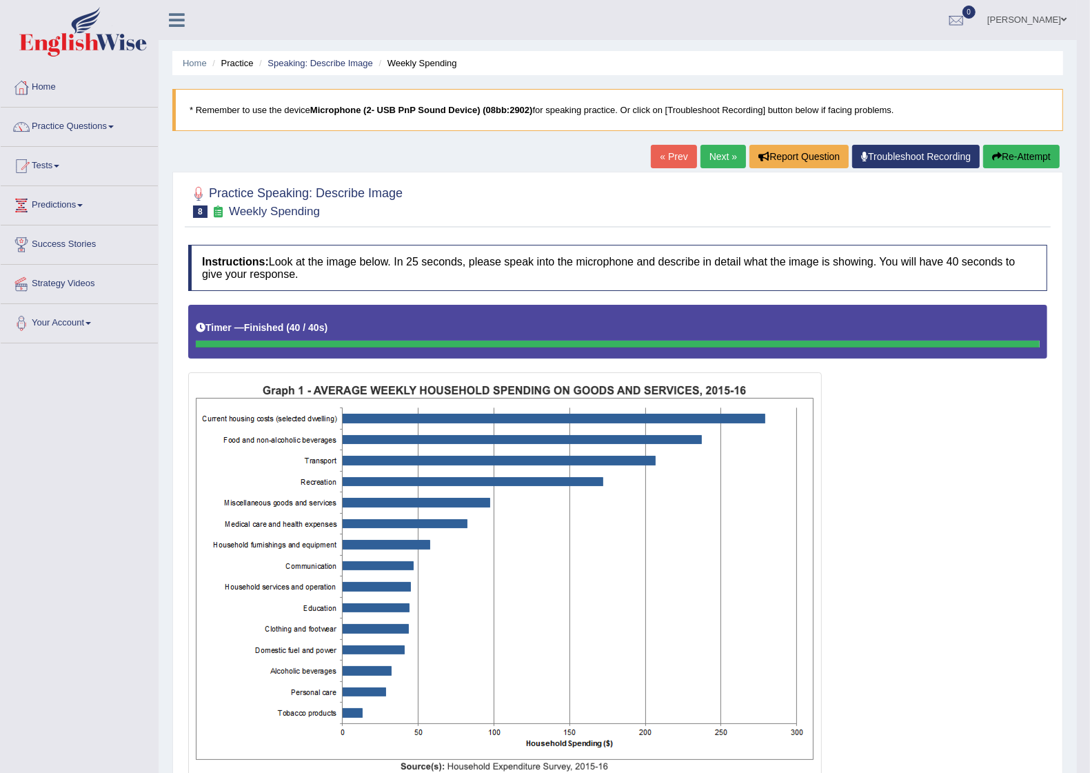
click at [719, 164] on link "Next »" at bounding box center [724, 156] width 46 height 23
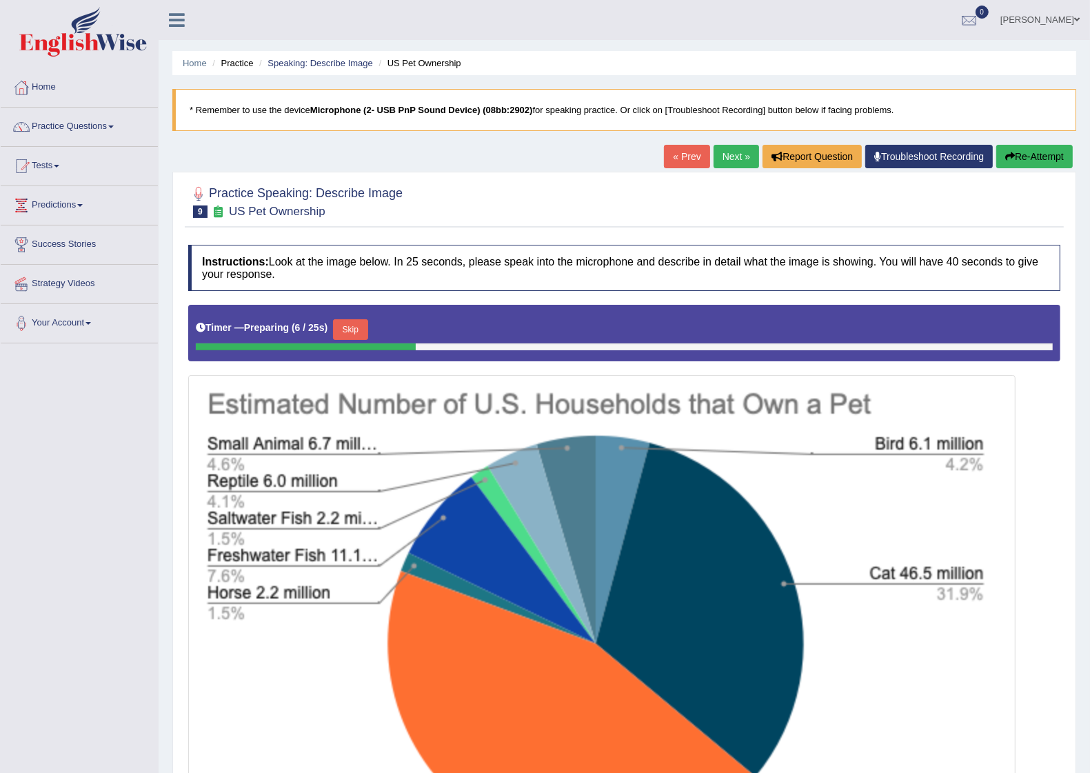
click at [697, 155] on link "« Prev" at bounding box center [687, 156] width 46 height 23
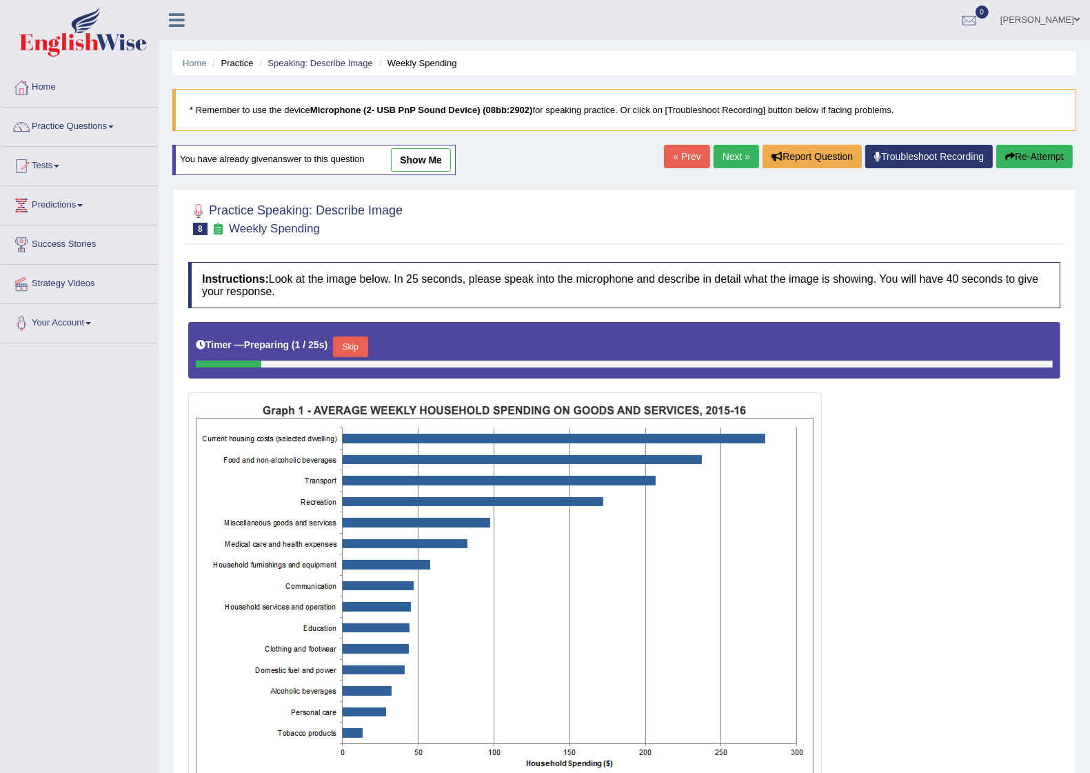
click at [136, 628] on div "Toggle navigation Home Practice Questions Speaking Practice Read Aloud Repeat S…" at bounding box center [545, 450] width 1090 height 900
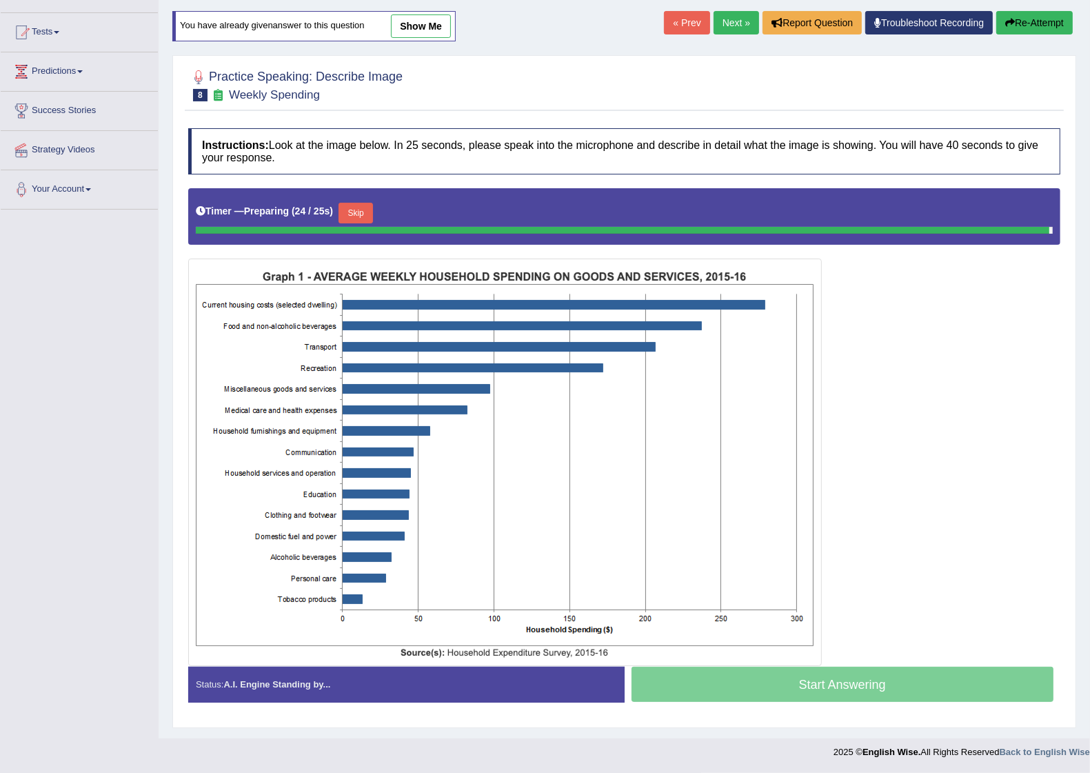
scroll to position [121, 0]
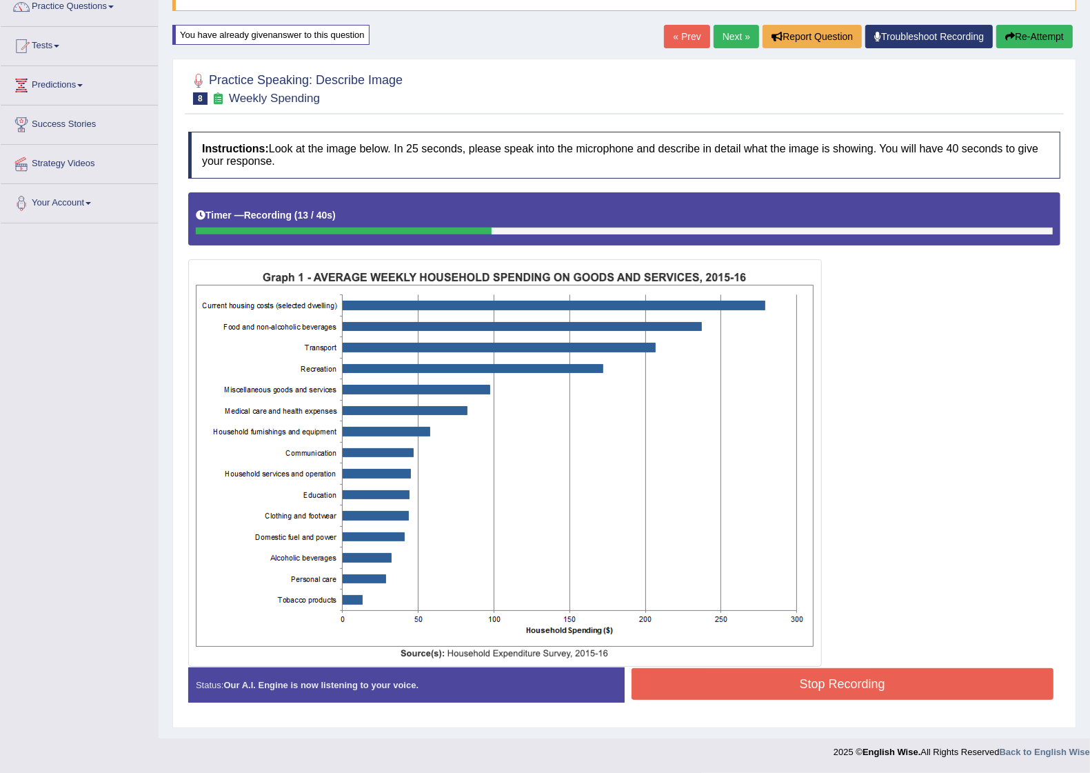
click at [1008, 36] on icon "button" at bounding box center [1011, 37] width 10 height 10
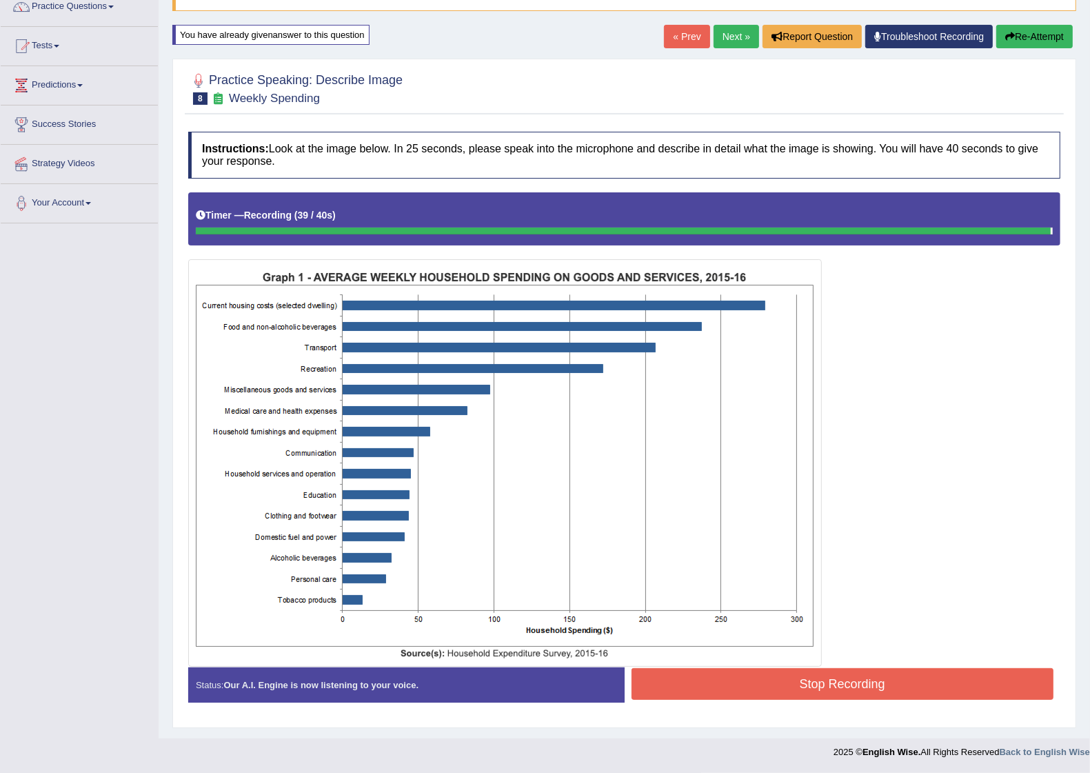
click at [701, 681] on button "Stop Recording" at bounding box center [843, 684] width 423 height 32
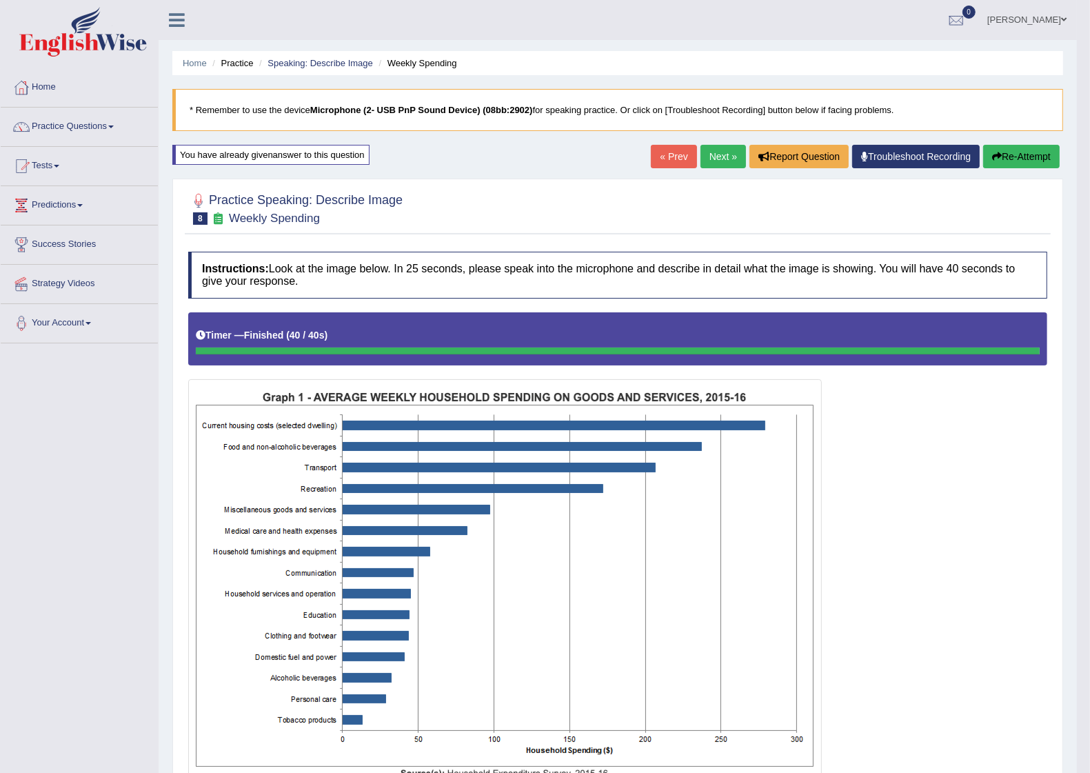
click at [719, 152] on link "Next »" at bounding box center [724, 156] width 46 height 23
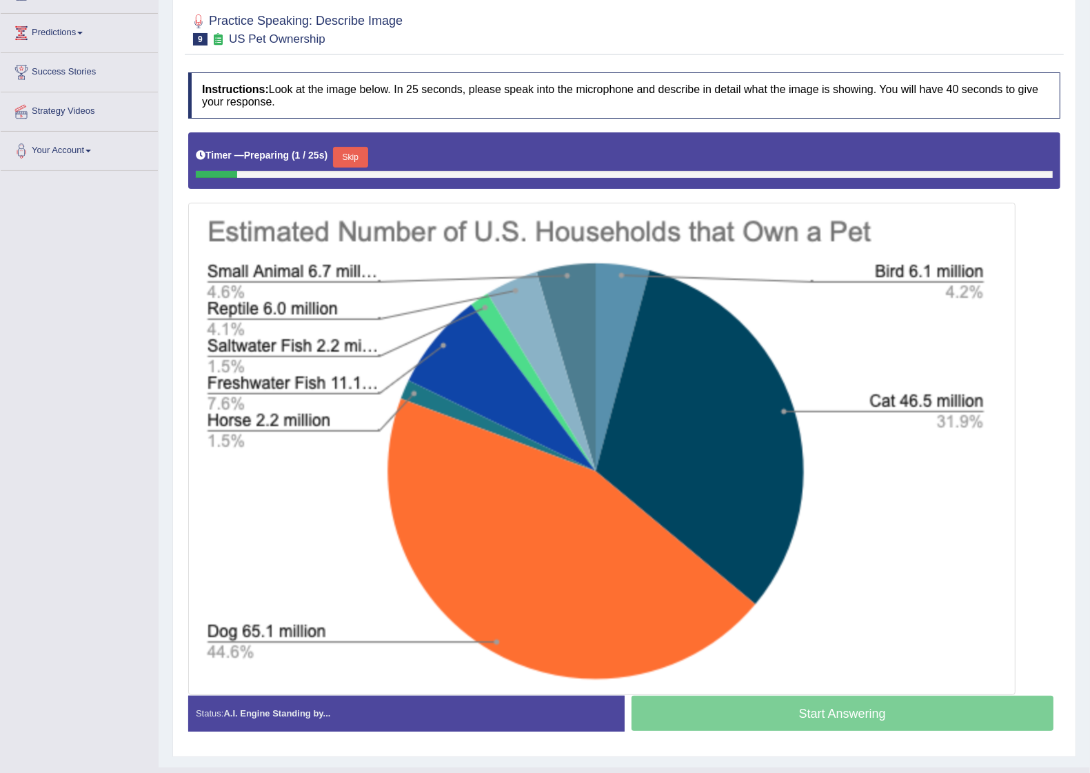
scroll to position [203, 0]
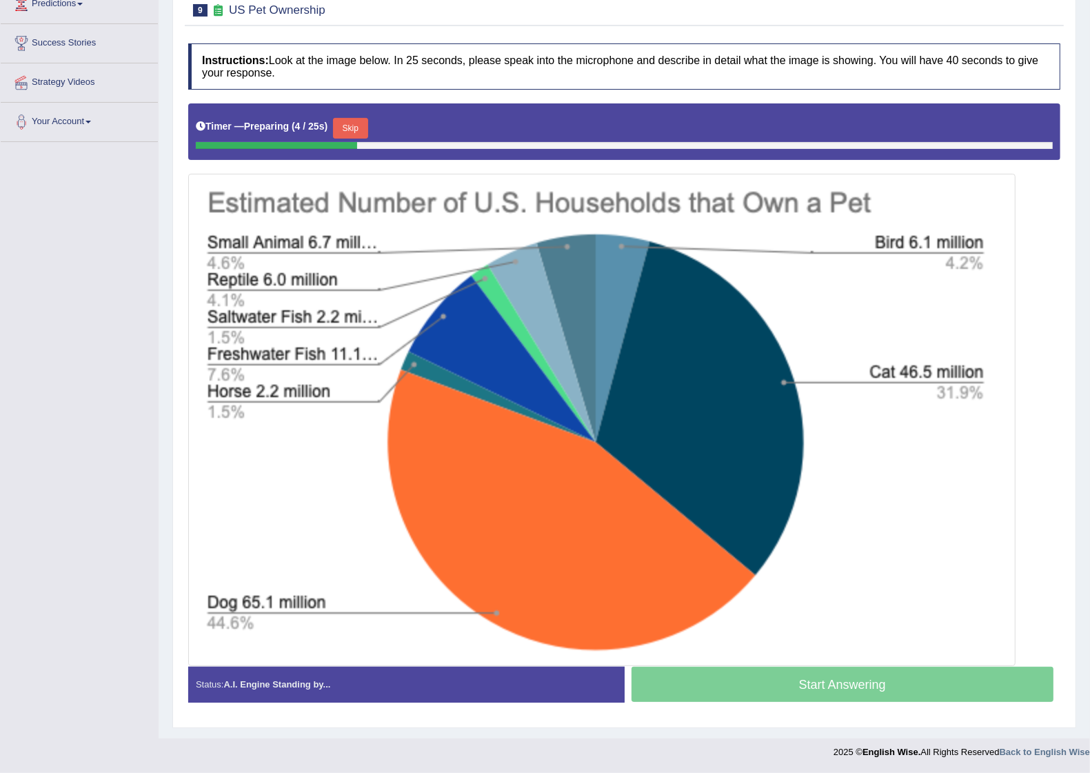
click at [77, 383] on div "Toggle navigation Home Practice Questions Speaking Practice Read Aloud Repeat S…" at bounding box center [545, 283] width 1090 height 968
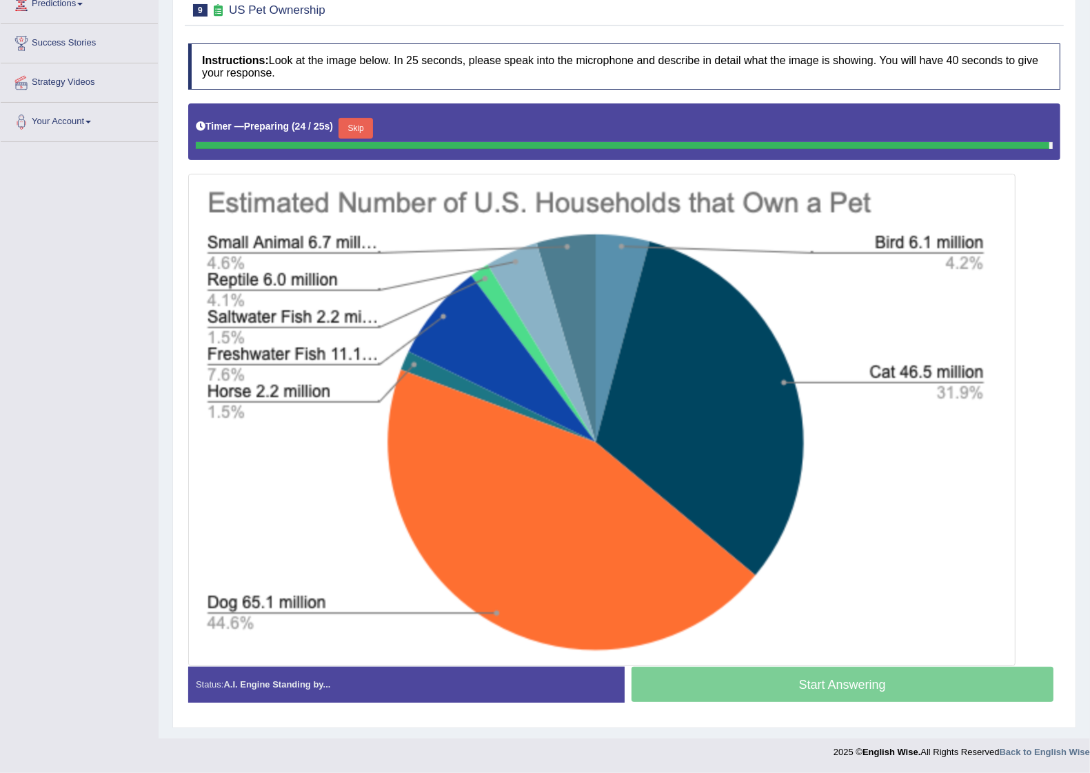
scroll to position [200, 0]
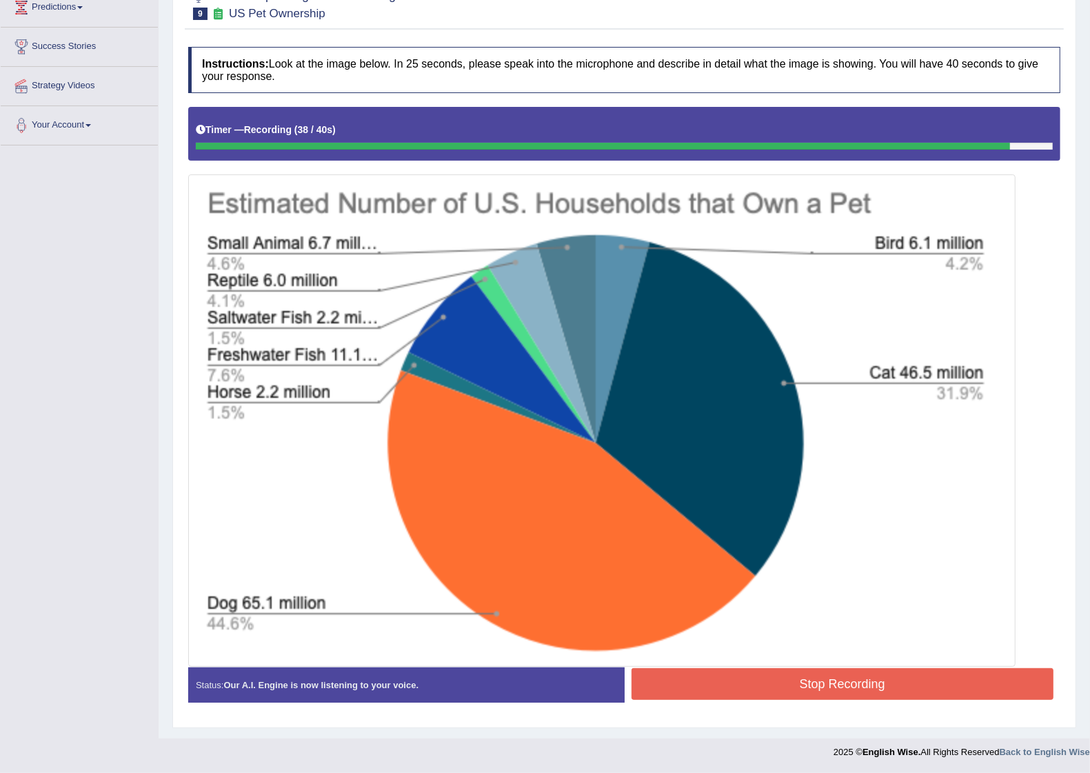
click at [752, 679] on button "Stop Recording" at bounding box center [843, 684] width 423 height 32
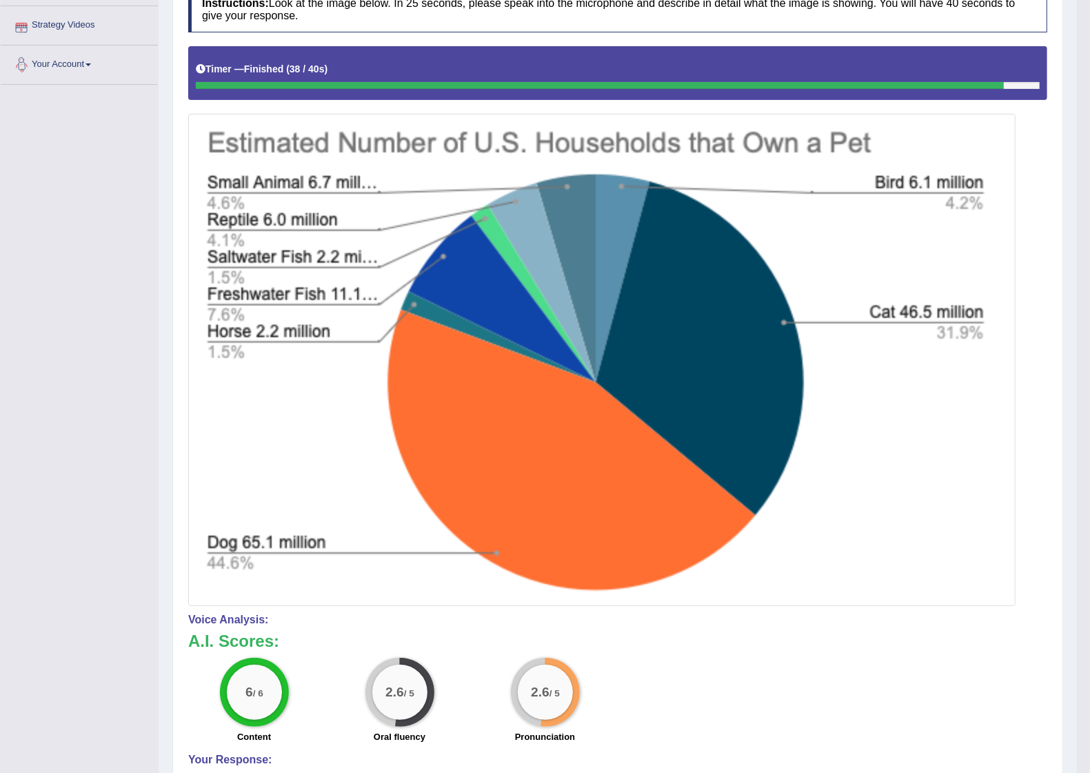
scroll to position [0, 0]
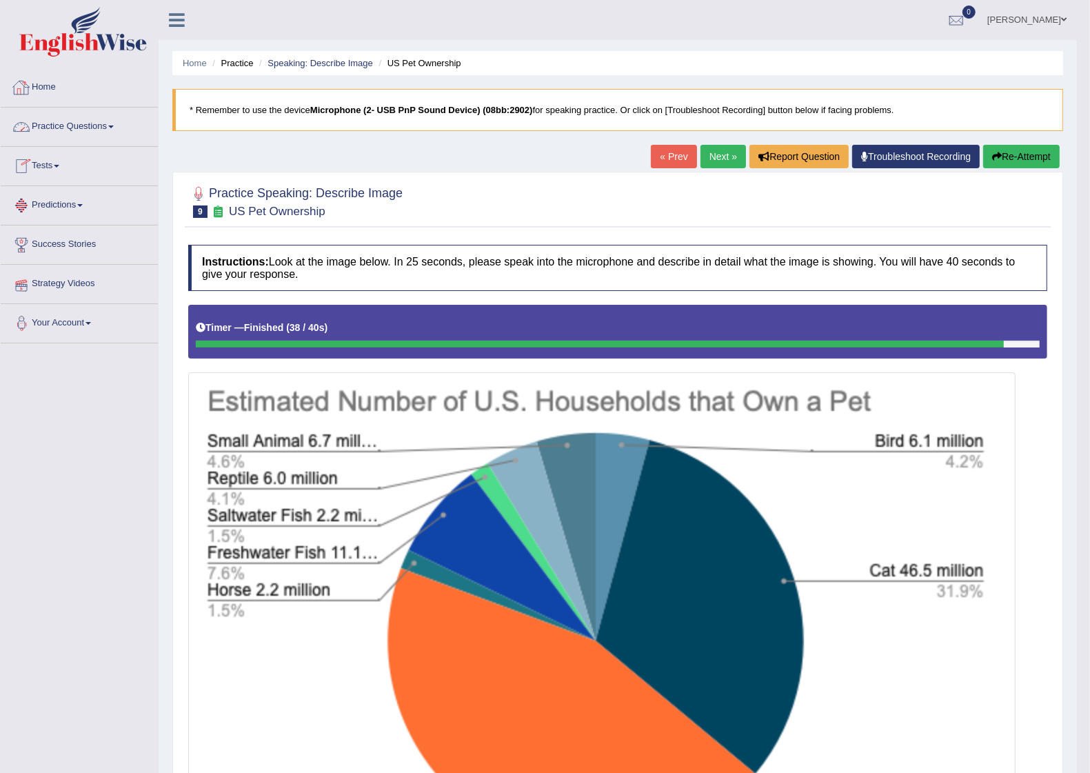
click at [83, 122] on link "Practice Questions" at bounding box center [79, 125] width 157 height 34
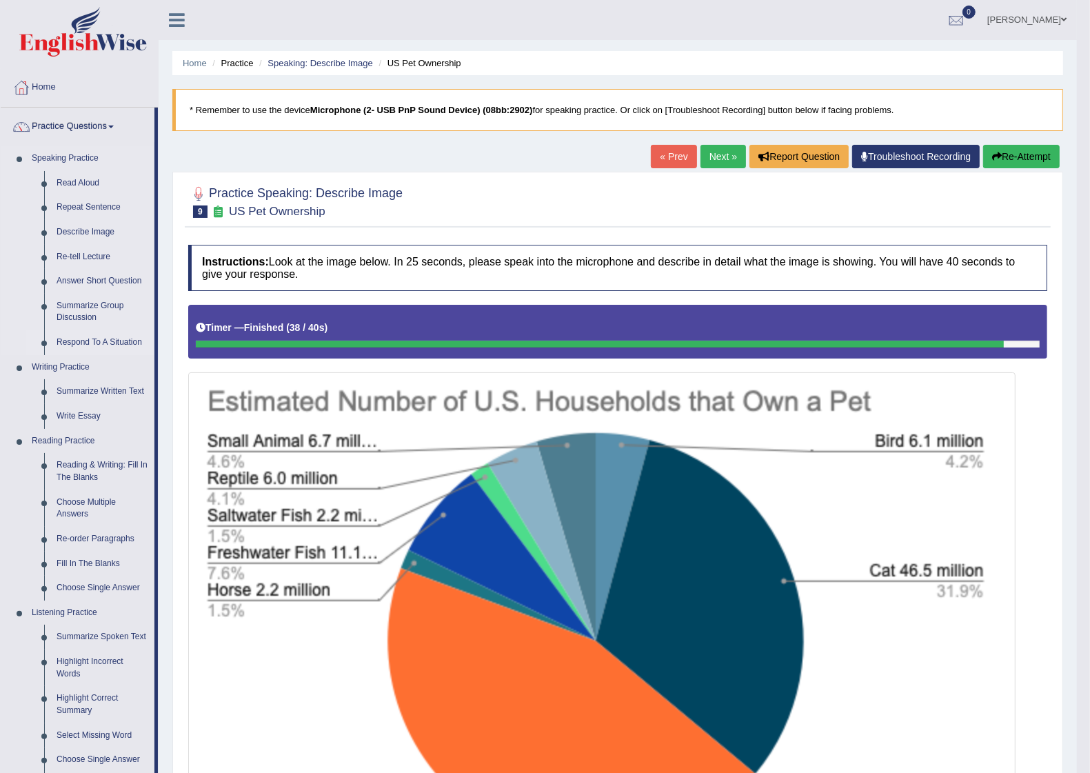
click at [95, 346] on link "Respond To A Situation" at bounding box center [102, 342] width 104 height 25
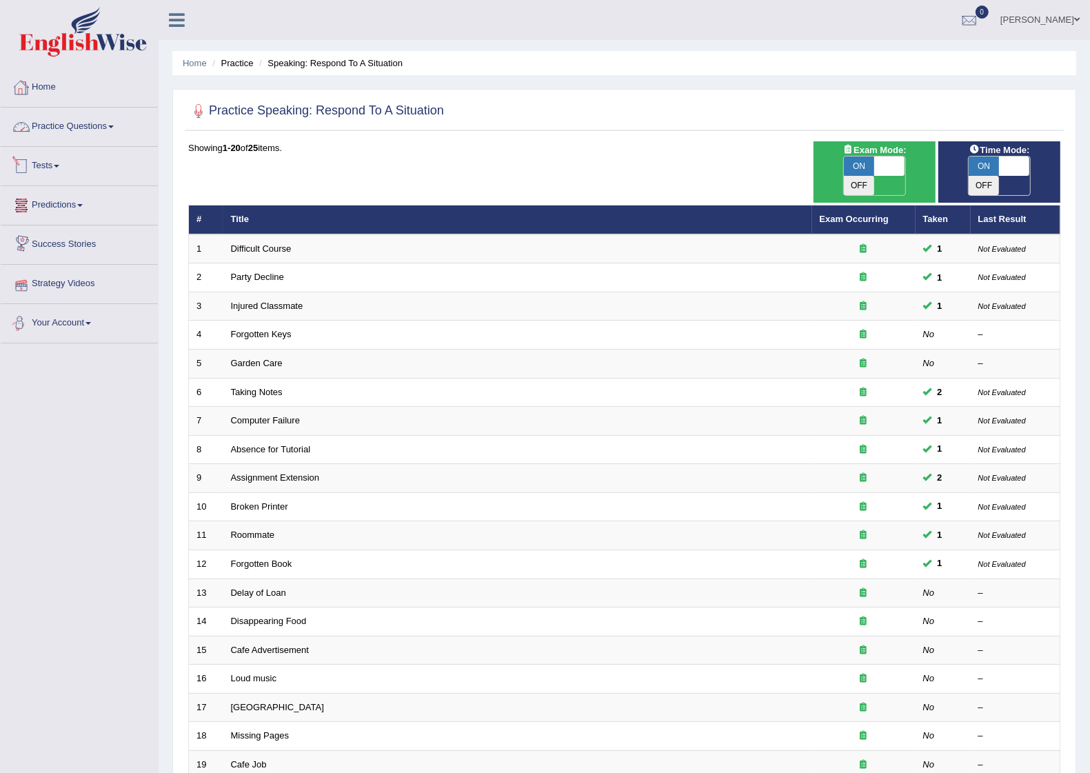
click at [46, 74] on link "Home" at bounding box center [79, 85] width 157 height 34
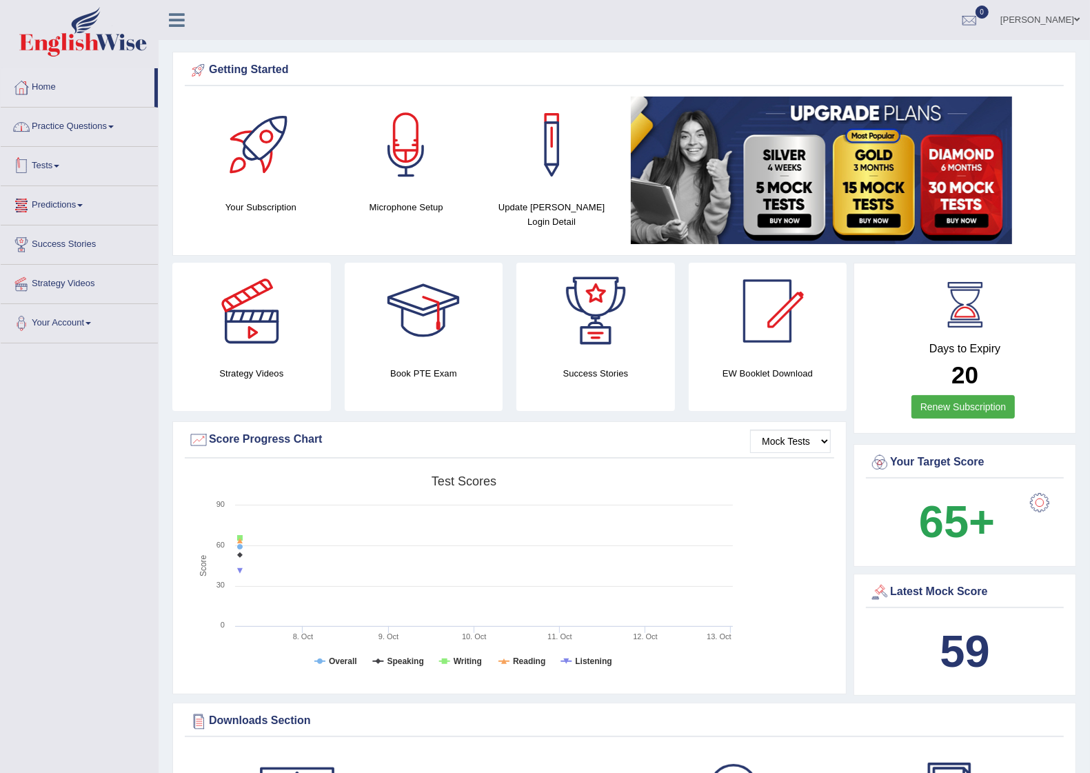
click at [94, 125] on link "Practice Questions" at bounding box center [79, 125] width 157 height 34
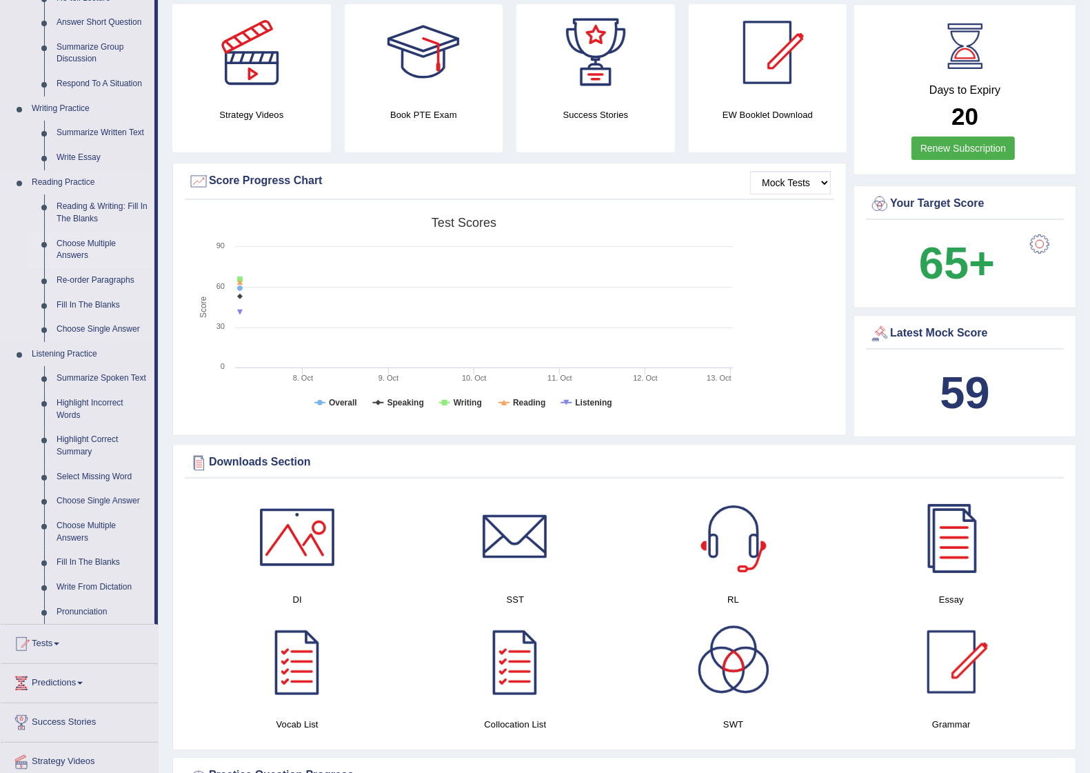
scroll to position [172, 0]
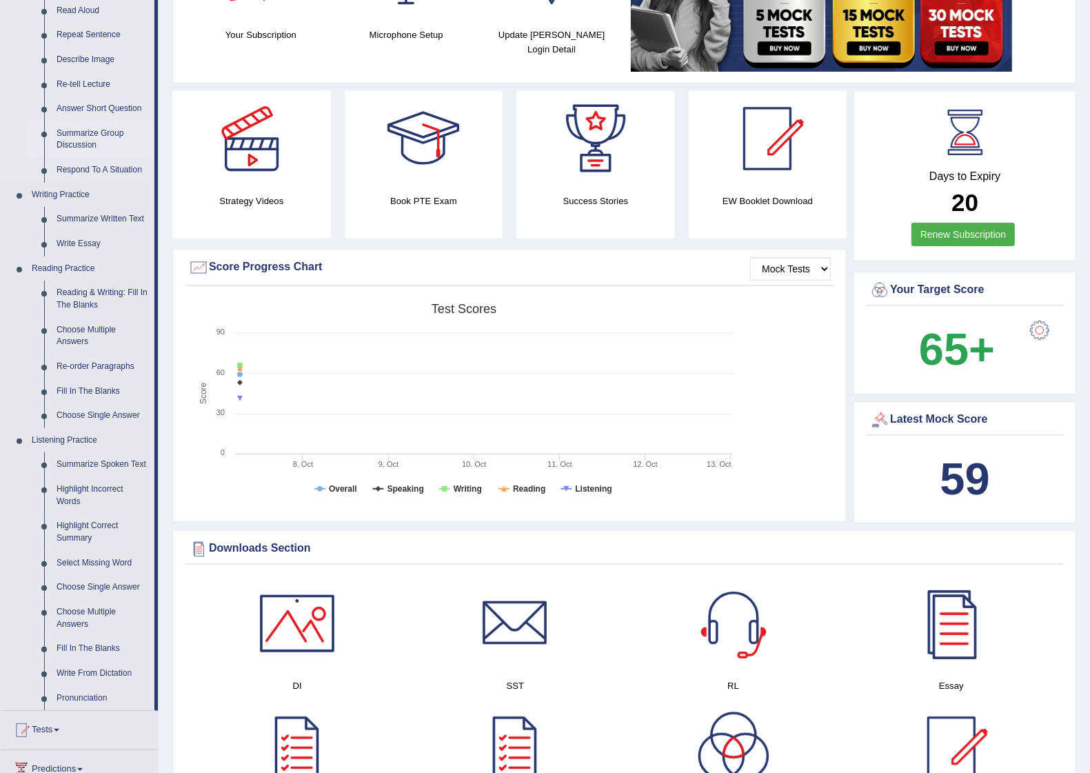
click at [76, 155] on link "Summarize Group Discussion" at bounding box center [102, 139] width 104 height 37
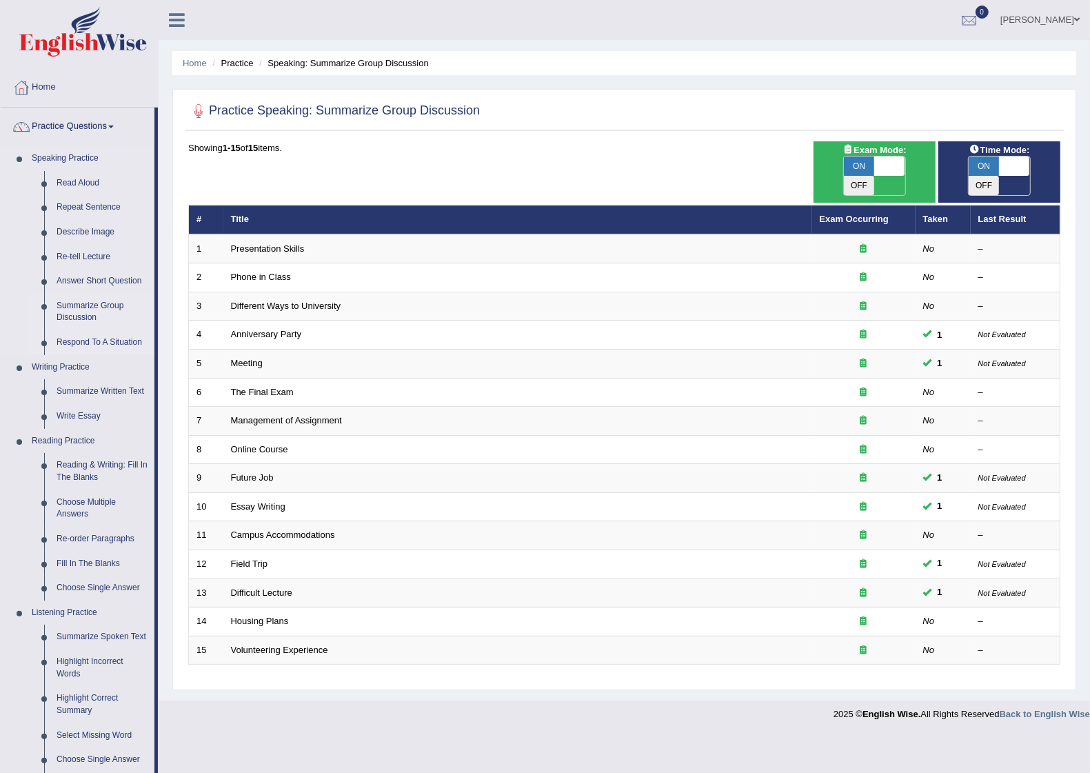
click at [105, 343] on link "Respond To A Situation" at bounding box center [102, 342] width 104 height 25
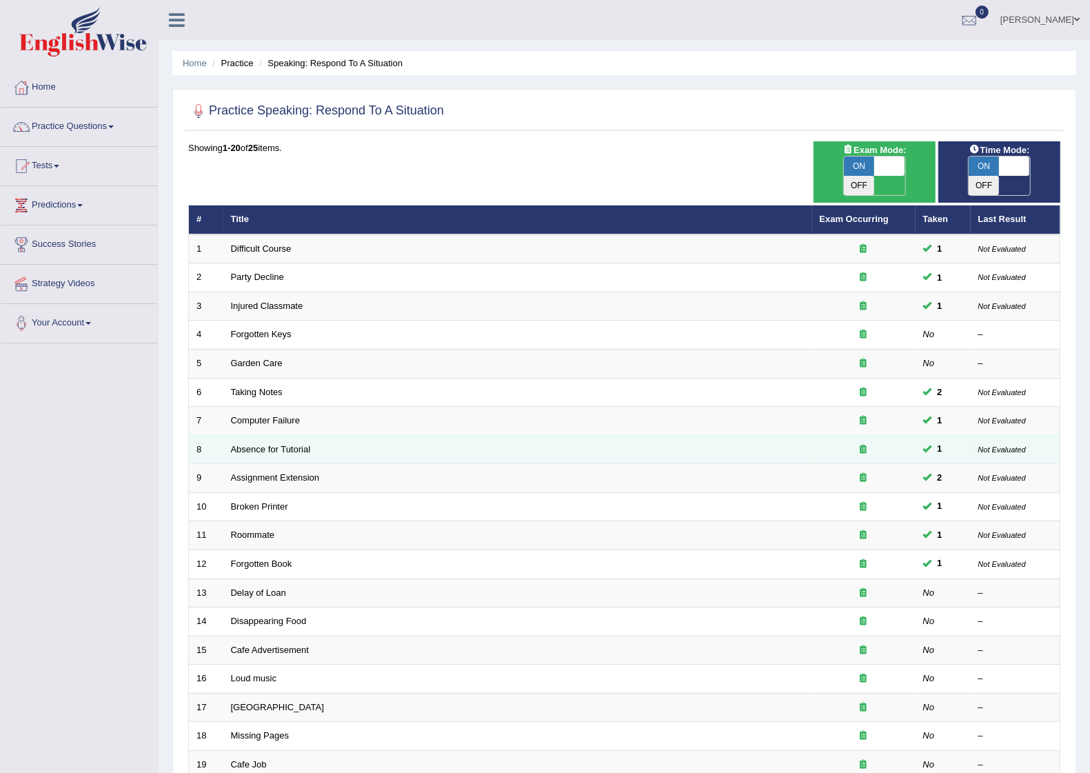
scroll to position [143, 0]
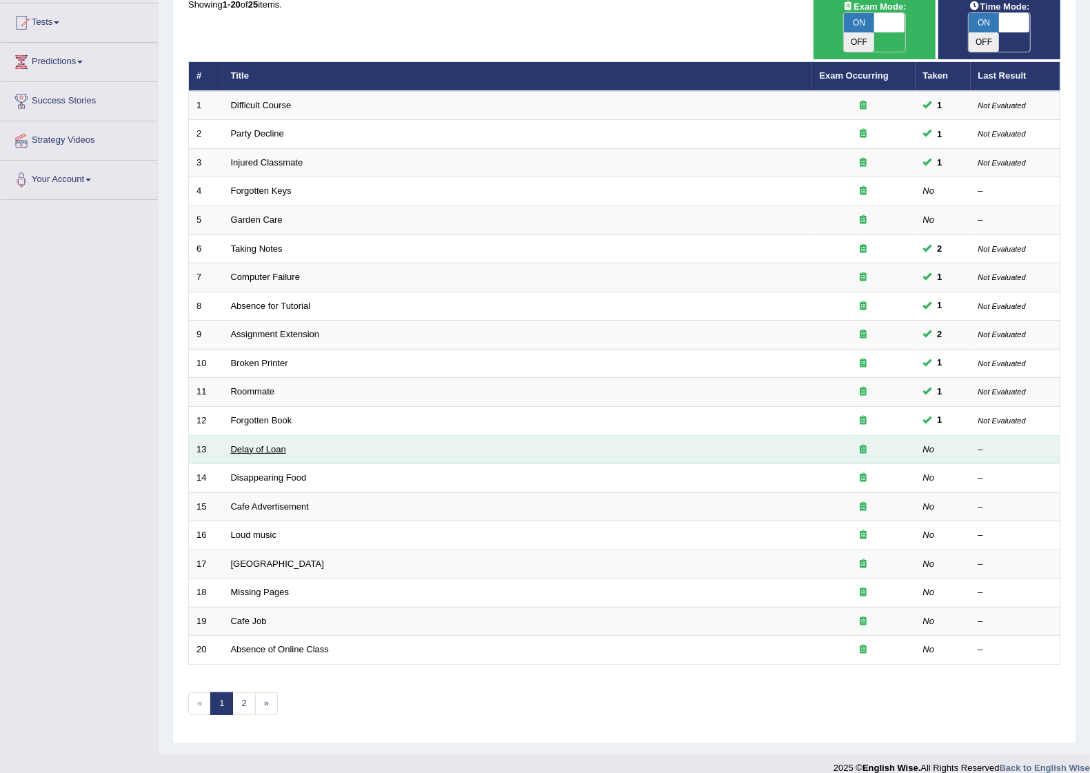
click at [266, 444] on link "Delay of Loan" at bounding box center [258, 449] width 55 height 10
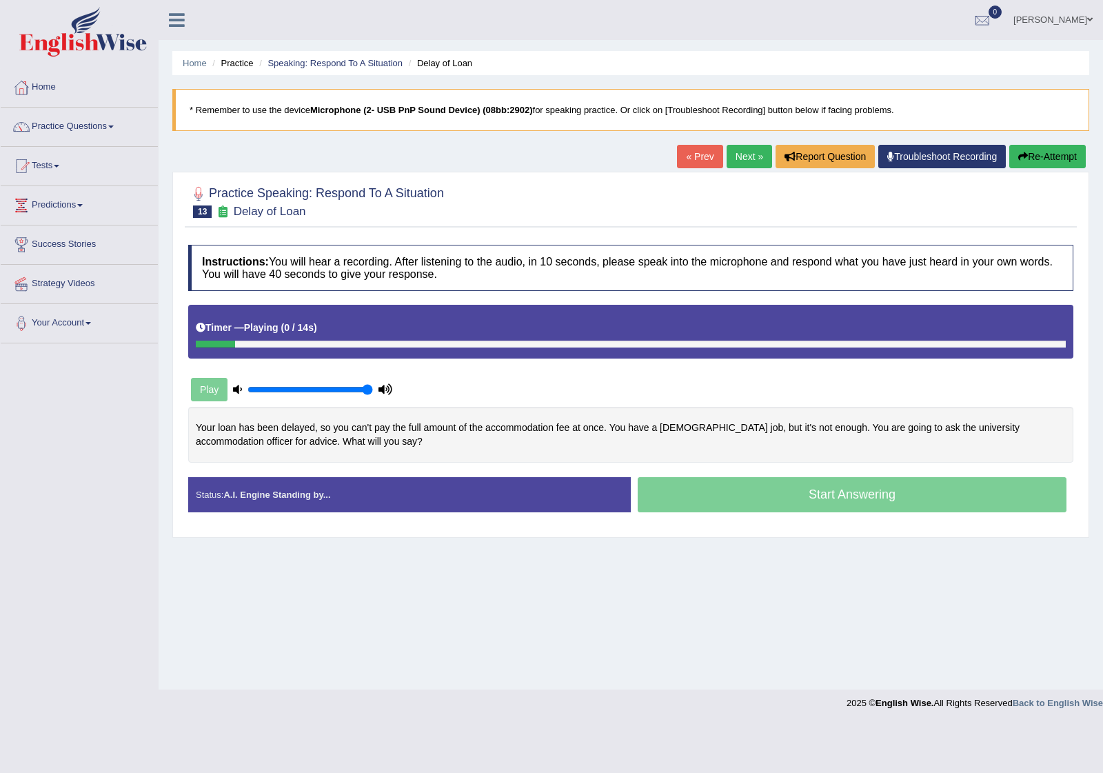
click at [735, 161] on link "Next »" at bounding box center [750, 156] width 46 height 23
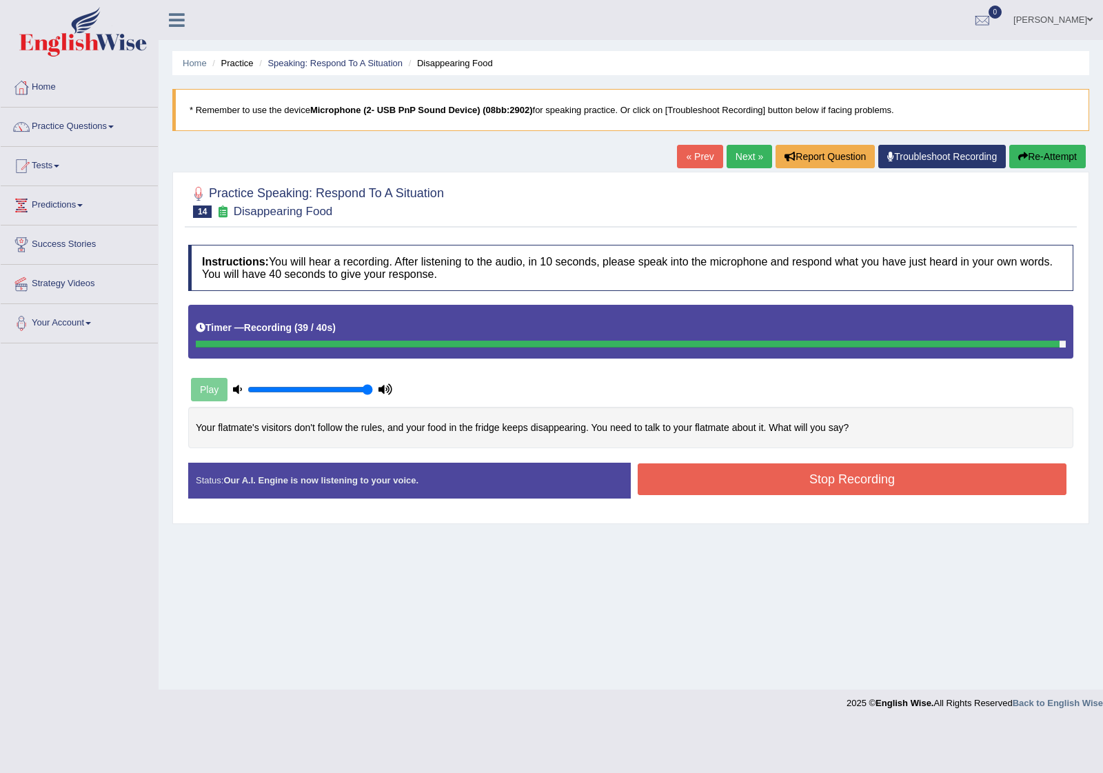
click at [971, 488] on button "Stop Recording" at bounding box center [852, 479] width 429 height 32
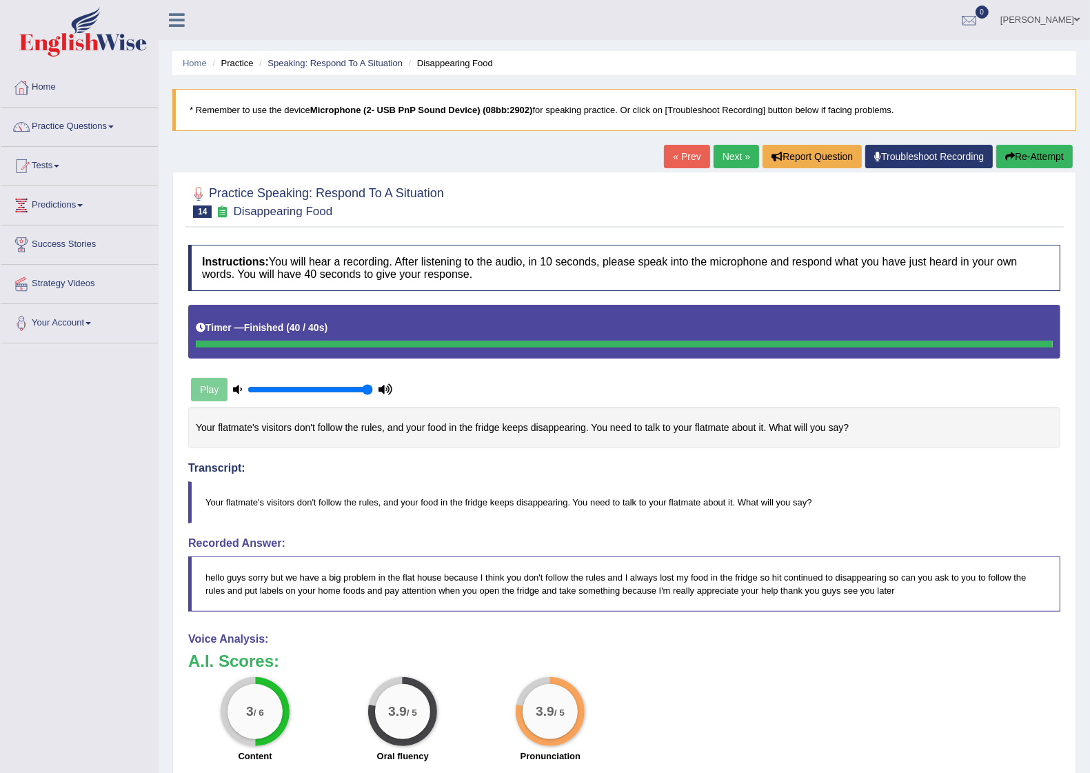
click at [732, 163] on link "Next »" at bounding box center [737, 156] width 46 height 23
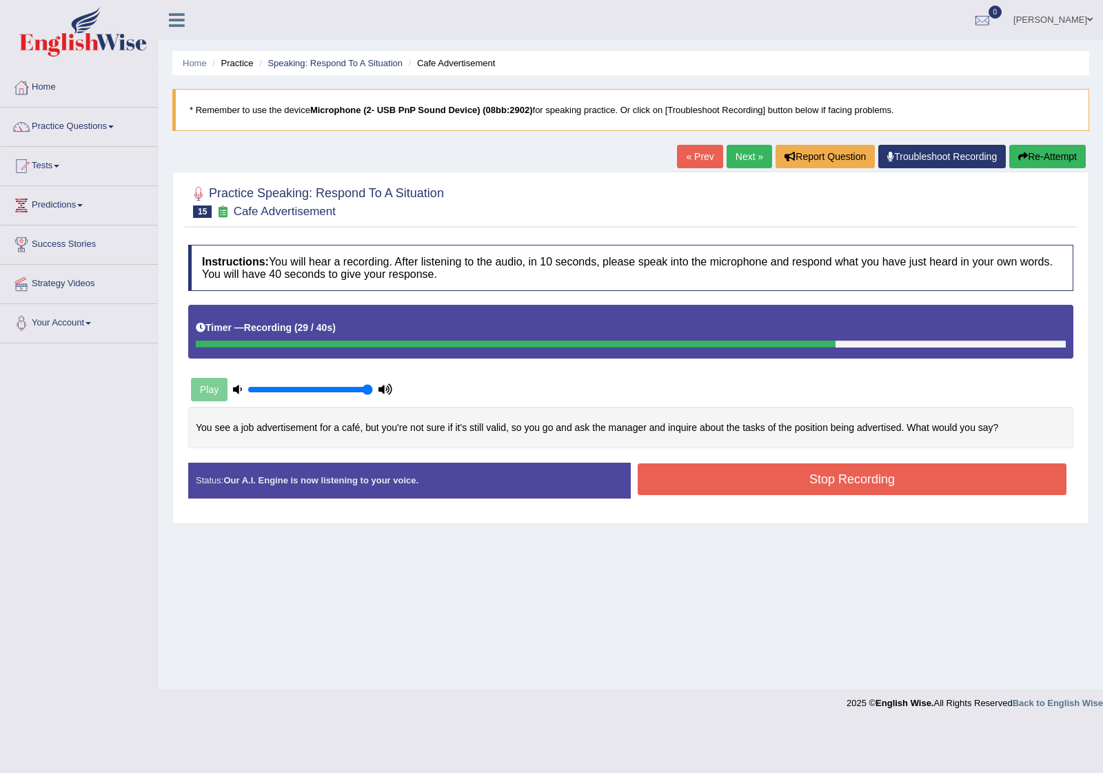
click at [847, 487] on button "Stop Recording" at bounding box center [852, 479] width 429 height 32
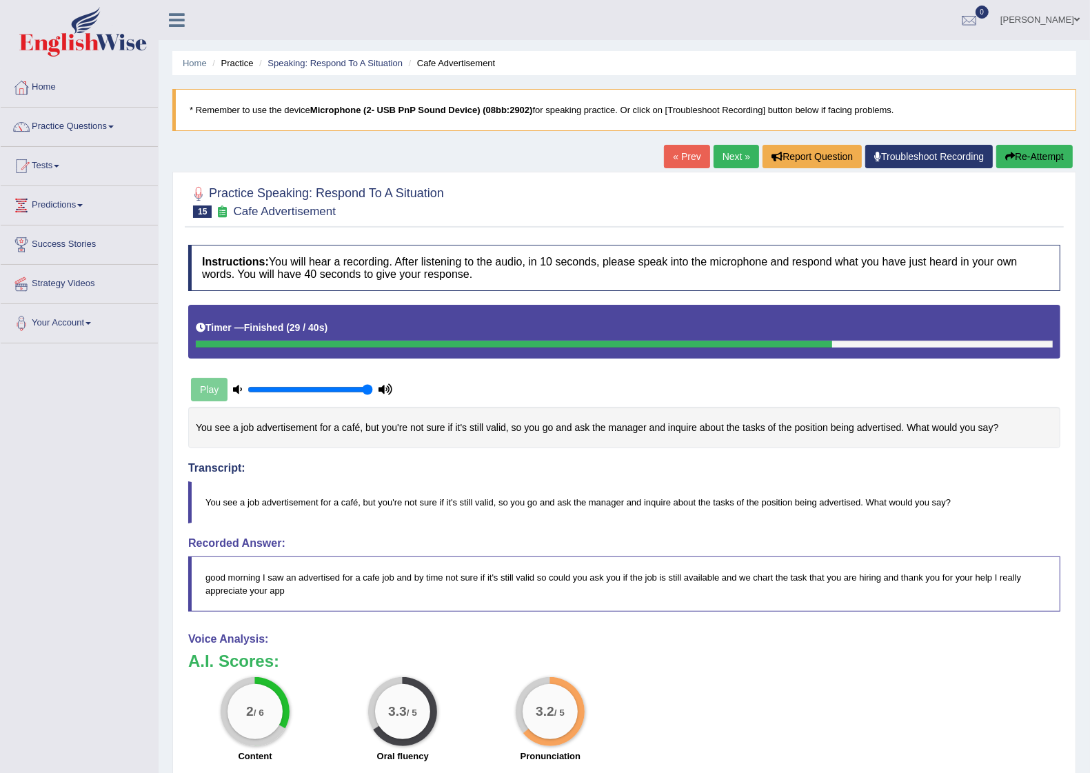
click at [723, 153] on link "Next »" at bounding box center [737, 156] width 46 height 23
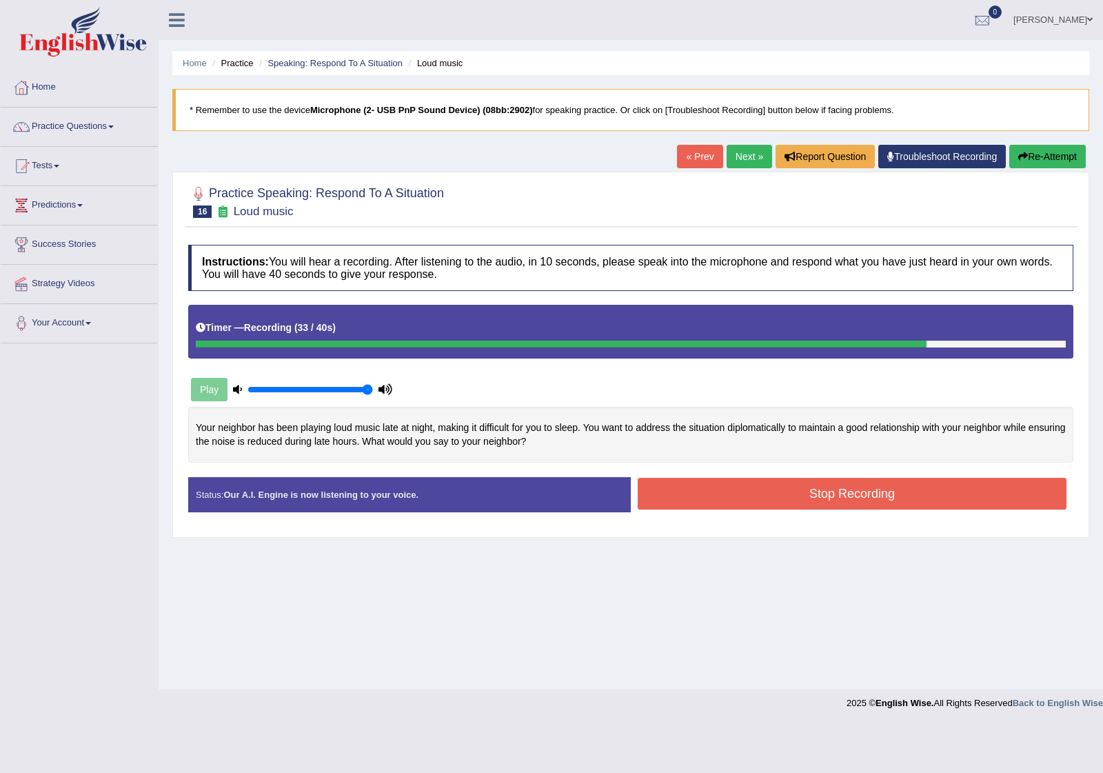
click at [809, 499] on button "Stop Recording" at bounding box center [852, 494] width 429 height 32
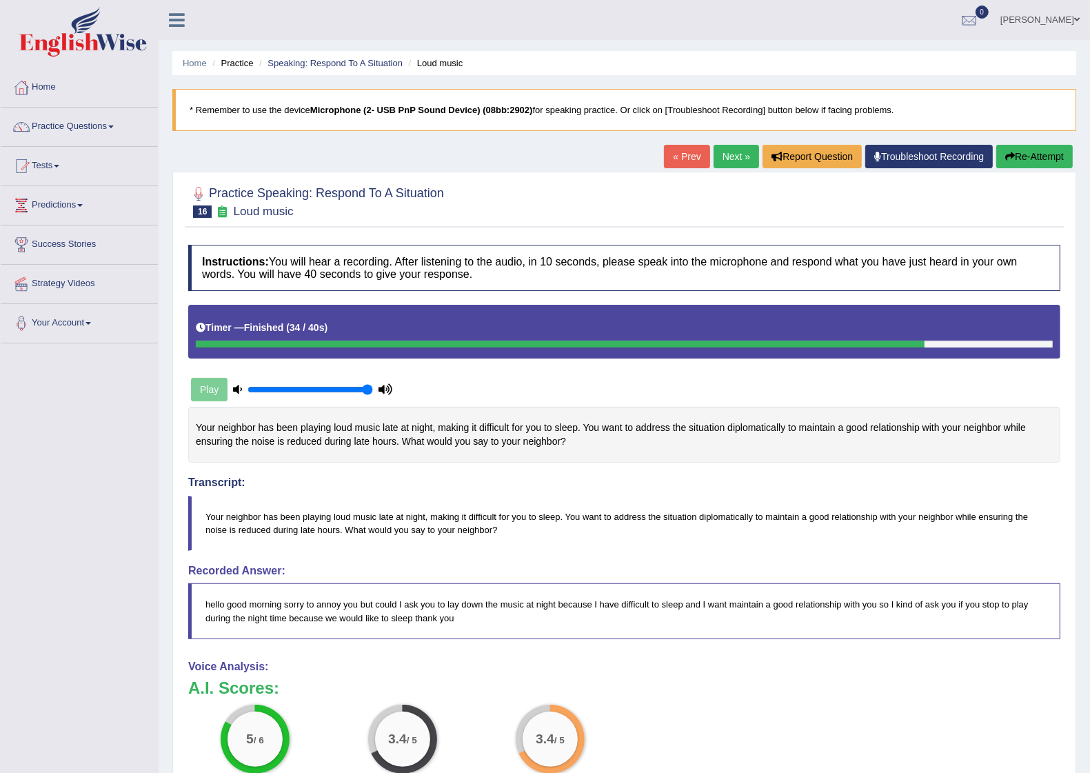
click at [739, 152] on link "Next »" at bounding box center [737, 156] width 46 height 23
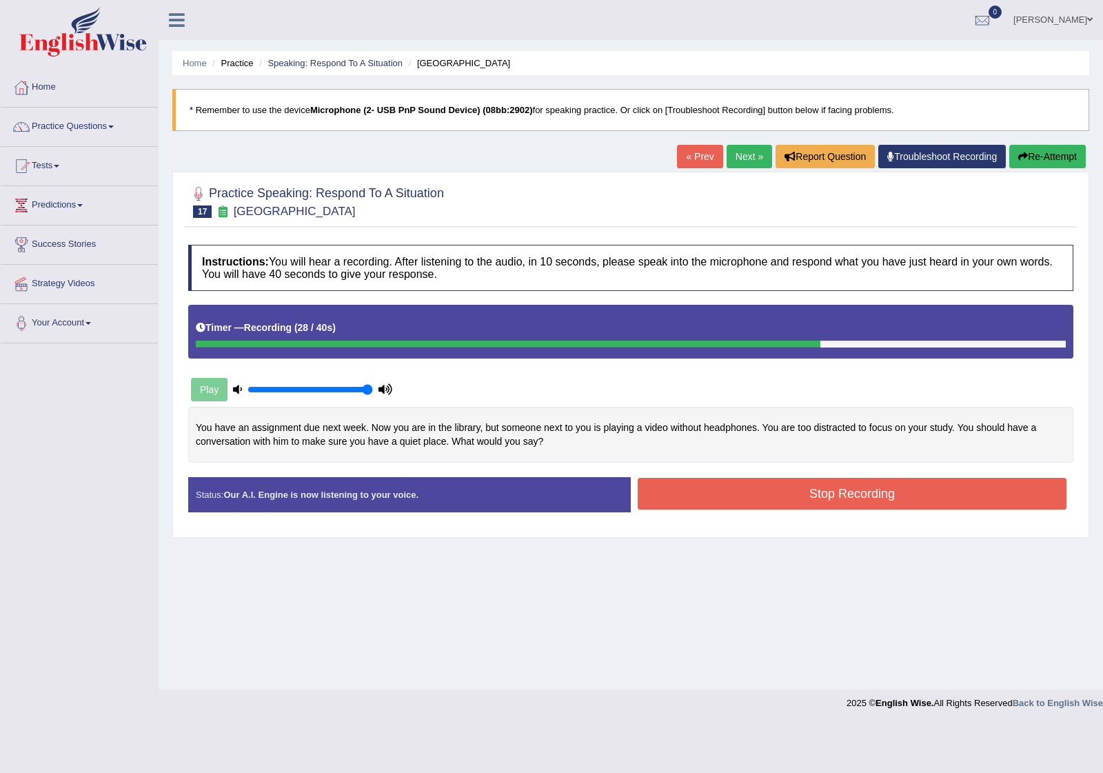
click at [766, 499] on button "Stop Recording" at bounding box center [852, 494] width 429 height 32
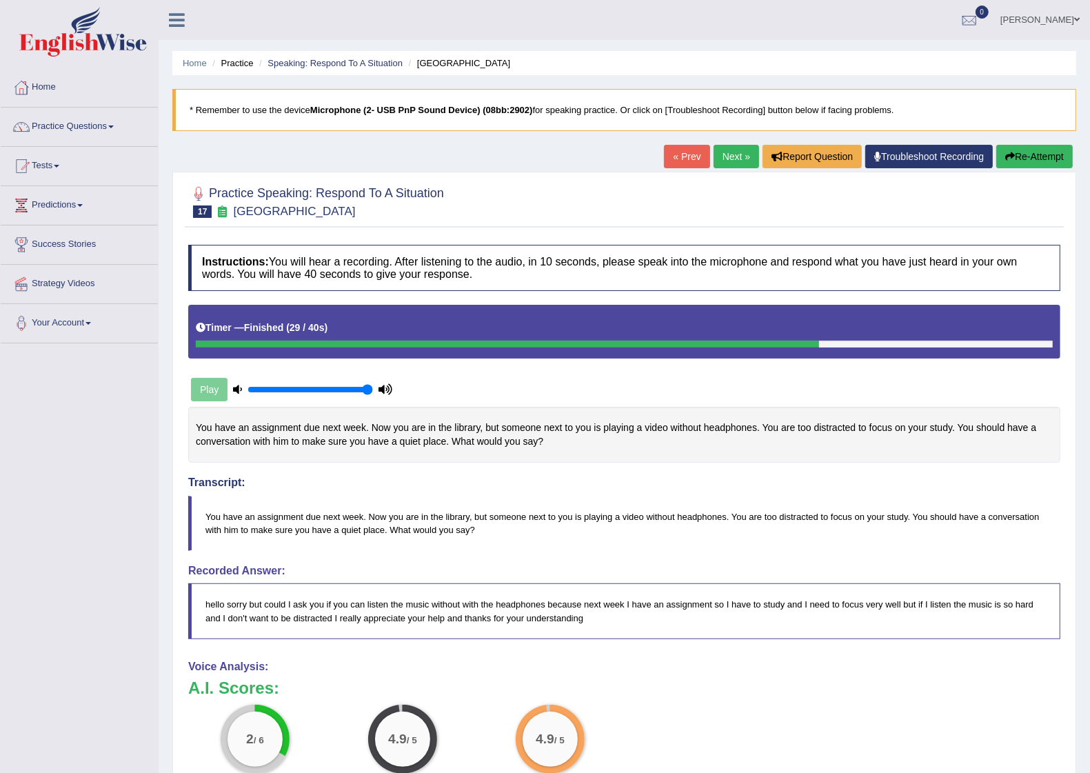
click at [715, 156] on link "Next »" at bounding box center [737, 156] width 46 height 23
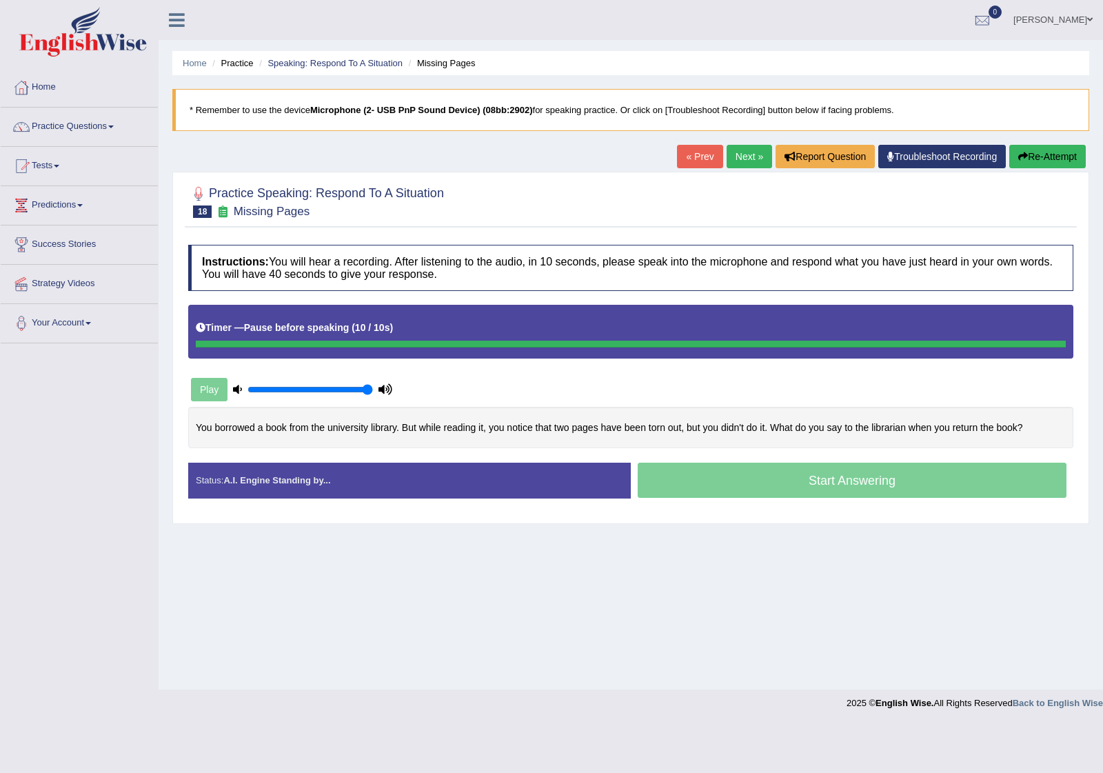
click at [245, 601] on div "Home Practice Speaking: Respond To A Situation Missing Pages * Remember to use …" at bounding box center [631, 345] width 945 height 690
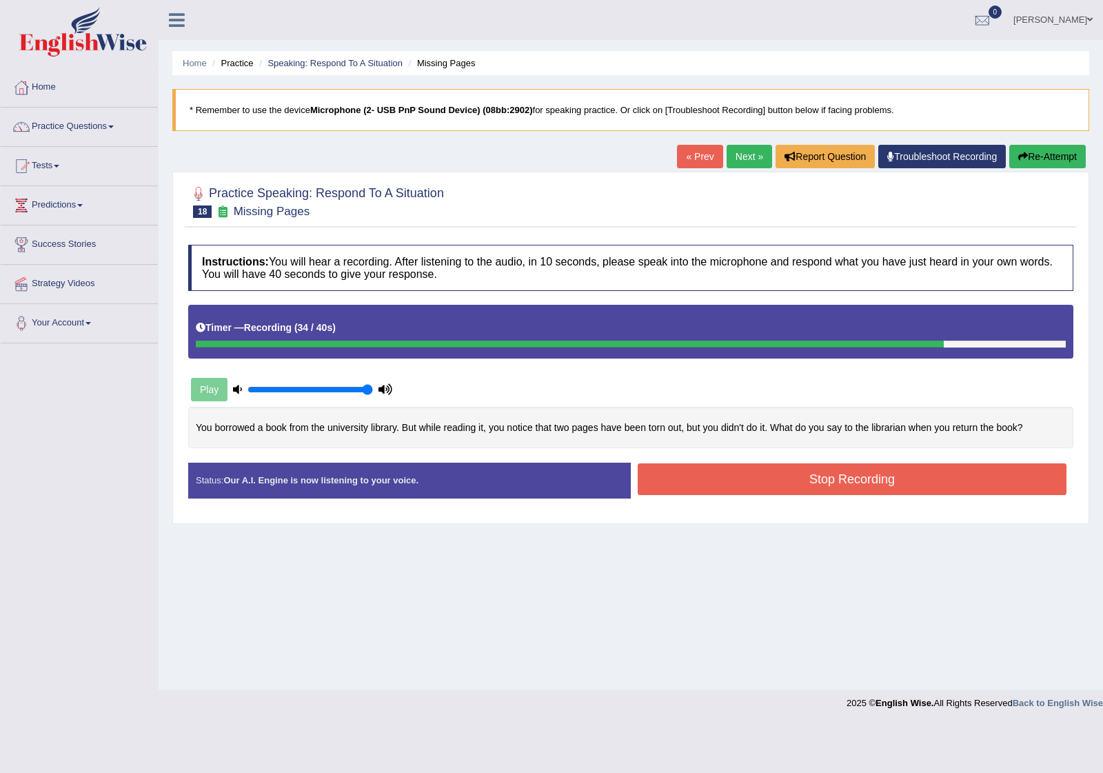
click at [817, 478] on button "Stop Recording" at bounding box center [852, 479] width 429 height 32
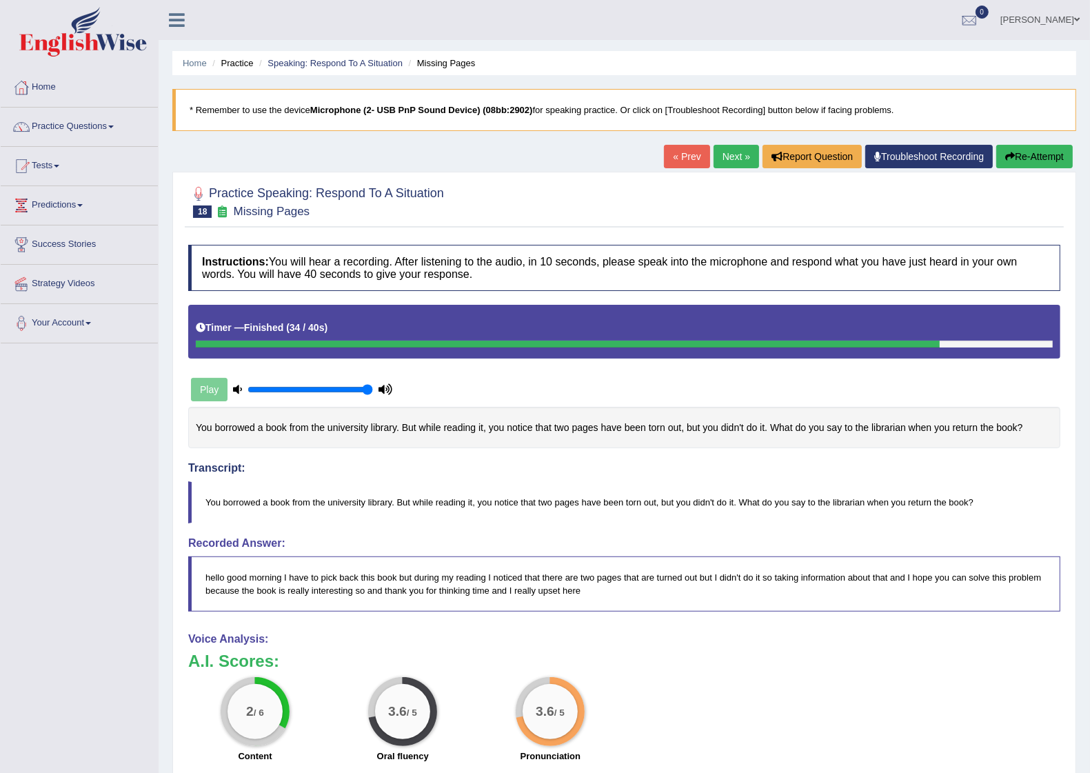
click at [726, 150] on link "Next »" at bounding box center [737, 156] width 46 height 23
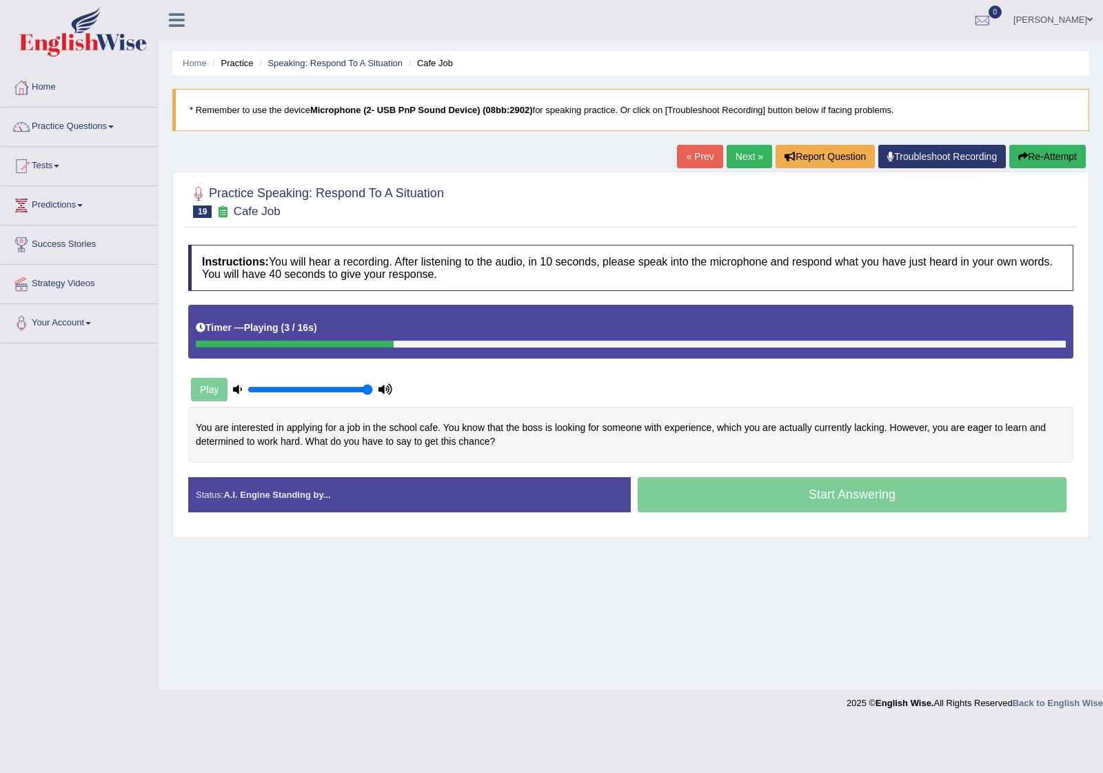
click at [52, 85] on link "Home" at bounding box center [79, 85] width 157 height 34
